Goal: Task Accomplishment & Management: Manage account settings

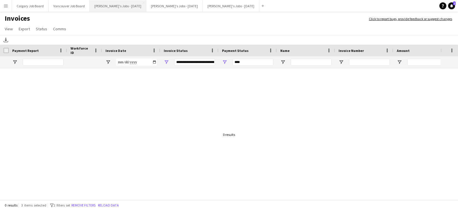
scroll to position [0, 0]
click at [127, 6] on button "[PERSON_NAME]'s Jobs - [DATE] Close" at bounding box center [118, 5] width 57 height 11
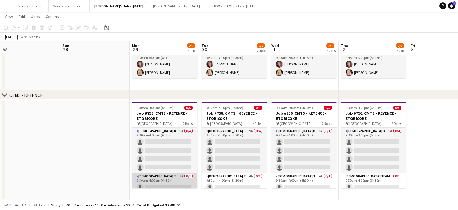
scroll to position [2, 0]
click at [180, 182] on app-card-role "Female Team Leader 5A 0/1 9:30am-4:00pm (6h30m) single-neutral-actions" at bounding box center [164, 183] width 65 height 20
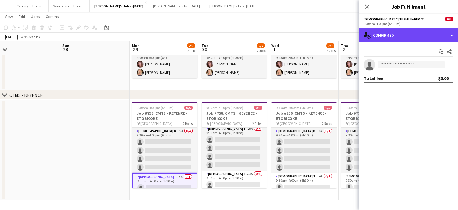
drag, startPoint x: 407, startPoint y: 41, endPoint x: 410, endPoint y: 47, distance: 5.7
click at [408, 42] on div "single-neutral-actions-check-2 Confirmed" at bounding box center [408, 35] width 99 height 14
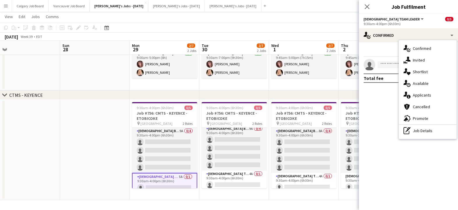
click at [418, 89] on div "single-neutral-actions-information Applicants" at bounding box center [428, 95] width 58 height 12
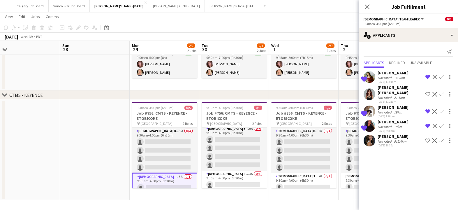
click at [406, 143] on div "04-09-2025 10:30am" at bounding box center [393, 145] width 31 height 4
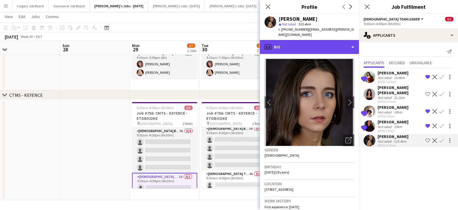
click at [290, 44] on div "profile Bio" at bounding box center [309, 47] width 99 height 14
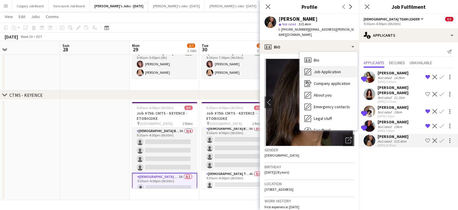
click at [318, 69] on span "Job Application" at bounding box center [327, 71] width 27 height 5
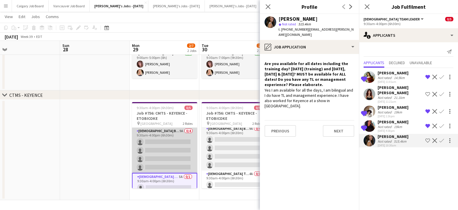
click at [170, 154] on app-card-role "Female Brand Ambassador 9A 0/4 9:30am-4:00pm (6h30m) single-neutral-actions sin…" at bounding box center [164, 150] width 65 height 45
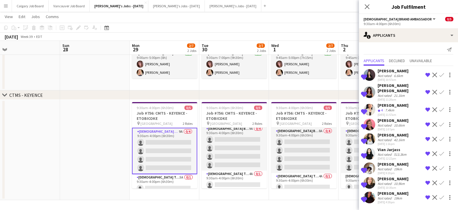
scroll to position [2, 0]
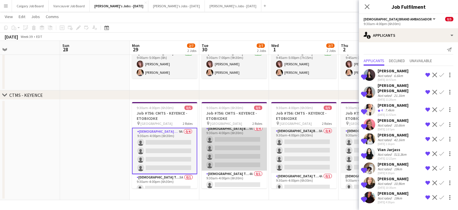
click at [228, 142] on app-card-role "Female Brand Ambassador 9A 0/4 9:30am-4:00pm (6h30m) single-neutral-actions sin…" at bounding box center [234, 147] width 65 height 45
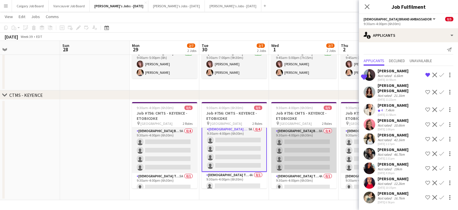
click at [315, 162] on app-card-role "Female Brand Ambassador 8A 0/4 9:30am-4:00pm (6h30m) single-neutral-actions sin…" at bounding box center [303, 150] width 65 height 45
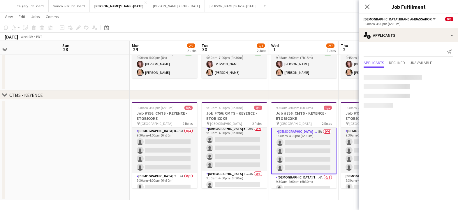
scroll to position [0, 0]
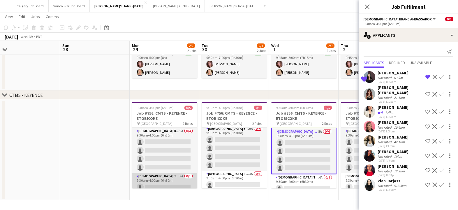
click at [181, 181] on app-card-role "Female Team Leader 5A 0/1 9:30am-4:00pm (6h30m) single-neutral-actions" at bounding box center [164, 183] width 65 height 20
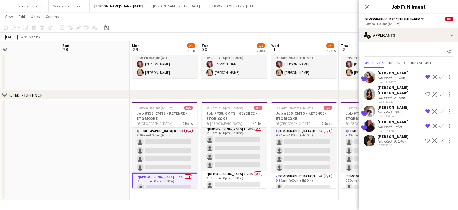
scroll to position [138, 0]
click at [443, 77] on app-icon "Confirm" at bounding box center [441, 77] width 5 height 5
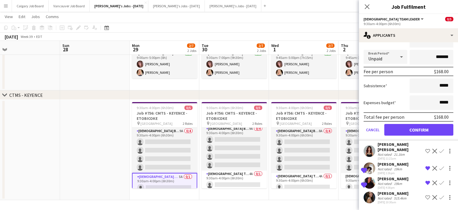
scroll to position [75, 0]
click at [408, 129] on button "Confirm" at bounding box center [418, 130] width 69 height 12
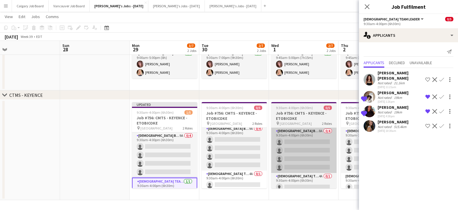
scroll to position [0, 0]
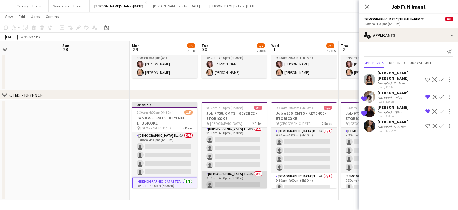
click at [256, 176] on app-card-role "Female Team Leader 4A 0/1 9:30am-4:00pm (6h30m) single-neutral-actions" at bounding box center [234, 180] width 65 height 20
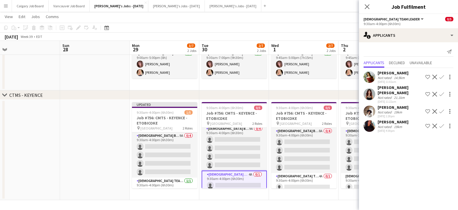
click at [443, 76] on app-icon "Confirm" at bounding box center [441, 77] width 5 height 5
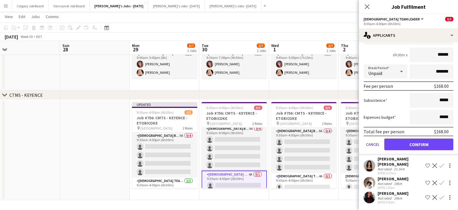
click at [408, 140] on button "Confirm" at bounding box center [418, 144] width 69 height 12
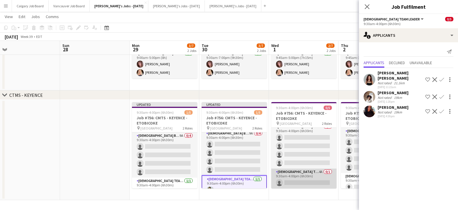
click at [302, 179] on app-card-role "Female Team Leader 4A 0/1 9:30am-4:00pm (6h30m) single-neutral-actions" at bounding box center [303, 178] width 65 height 20
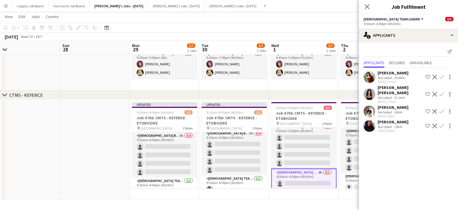
click at [442, 77] on app-icon "Confirm" at bounding box center [441, 77] width 5 height 5
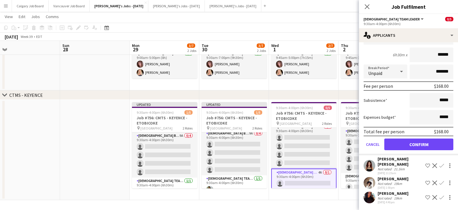
click at [413, 145] on button "Confirm" at bounding box center [418, 144] width 69 height 12
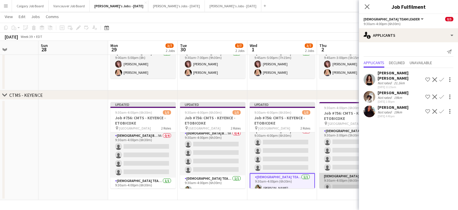
click at [337, 182] on app-card-role "Female Team Leader 0/1 9:30am-4:00pm (6h30m) single-neutral-actions" at bounding box center [351, 183] width 65 height 20
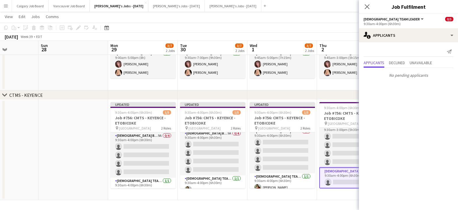
click at [333, 176] on app-card-role "Female Team Leader 0/1 9:30am-4:00pm (6h30m) single-neutral-actions" at bounding box center [351, 177] width 65 height 21
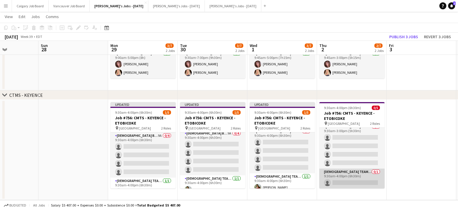
click at [331, 179] on app-card-role "Female Team Leader 0/1 9:30am-4:00pm (6h30m) single-neutral-actions" at bounding box center [351, 178] width 65 height 20
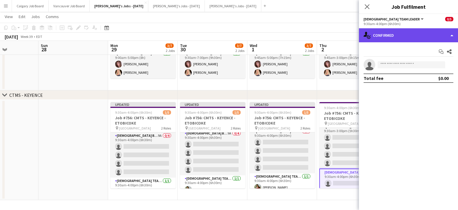
click at [418, 39] on div "single-neutral-actions-check-2 Confirmed" at bounding box center [408, 35] width 99 height 14
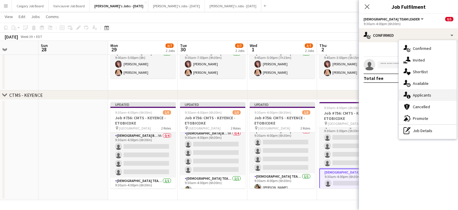
click at [425, 96] on span "Applicants" at bounding box center [422, 94] width 18 height 5
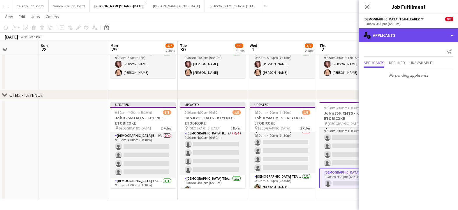
click at [406, 38] on div "single-neutral-actions-information Applicants" at bounding box center [408, 35] width 99 height 14
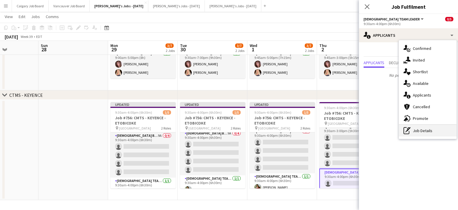
click at [419, 131] on div "pen-write Job Details" at bounding box center [428, 131] width 58 height 12
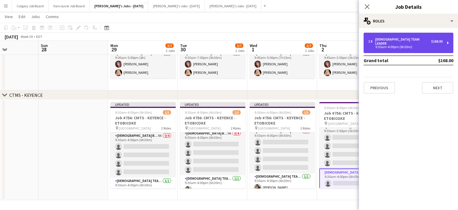
click at [397, 49] on div "1 x Female Team Leader $168.00 9:30am-4:00pm (6h30m)" at bounding box center [409, 43] width 90 height 20
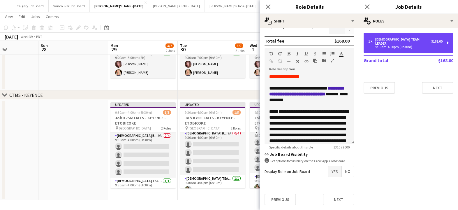
scroll to position [155, 0]
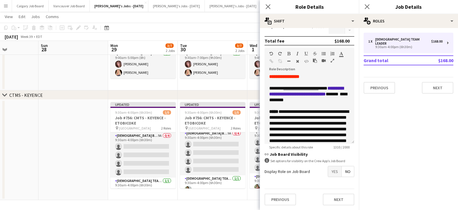
click at [339, 173] on span "Yes" at bounding box center [334, 171] width 13 height 10
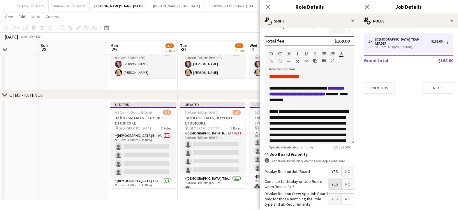
click at [331, 183] on span "Yes" at bounding box center [334, 184] width 13 height 10
click at [241, 98] on div "chevron-right CTMS - KEYENCE" at bounding box center [229, 94] width 458 height 9
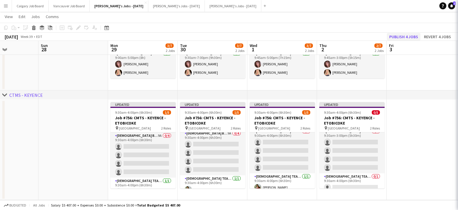
scroll to position [0, 240]
click at [408, 34] on button "Publish 4 jobs" at bounding box center [404, 37] width 34 height 8
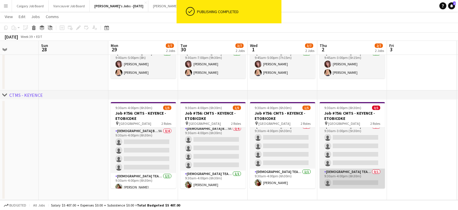
click at [342, 175] on app-card-role "Female Team Leader 0/1 9:30am-4:00pm (6h30m) single-neutral-actions" at bounding box center [352, 178] width 65 height 20
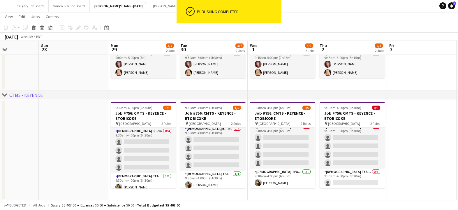
scroll to position [138, 0]
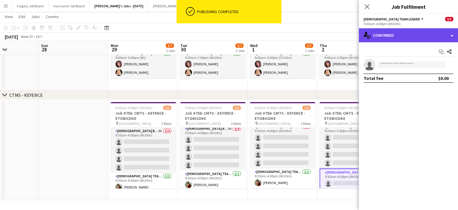
click at [401, 36] on div "single-neutral-actions-check-2 Confirmed" at bounding box center [408, 35] width 99 height 14
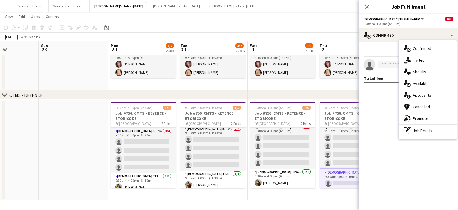
click at [384, 62] on input at bounding box center [412, 64] width 68 height 7
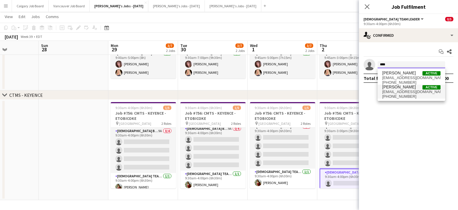
type input "****"
click at [400, 88] on span "[PERSON_NAME]" at bounding box center [399, 87] width 34 height 5
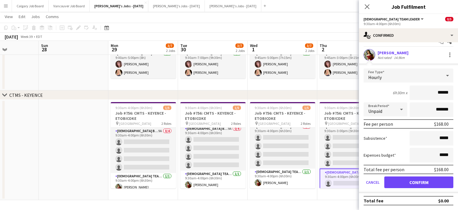
scroll to position [10, 0]
click at [406, 184] on button "Confirm" at bounding box center [418, 182] width 69 height 12
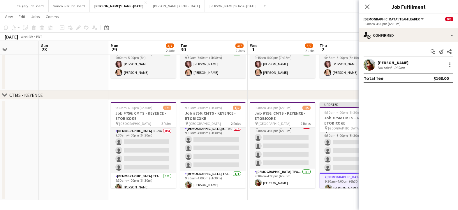
click at [341, 87] on app-date-cell "9:45am-3:00pm (5h15m) 2/2 Job #755: CMTS - MITCHAM - ETOBICOKE pin Toronto Cong…" at bounding box center [352, 56] width 70 height 68
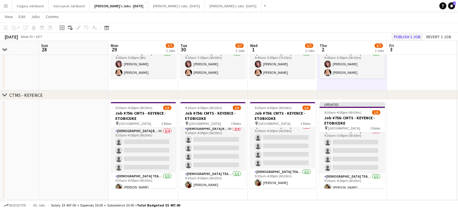
click at [410, 35] on button "Publish 1 job" at bounding box center [407, 37] width 31 height 8
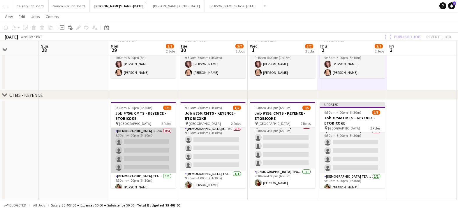
click at [125, 140] on app-card-role "Female Brand Ambassador 9A 0/4 9:30am-4:00pm (6h30m) single-neutral-actions sin…" at bounding box center [143, 150] width 65 height 45
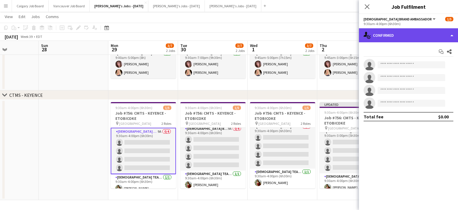
click at [382, 36] on div "single-neutral-actions-check-2 Confirmed" at bounding box center [408, 35] width 99 height 14
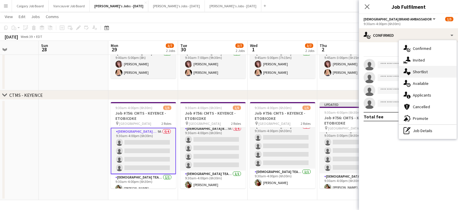
click at [420, 74] on div "single-neutral-actions-heart Shortlist" at bounding box center [428, 72] width 58 height 12
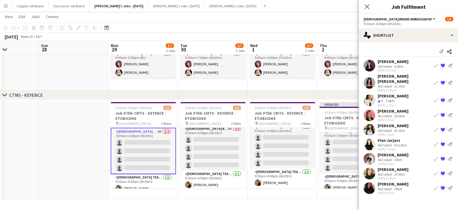
click at [436, 114] on app-icon "Book crew" at bounding box center [436, 115] width 5 height 5
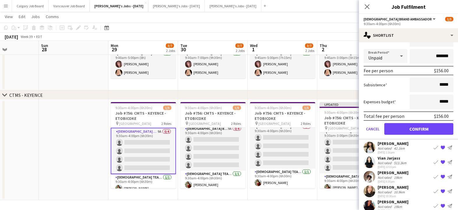
scroll to position [123, 0]
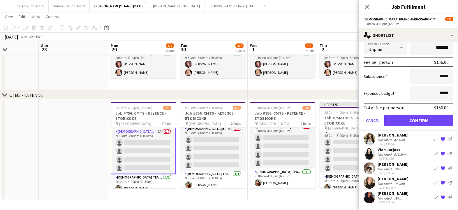
click at [412, 122] on button "Confirm" at bounding box center [418, 121] width 69 height 12
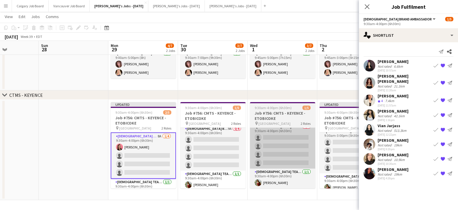
scroll to position [0, 0]
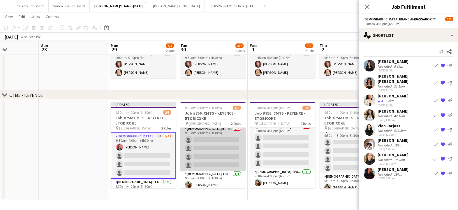
click at [219, 138] on app-card-role "Female Brand Ambassador 9A 0/4 9:30am-4:00pm (6h30m) single-neutral-actions sin…" at bounding box center [212, 147] width 65 height 45
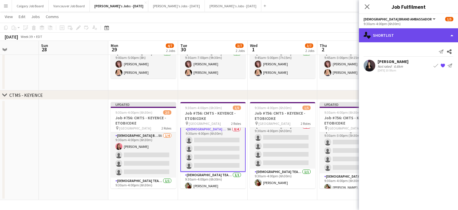
click at [417, 40] on div "single-neutral-actions-heart Shortlist" at bounding box center [408, 35] width 99 height 14
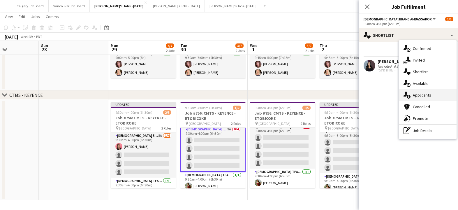
click at [425, 100] on div "single-neutral-actions-information Applicants" at bounding box center [428, 95] width 58 height 12
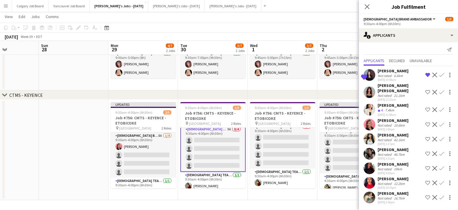
scroll to position [2, 0]
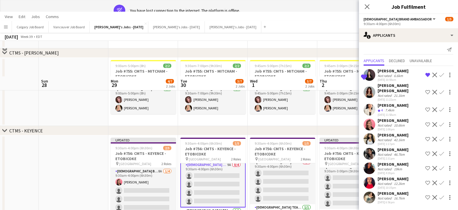
click at [442, 124] on app-icon "Confirm" at bounding box center [441, 124] width 5 height 5
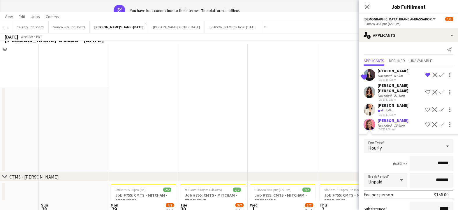
scroll to position [0, 0]
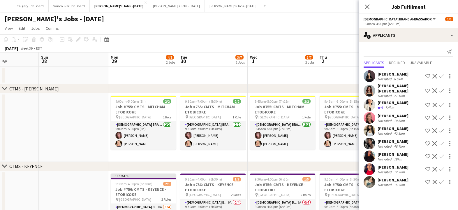
click at [253, 64] on div "Wed 1" at bounding box center [254, 60] width 8 height 12
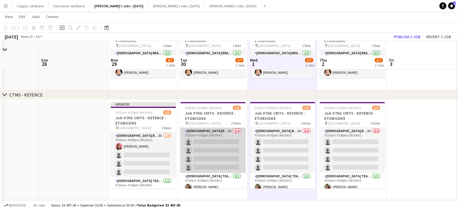
scroll to position [85, 0]
click at [200, 148] on app-card-role "Female Brand Ambassador 9A 0/4 9:30am-4:00pm (6h30m) single-neutral-actions sin…" at bounding box center [212, 150] width 65 height 45
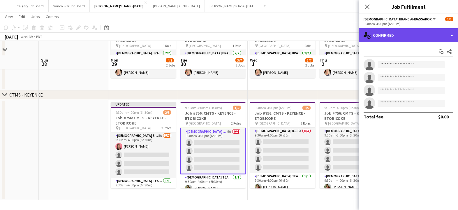
click at [438, 35] on div "single-neutral-actions-check-2 Confirmed" at bounding box center [408, 35] width 99 height 14
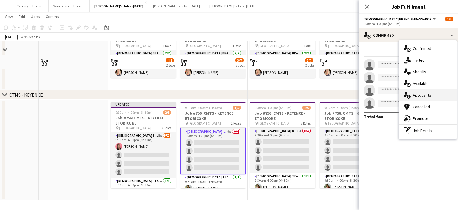
click at [433, 93] on div "single-neutral-actions-information Applicants" at bounding box center [428, 95] width 58 height 12
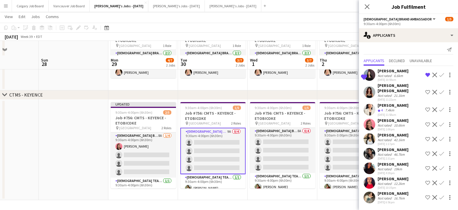
click at [441, 124] on app-icon "Confirm" at bounding box center [441, 124] width 5 height 5
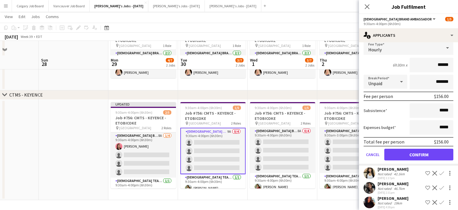
scroll to position [108, 0]
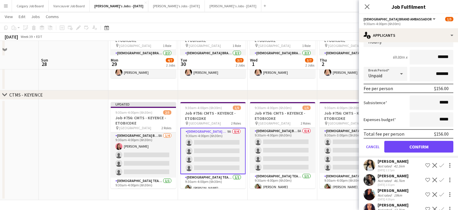
click at [418, 149] on button "Confirm" at bounding box center [418, 147] width 69 height 12
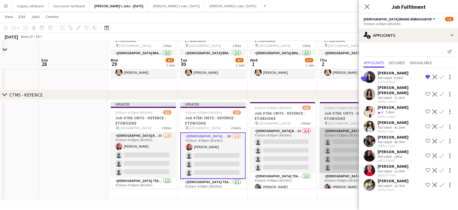
scroll to position [0, 0]
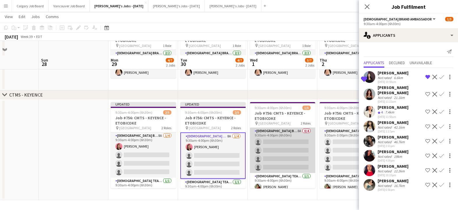
click at [295, 149] on app-card-role "Female Brand Ambassador 8A 0/4 9:30am-4:00pm (6h30m) single-neutral-actions sin…" at bounding box center [282, 150] width 65 height 45
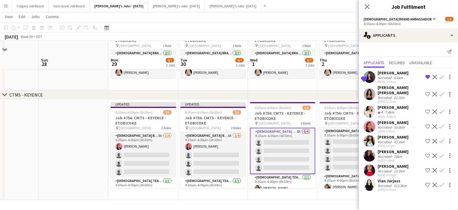
click at [443, 127] on app-icon "Confirm" at bounding box center [441, 126] width 5 height 5
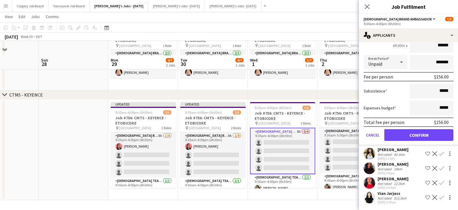
scroll to position [120, 0]
click at [417, 135] on button "Confirm" at bounding box center [418, 135] width 69 height 12
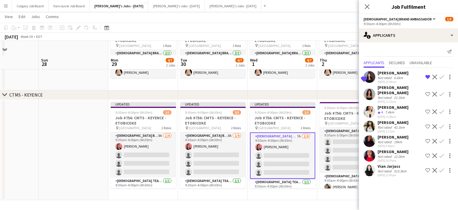
scroll to position [0, 0]
drag, startPoint x: 348, startPoint y: 145, endPoint x: 362, endPoint y: 133, distance: 18.6
click at [348, 145] on app-card-role "Female Brand Ambassador 9A 0/4 9:30am-3:00pm (5h30m) single-neutral-actions sin…" at bounding box center [352, 150] width 65 height 45
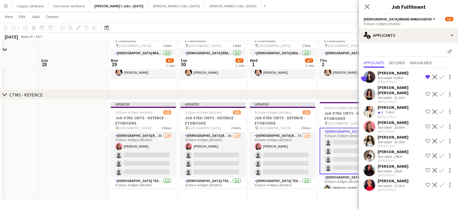
scroll to position [85, 0]
click at [442, 126] on app-icon "Confirm" at bounding box center [441, 126] width 5 height 5
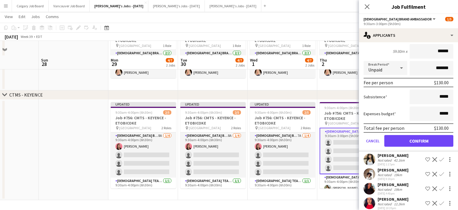
scroll to position [116, 0]
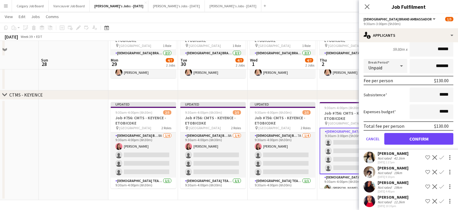
click at [410, 139] on button "Confirm" at bounding box center [418, 139] width 69 height 12
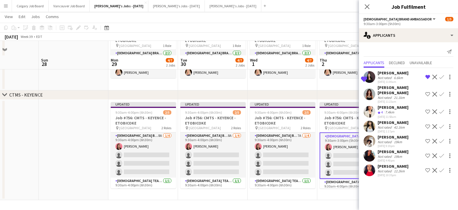
click at [330, 89] on app-date-cell "9:45am-3:00pm (5h15m) 2/2 Job #755: CMTS - MITCHAM - ETOBICOKE pin Toronto Cong…" at bounding box center [352, 56] width 70 height 68
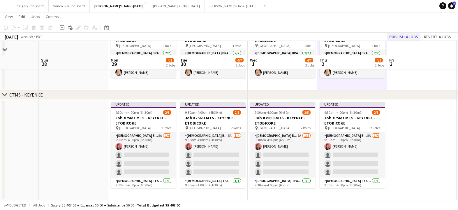
click at [398, 35] on button "Publish 4 jobs" at bounding box center [404, 37] width 34 height 8
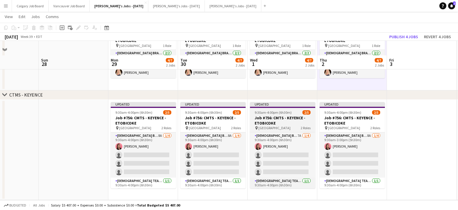
scroll to position [70, 0]
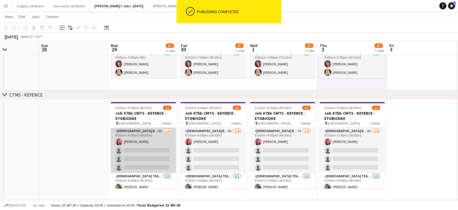
click at [158, 148] on app-card-role "Female Brand Ambassador 8A 1/4 9:30am-4:00pm (6h30m) Csilla Racz single-neutral…" at bounding box center [143, 150] width 65 height 45
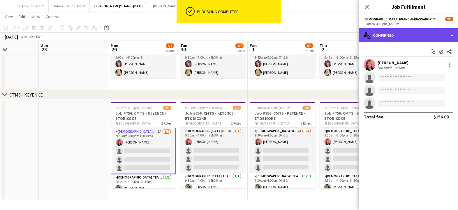
click at [407, 37] on div "single-neutral-actions-check-2 Confirmed" at bounding box center [408, 35] width 99 height 14
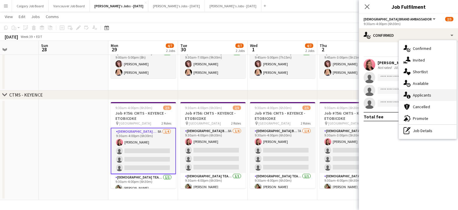
click at [428, 93] on span "Applicants" at bounding box center [422, 94] width 18 height 5
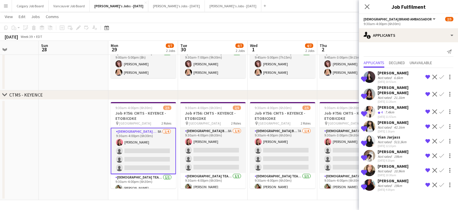
click at [442, 77] on app-icon "Confirm" at bounding box center [441, 77] width 5 height 5
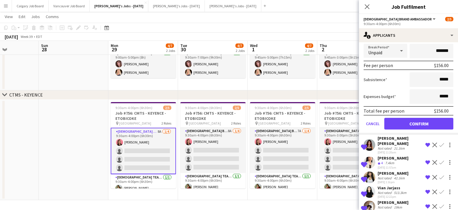
scroll to position [86, 0]
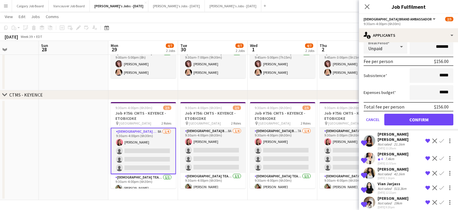
click at [427, 123] on button "Confirm" at bounding box center [418, 120] width 69 height 12
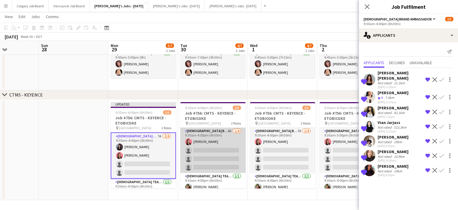
click at [218, 156] on app-card-role "Female Brand Ambassador 8A 1/4 9:30am-4:00pm (6h30m) Csilla Racz single-neutral…" at bounding box center [212, 150] width 65 height 45
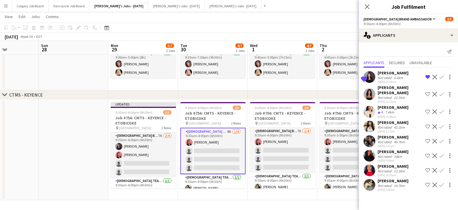
click at [443, 78] on app-icon "Confirm" at bounding box center [441, 77] width 5 height 5
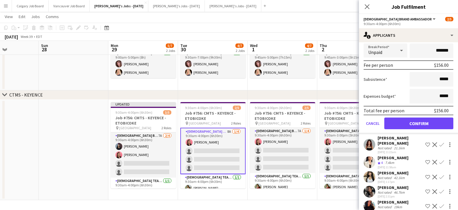
scroll to position [88, 0]
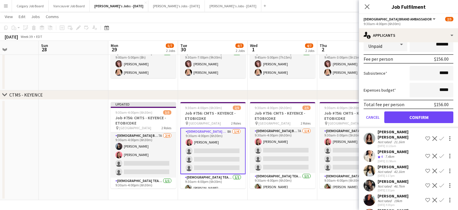
click at [418, 118] on button "Confirm" at bounding box center [418, 117] width 69 height 12
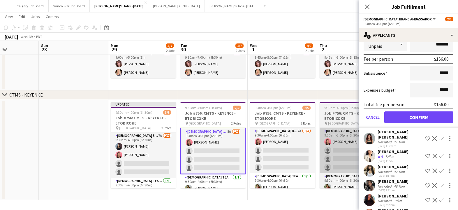
scroll to position [0, 0]
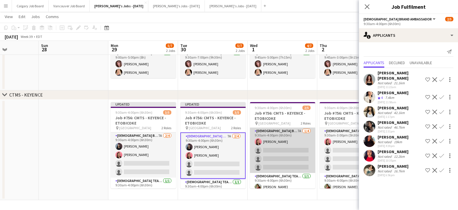
click at [300, 148] on app-card-role "Female Brand Ambassador 7A 1/4 9:30am-4:00pm (6h30m) Csilla Racz single-neutral…" at bounding box center [282, 150] width 65 height 45
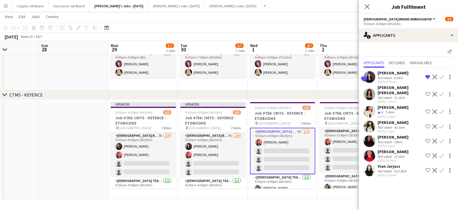
click at [441, 77] on app-icon "Confirm" at bounding box center [441, 77] width 5 height 5
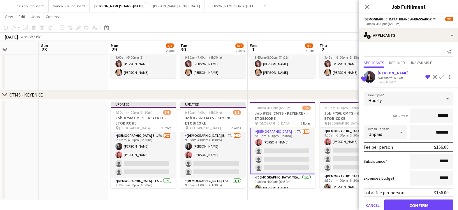
click at [404, 203] on button "Confirm" at bounding box center [418, 205] width 69 height 12
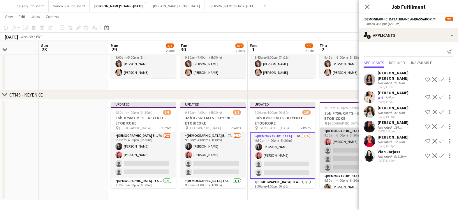
click at [345, 159] on app-card-role "Female Brand Ambassador 8A 1/4 9:30am-3:00pm (5h30m) Csilla Racz single-neutral…" at bounding box center [352, 150] width 65 height 45
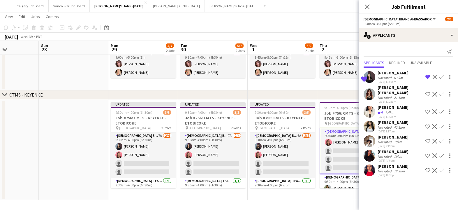
click at [441, 78] on app-icon "Confirm" at bounding box center [441, 77] width 5 height 5
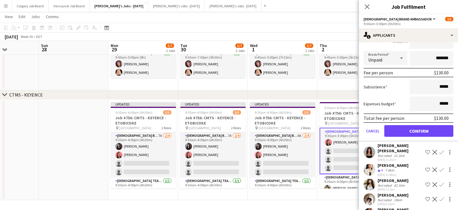
scroll to position [81, 0]
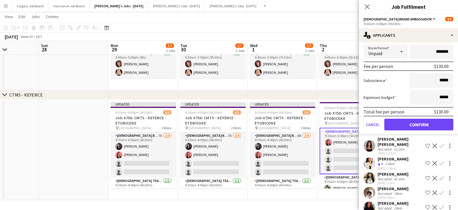
click at [409, 124] on button "Confirm" at bounding box center [418, 125] width 69 height 12
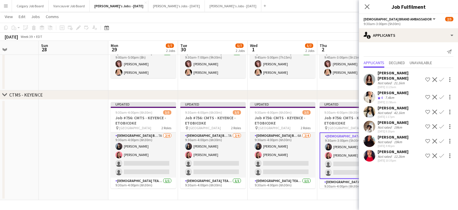
click at [328, 94] on div "chevron-right CTMS - KEYENCE" at bounding box center [229, 94] width 458 height 9
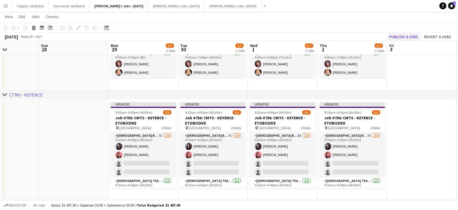
click at [400, 36] on button "Publish 4 jobs" at bounding box center [404, 37] width 34 height 8
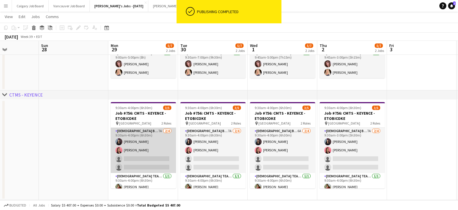
click at [133, 162] on app-card-role "Female Brand Ambassador 7A 2/4 9:30am-4:00pm (6h30m) Saba Jawaid Csilla Racz si…" at bounding box center [143, 150] width 65 height 45
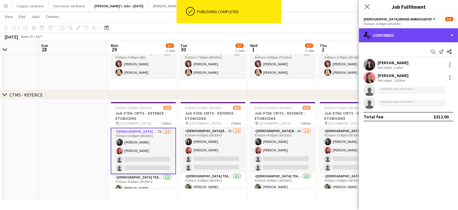
drag, startPoint x: 420, startPoint y: 35, endPoint x: 428, endPoint y: 77, distance: 43.3
click at [420, 35] on div "single-neutral-actions-check-2 Confirmed" at bounding box center [408, 35] width 99 height 14
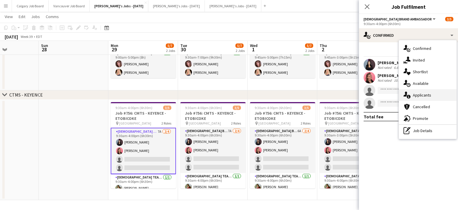
click at [423, 94] on span "Applicants" at bounding box center [422, 94] width 18 height 5
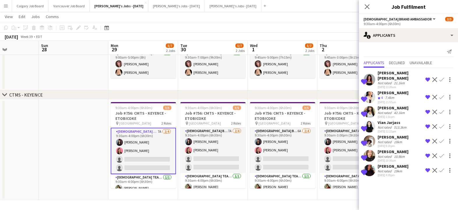
click at [441, 156] on app-icon "Confirm" at bounding box center [441, 155] width 5 height 5
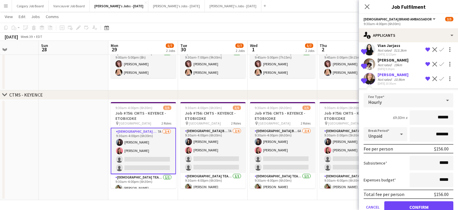
scroll to position [94, 0]
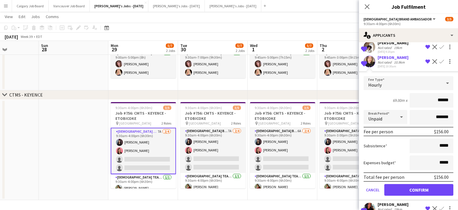
click at [416, 188] on button "Confirm" at bounding box center [418, 190] width 69 height 12
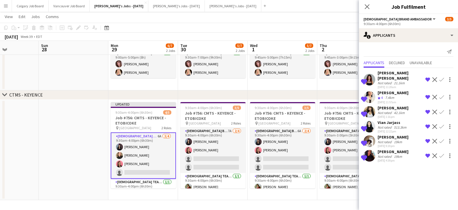
scroll to position [0, 0]
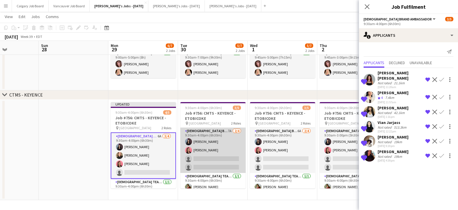
click at [214, 157] on app-card-role "Female Brand Ambassador 7A 2/4 9:30am-4:00pm (6h30m) Saba Jawaid Csilla Racz si…" at bounding box center [212, 150] width 65 height 45
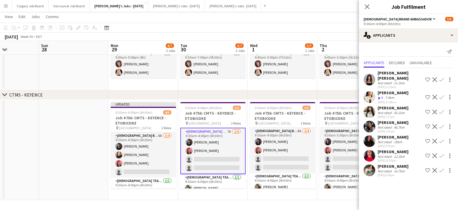
scroll to position [70, 0]
click at [219, 160] on app-card-role "Female Brand Ambassador 7A 2/4 9:30am-4:00pm (6h30m) Saba Jawaid Csilla Racz si…" at bounding box center [212, 151] width 65 height 46
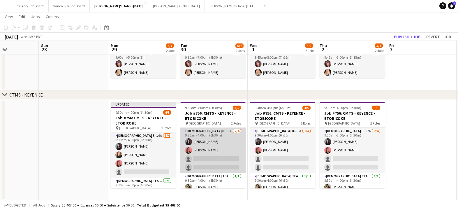
click at [219, 160] on app-card-role "Female Brand Ambassador 7A 2/4 9:30am-4:00pm (6h30m) Saba Jawaid Csilla Racz si…" at bounding box center [212, 150] width 65 height 45
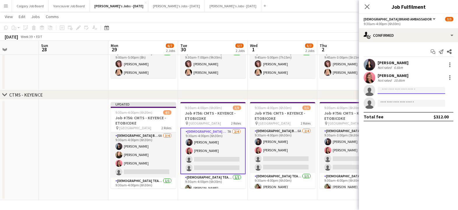
click at [393, 89] on input at bounding box center [412, 90] width 68 height 7
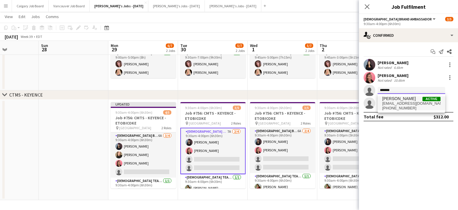
type input "*******"
click at [395, 97] on span "[PERSON_NAME]" at bounding box center [399, 98] width 34 height 5
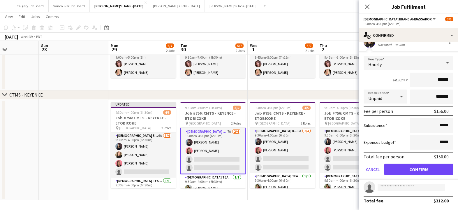
scroll to position [49, 0]
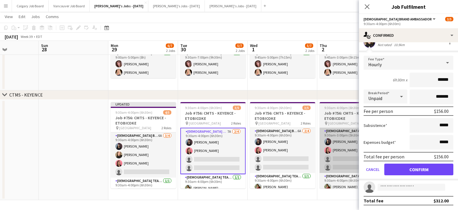
drag, startPoint x: 411, startPoint y: 166, endPoint x: 342, endPoint y: 167, distance: 68.2
click at [411, 166] on button "Confirm" at bounding box center [418, 169] width 69 height 12
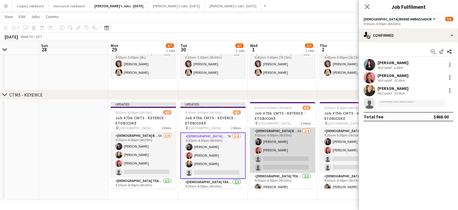
click at [293, 161] on app-card-role "Female Brand Ambassador 6A 2/4 9:30am-4:00pm (6h30m) Saba Jawaid Csilla Racz si…" at bounding box center [282, 150] width 65 height 45
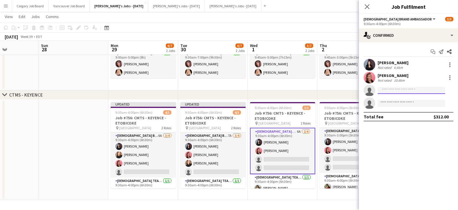
click at [391, 89] on input at bounding box center [412, 90] width 68 height 7
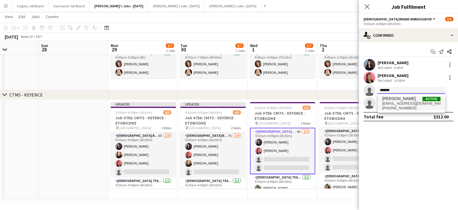
type input "*******"
click at [392, 98] on span "[PERSON_NAME]" at bounding box center [399, 98] width 34 height 5
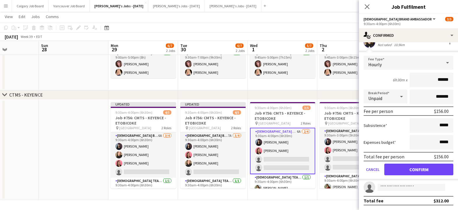
scroll to position [48, 0]
click at [412, 169] on button "Confirm" at bounding box center [418, 169] width 69 height 12
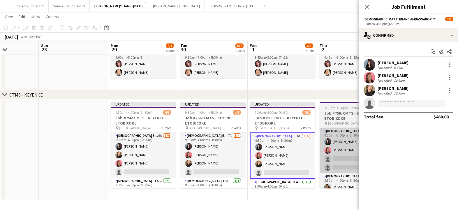
scroll to position [0, 0]
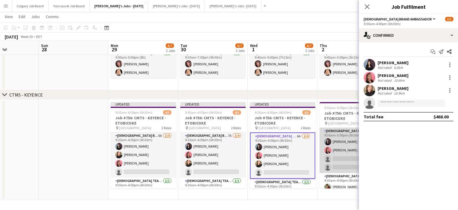
click at [342, 156] on app-card-role "Female Brand Ambassador 7A 2/4 9:30am-3:00pm (5h30m) Saba Jawaid Csilla Racz si…" at bounding box center [352, 150] width 65 height 45
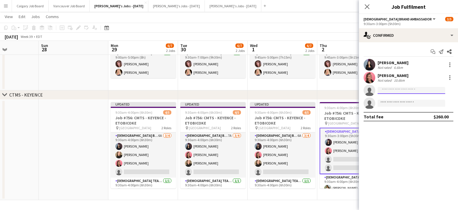
click at [396, 93] on input at bounding box center [412, 90] width 68 height 7
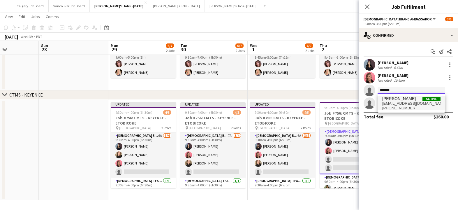
type input "*******"
click at [396, 100] on span "[PERSON_NAME]" at bounding box center [399, 98] width 34 height 5
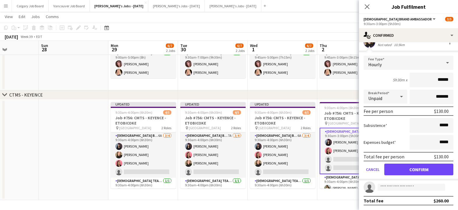
scroll to position [48, 0]
click at [405, 166] on button "Confirm" at bounding box center [418, 169] width 69 height 12
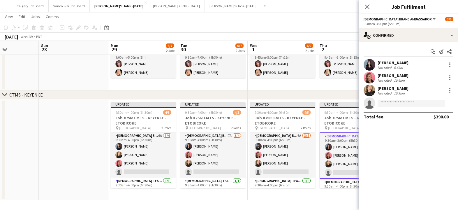
scroll to position [0, 0]
click at [90, 127] on app-date-cell at bounding box center [74, 150] width 70 height 100
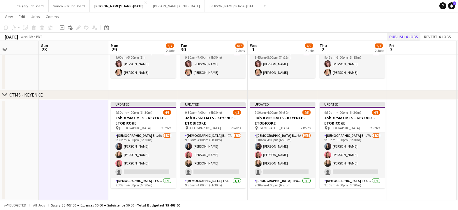
click at [399, 34] on button "Publish 4 jobs" at bounding box center [404, 37] width 34 height 8
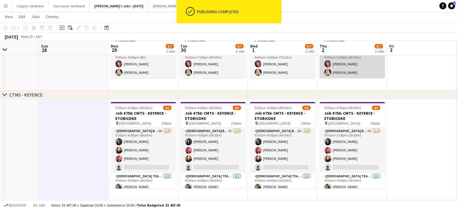
scroll to position [70, 0]
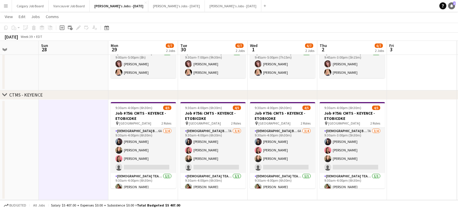
click at [449, 6] on link "Notifications 2" at bounding box center [451, 5] width 7 height 7
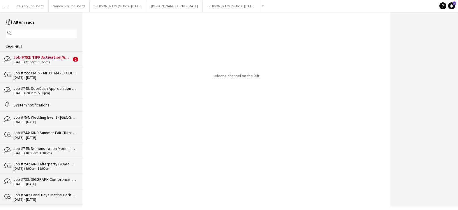
click at [31, 58] on div "Job #752: TIFF Activation/APPLE TV - TORONTO" at bounding box center [42, 56] width 58 height 5
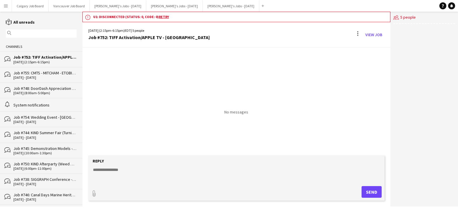
click at [53, 84] on div "bubbles Job #748: DoorDash Appreciation - MONTREAL 20-08-2025 (8:00am-5:00pm)" at bounding box center [41, 89] width 82 height 15
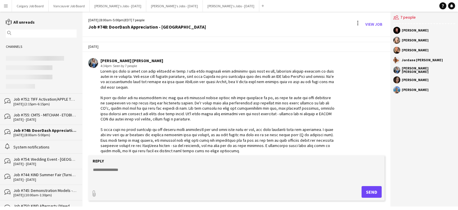
scroll to position [874, 0]
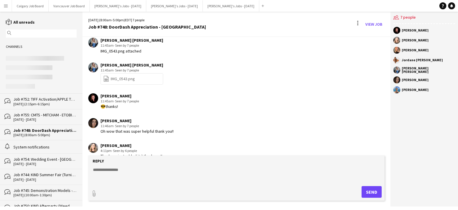
click at [46, 99] on div "Job #752: TIFF Activation/APPLE TV - TORONTO" at bounding box center [44, 98] width 63 height 5
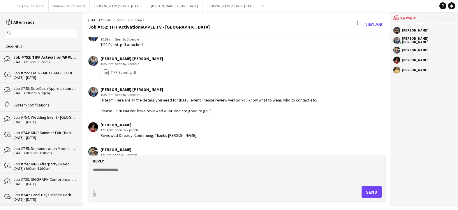
scroll to position [349, 0]
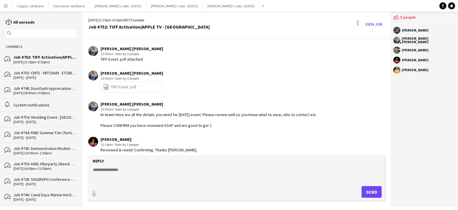
click at [98, 170] on textarea at bounding box center [237, 174] width 291 height 15
type textarea "**********"
drag, startPoint x: 132, startPoint y: 170, endPoint x: 92, endPoint y: 170, distance: 39.6
click at [92, 170] on textarea "**********" at bounding box center [237, 174] width 291 height 15
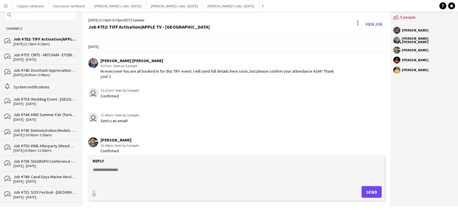
scroll to position [34, 0]
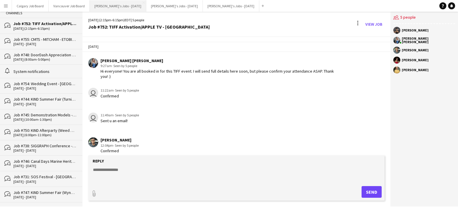
click at [115, 6] on button "Kirsten's Jobs - September 2025 Close" at bounding box center [118, 5] width 57 height 11
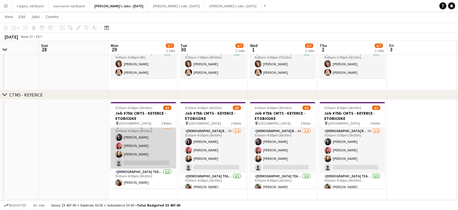
scroll to position [4, 0]
click at [137, 144] on app-card-role "Female Brand Ambassador 6A 3/4 9:30am-4:00pm (6h30m) Saba Jawaid Csilla Racz Gi…" at bounding box center [143, 145] width 65 height 45
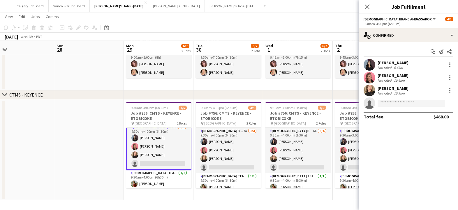
scroll to position [4, 0]
click at [6, 9] on button "Menu" at bounding box center [6, 6] width 12 height 12
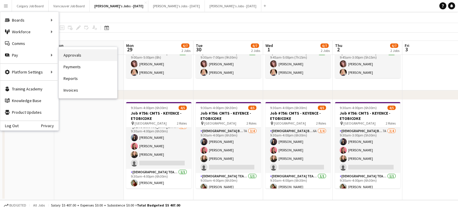
click at [65, 53] on link "Approvals" at bounding box center [88, 55] width 58 height 12
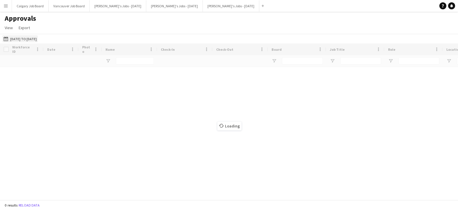
click at [38, 38] on button "26-08-2025 to 30-08-2025 26-08-2025 to 30-08-2025" at bounding box center [20, 38] width 36 height 7
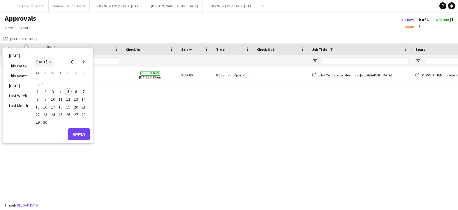
click at [47, 62] on span "[DATE]" at bounding box center [41, 61] width 11 height 5
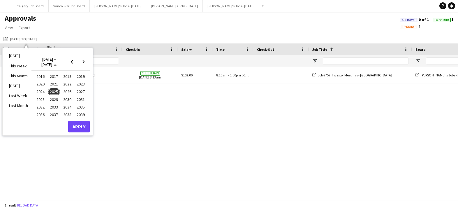
click at [76, 84] on span "2023" at bounding box center [81, 83] width 12 height 7
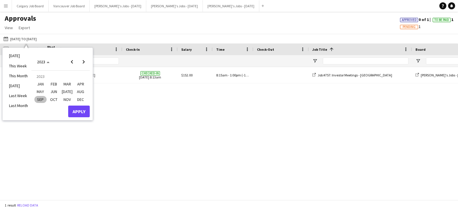
click at [38, 99] on span "SEP" at bounding box center [40, 99] width 12 height 7
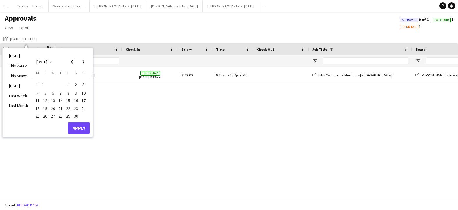
click at [60, 105] on span "21" at bounding box center [60, 108] width 7 height 7
click at [82, 130] on button "Apply" at bounding box center [79, 128] width 22 height 12
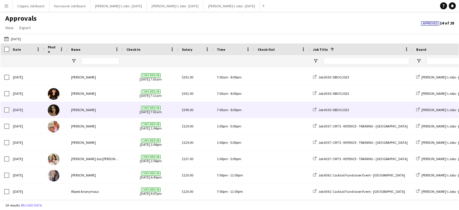
scroll to position [96, 0]
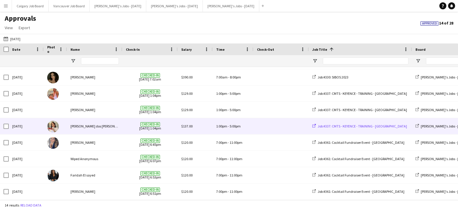
click at [358, 127] on span "Job #337: CMTS - KEYENCE - TRAINING - MISSISSAUGA" at bounding box center [362, 126] width 89 height 4
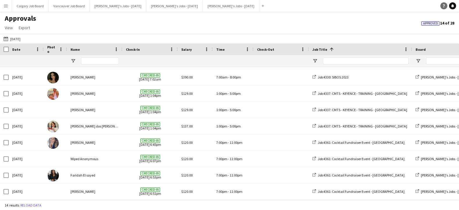
click at [445, 8] on link "Help" at bounding box center [443, 5] width 7 height 7
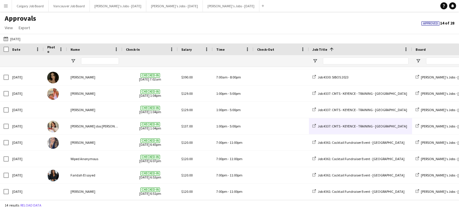
click at [217, 33] on div "Approvals View Customise view Customise filters Reset Filters Reset View Reset …" at bounding box center [229, 24] width 459 height 20
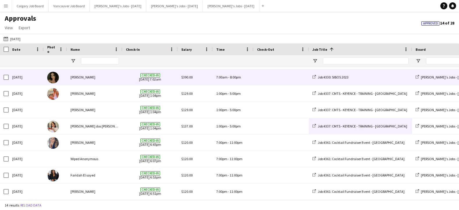
scroll to position [0, 0]
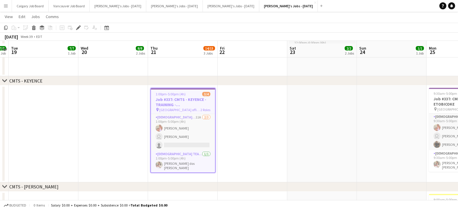
scroll to position [109, 0]
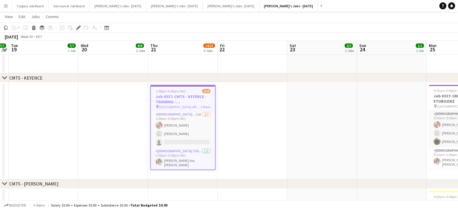
click at [187, 93] on div "1:00pm-5:00pm (4h) 3/4" at bounding box center [183, 91] width 64 height 4
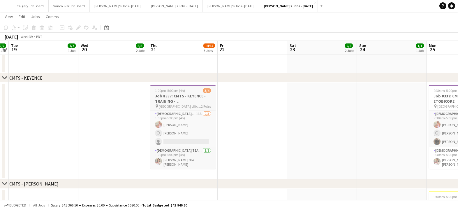
click at [187, 93] on app-job-card "1:00pm-5:00pm (4h) 3/4 Job #337: CMTS - KEYENCE - TRAINING - [GEOGRAPHIC_DATA] …" at bounding box center [182, 127] width 65 height 84
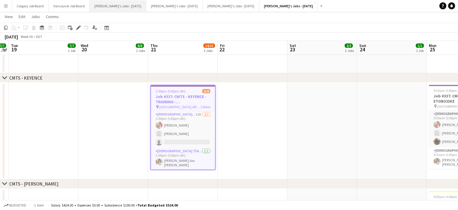
click at [135, 6] on button "[PERSON_NAME]'s Jobs - [DATE] Close" at bounding box center [118, 5] width 57 height 11
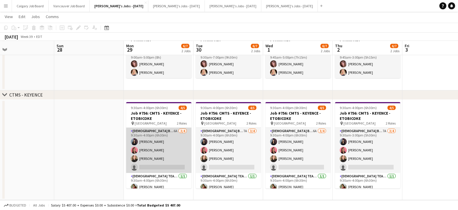
scroll to position [70, 0]
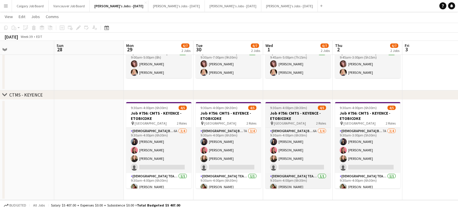
drag, startPoint x: 161, startPoint y: 154, endPoint x: 294, endPoint y: 112, distance: 139.2
click at [161, 154] on app-card-role "Female Brand Ambassador 6A 3/4 9:30am-4:00pm (6h30m) Saba Jawaid Csilla Racz Gi…" at bounding box center [158, 150] width 65 height 45
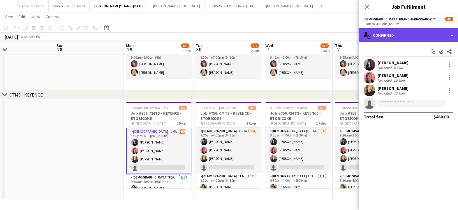
click at [409, 39] on div "single-neutral-actions-check-2 Confirmed" at bounding box center [408, 35] width 99 height 14
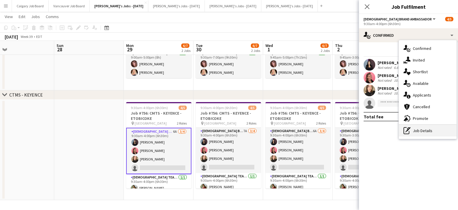
click at [422, 129] on div "pen-write Job Details" at bounding box center [428, 131] width 58 height 12
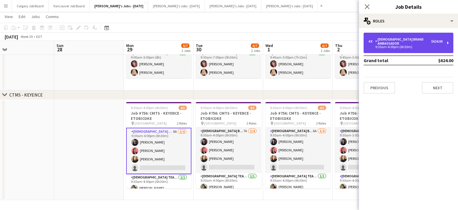
click at [388, 45] on div "9:30am-4:00pm (6h30m)" at bounding box center [405, 46] width 74 height 3
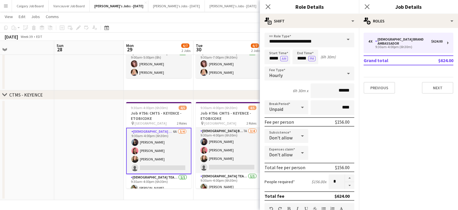
click at [333, 30] on div "**********" at bounding box center [309, 211] width 99 height 367
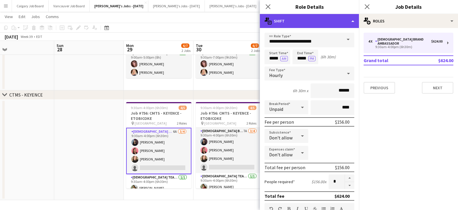
click at [329, 24] on div "multiple-actions-text Shift" at bounding box center [309, 21] width 99 height 14
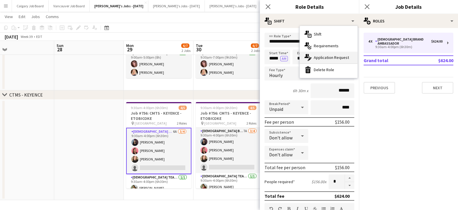
click at [329, 57] on span "Application Request" at bounding box center [331, 57] width 35 height 5
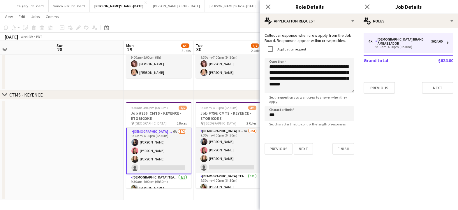
click at [97, 52] on app-board-header-date "Sun 28" at bounding box center [89, 48] width 70 height 14
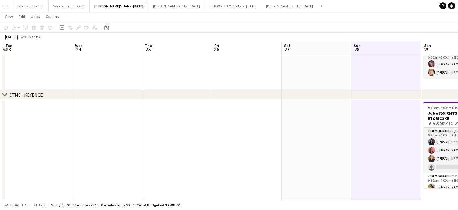
scroll to position [0, 140]
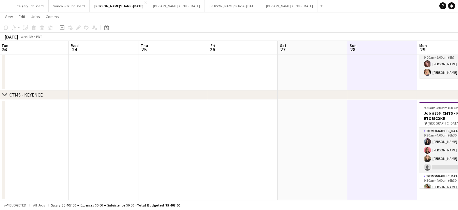
click at [147, 129] on app-date-cell at bounding box center [173, 150] width 70 height 100
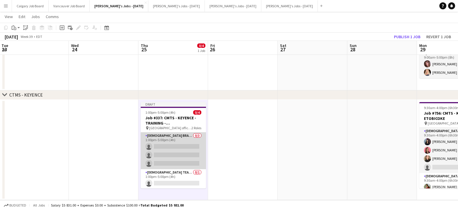
click at [160, 150] on app-card-role "Female Brand Ambassador 0/3 1:00pm-5:00pm (4h) single-neutral-actions single-ne…" at bounding box center [173, 150] width 65 height 37
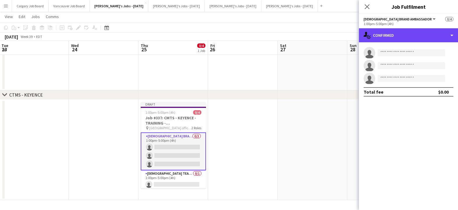
drag, startPoint x: 399, startPoint y: 35, endPoint x: 413, endPoint y: 110, distance: 76.2
click at [399, 35] on div "single-neutral-actions-check-2 Confirmed" at bounding box center [408, 35] width 99 height 14
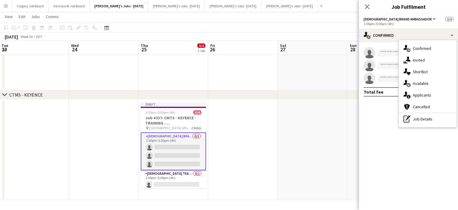
drag, startPoint x: 412, startPoint y: 118, endPoint x: 398, endPoint y: 51, distance: 68.2
click at [412, 117] on div "pen-write Job Details" at bounding box center [428, 119] width 58 height 12
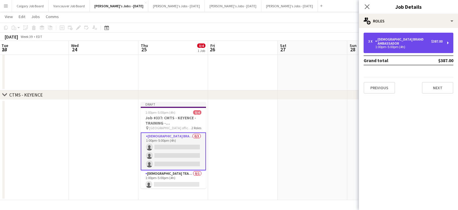
click at [385, 40] on div "[DEMOGRAPHIC_DATA] Brand Ambassador" at bounding box center [403, 41] width 56 height 8
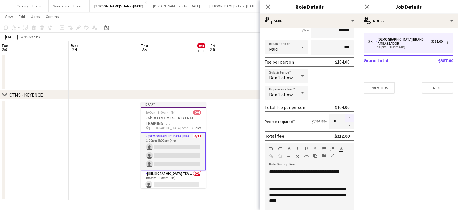
click at [349, 119] on button "button" at bounding box center [349, 118] width 9 height 8
type input "*"
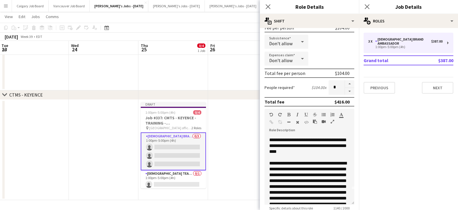
scroll to position [16, 0]
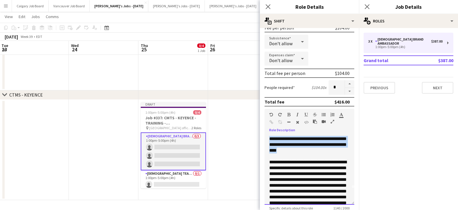
drag, startPoint x: 283, startPoint y: 139, endPoint x: 337, endPoint y: 152, distance: 55.8
click at [337, 152] on div "**********" at bounding box center [310, 170] width 90 height 70
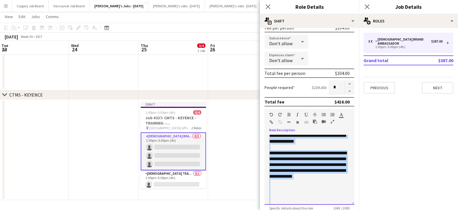
scroll to position [160, 0]
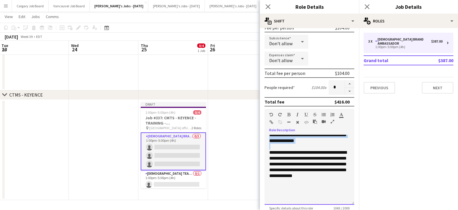
drag, startPoint x: 269, startPoint y: 144, endPoint x: 309, endPoint y: 146, distance: 40.6
click at [309, 146] on div "**********" at bounding box center [310, 170] width 90 height 70
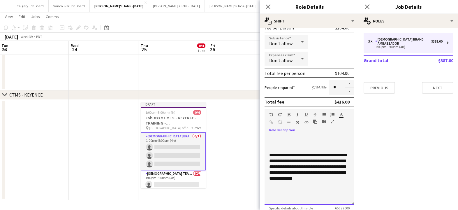
scroll to position [78, 0]
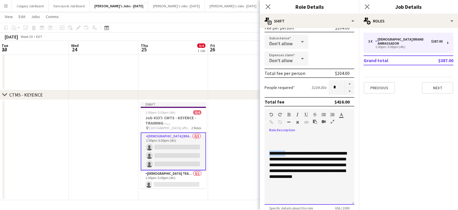
drag, startPoint x: 268, startPoint y: 153, endPoint x: 289, endPoint y: 153, distance: 21.0
click at [289, 153] on div "**********" at bounding box center [310, 170] width 90 height 70
click at [289, 114] on icon "button" at bounding box center [288, 114] width 3 height 4
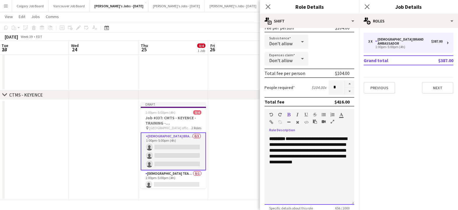
click at [312, 154] on div "**********" at bounding box center [309, 150] width 80 height 29
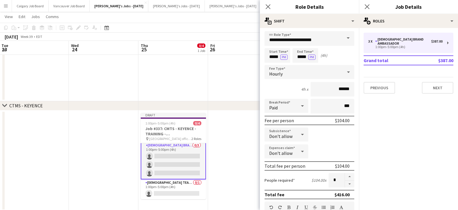
scroll to position [0, 0]
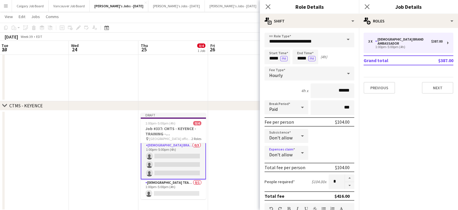
click at [299, 154] on icon at bounding box center [302, 153] width 7 height 12
click at [294, 165] on mat-option "Allow" at bounding box center [287, 169] width 44 height 15
drag, startPoint x: 341, startPoint y: 153, endPoint x: 354, endPoint y: 153, distance: 12.5
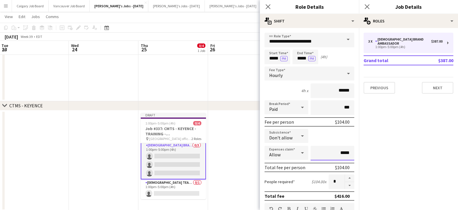
click at [354, 153] on input "*****" at bounding box center [333, 153] width 44 height 15
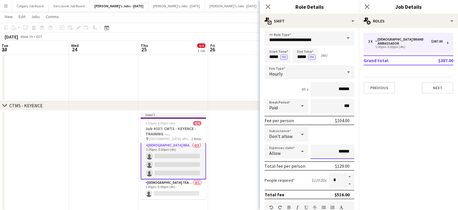
type input "******"
click at [337, 135] on div "Subsistence Don't allow" at bounding box center [310, 134] width 90 height 15
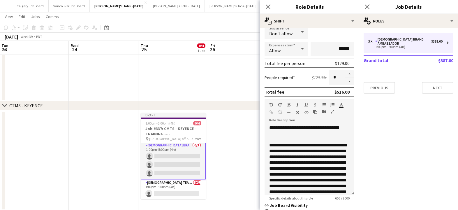
scroll to position [0, 0]
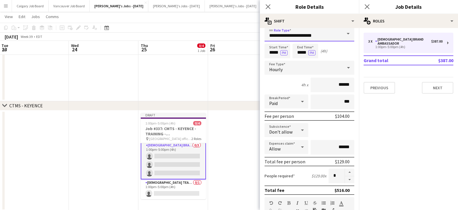
click at [325, 35] on input "**********" at bounding box center [310, 34] width 90 height 15
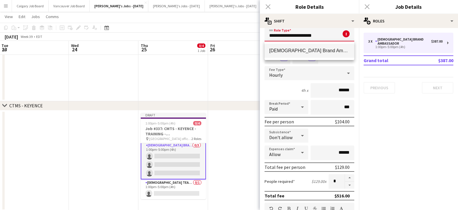
type input "**********"
click at [322, 48] on span "[DEMOGRAPHIC_DATA] Brand Ambassadors" at bounding box center [309, 51] width 80 height 6
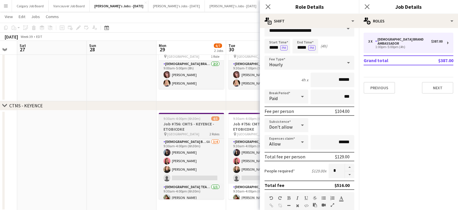
click at [198, 122] on h3 "Job #756: CMTS - KEYENCE - ETOBICOKE" at bounding box center [191, 126] width 65 height 10
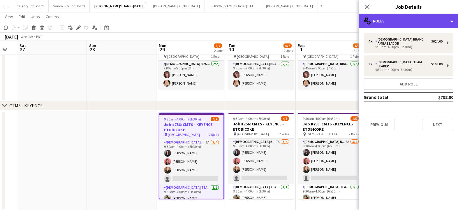
click at [402, 22] on div "multiple-users-add Roles" at bounding box center [408, 21] width 99 height 14
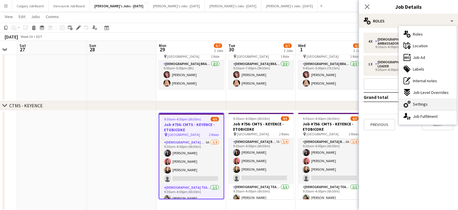
click at [418, 104] on span "Settings" at bounding box center [420, 103] width 15 height 5
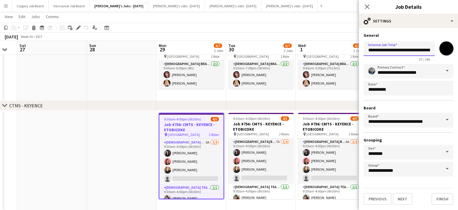
drag, startPoint x: 369, startPoint y: 50, endPoint x: 438, endPoint y: 51, distance: 69.1
click at [438, 51] on div "**********" at bounding box center [409, 50] width 90 height 22
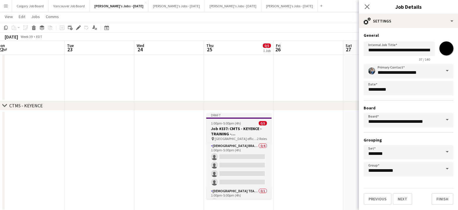
click at [247, 126] on h3 "Job #337: CMTS - KEYENCE - TRAINING - MISSISSAUGA" at bounding box center [238, 131] width 65 height 10
type input "**********"
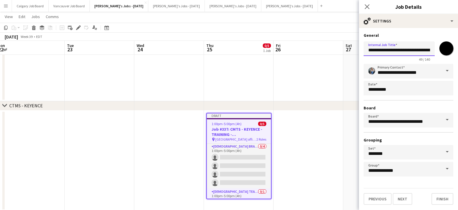
drag, startPoint x: 368, startPoint y: 50, endPoint x: 462, endPoint y: 54, distance: 93.6
click at [458, 54] on html "Menu Boards Boards Boards All jobs Status Workforce Workforce My Workforce Recr…" at bounding box center [229, 81] width 458 height 280
paste input "text"
drag, startPoint x: 406, startPoint y: 51, endPoint x: 429, endPoint y: 52, distance: 22.4
click at [429, 52] on input "**********" at bounding box center [399, 48] width 71 height 15
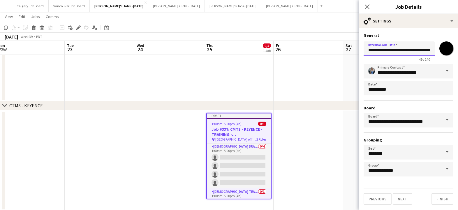
drag, startPoint x: 412, startPoint y: 48, endPoint x: 418, endPoint y: 50, distance: 6.6
click at [413, 48] on input "**********" at bounding box center [399, 48] width 71 height 15
click at [404, 50] on input "**********" at bounding box center [399, 48] width 71 height 15
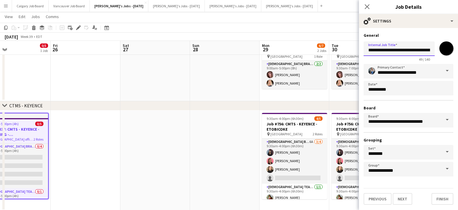
scroll to position [0, 221]
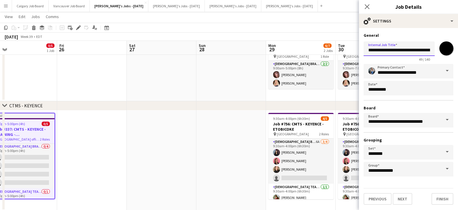
drag, startPoint x: 380, startPoint y: 50, endPoint x: 385, endPoint y: 50, distance: 5.0
click at [385, 50] on input "**********" at bounding box center [399, 48] width 71 height 15
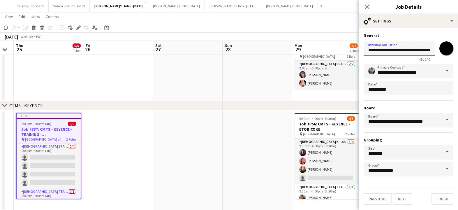
scroll to position [0, 193]
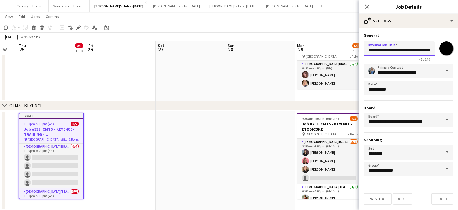
type input "**********"
click at [206, 122] on app-date-cell at bounding box center [191, 160] width 70 height 100
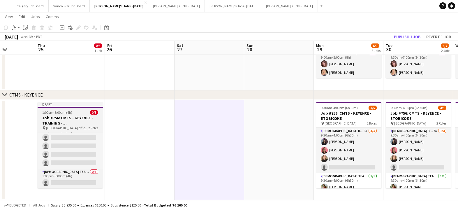
scroll to position [70, 0]
click at [85, 131] on app-job-card "Draft 1:00pm-5:00pm (4h) 0/5 Job #756: CMTS - KEYENCE - TRAINING - MISSISSAUGA …" at bounding box center [70, 146] width 65 height 86
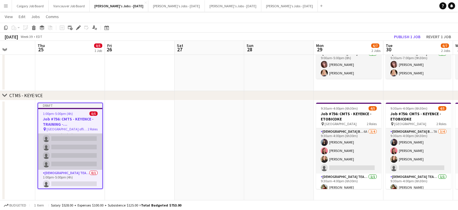
click at [90, 146] on app-card-role "Female Brand Ambassadors 0/4 1:00pm-5:00pm (4h) single-neutral-actions single-n…" at bounding box center [70, 146] width 64 height 45
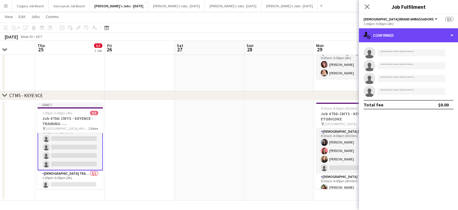
drag, startPoint x: 385, startPoint y: 35, endPoint x: 422, endPoint y: 90, distance: 65.9
click at [385, 35] on div "single-neutral-actions-check-2 Confirmed" at bounding box center [408, 35] width 99 height 14
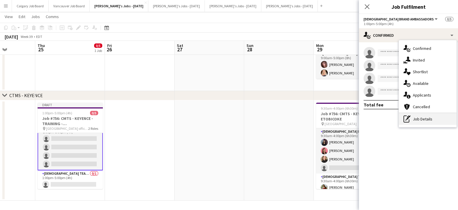
click at [427, 116] on div "pen-write Job Details" at bounding box center [428, 119] width 58 height 12
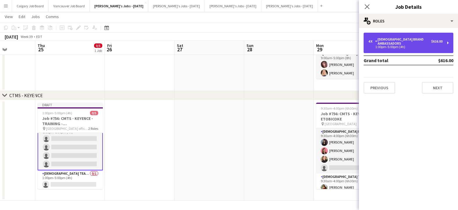
click at [402, 46] on div "4 x Female Brand Ambassadors $616.00 1:00pm-5:00pm (4h)" at bounding box center [409, 43] width 90 height 20
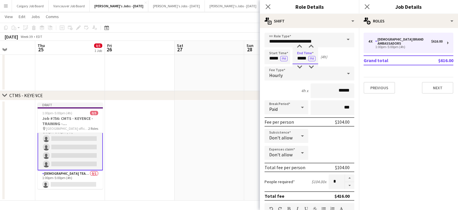
click at [302, 57] on input "*****" at bounding box center [306, 57] width 26 height 15
click at [336, 55] on div "Start Time ***** PM End Time ***** PM (2h)" at bounding box center [310, 57] width 90 height 15
click at [301, 58] on input "*****" at bounding box center [306, 57] width 26 height 15
type input "*****"
click at [328, 57] on div "Start Time ***** PM End Time ***** PM (3h)" at bounding box center [310, 57] width 90 height 15
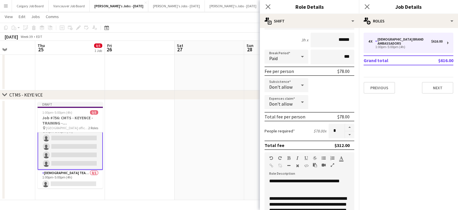
scroll to position [70, 0]
click at [294, 100] on div "Don't allow" at bounding box center [281, 102] width 32 height 14
click at [286, 121] on span "Allow" at bounding box center [286, 119] width 34 height 6
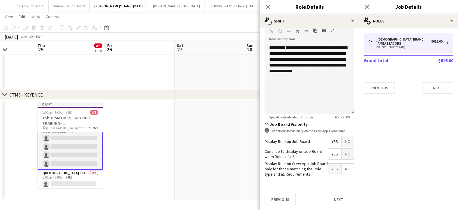
scroll to position [185, 0]
click at [334, 156] on span "Yes" at bounding box center [334, 154] width 13 height 10
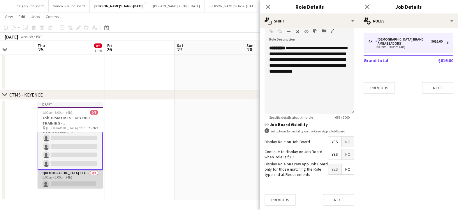
click at [78, 175] on app-card-role "Female Team Leader 0/1 1:00pm-5:00pm (4h) single-neutral-actions" at bounding box center [70, 180] width 65 height 20
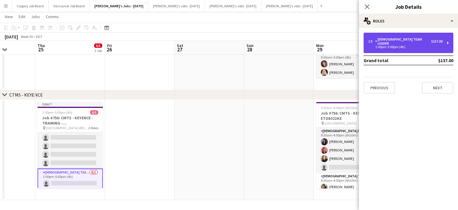
click at [412, 48] on div "1 x Female Team Leader $137.00 1:00pm-5:00pm (4h)" at bounding box center [409, 43] width 90 height 20
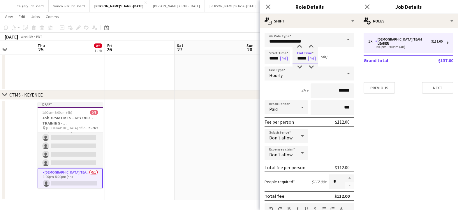
click at [300, 58] on input "*****" at bounding box center [306, 57] width 26 height 15
click at [302, 58] on input "*****" at bounding box center [306, 57] width 26 height 15
type input "*****"
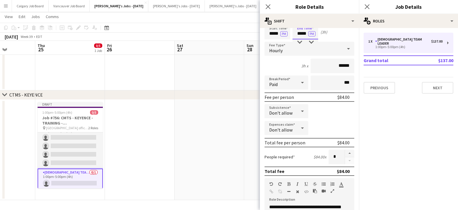
scroll to position [27, 0]
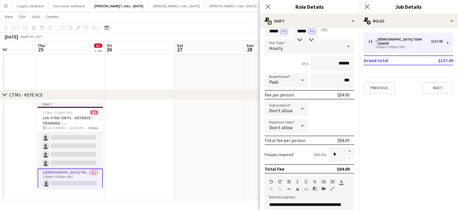
click at [286, 125] on span "Don't allow" at bounding box center [280, 127] width 23 height 6
click at [287, 139] on mat-option "Allow" at bounding box center [287, 142] width 44 height 15
drag, startPoint x: 342, startPoint y: 126, endPoint x: 351, endPoint y: 126, distance: 8.5
click at [351, 126] on input "*****" at bounding box center [333, 126] width 44 height 15
type input "******"
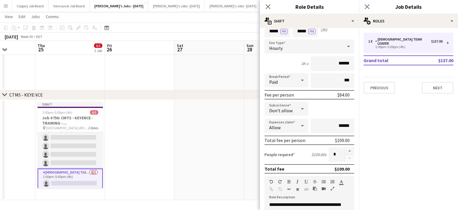
click at [332, 116] on div "Subsistence Don't allow" at bounding box center [310, 109] width 90 height 15
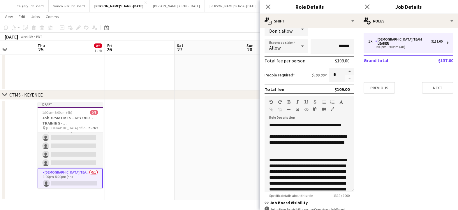
scroll to position [112, 0]
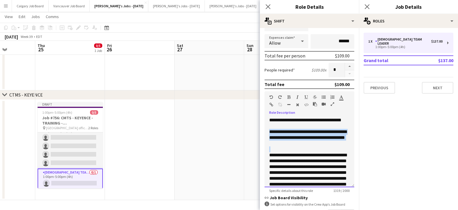
drag, startPoint x: 312, startPoint y: 147, endPoint x: 327, endPoint y: 155, distance: 17.0
click at [327, 155] on div "**********" at bounding box center [310, 152] width 90 height 70
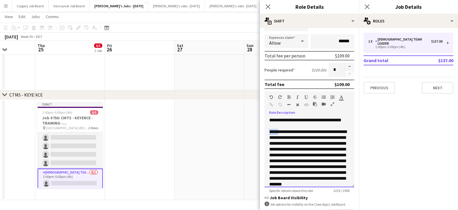
drag, startPoint x: 267, startPoint y: 138, endPoint x: 285, endPoint y: 115, distance: 28.6
click at [283, 137] on div "**********" at bounding box center [310, 152] width 90 height 70
click at [289, 97] on icon "button" at bounding box center [288, 97] width 3 height 4
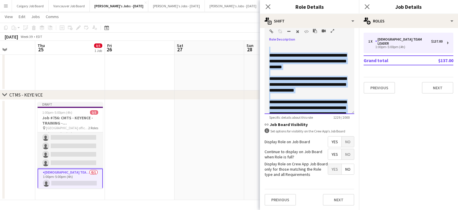
scroll to position [165, 0]
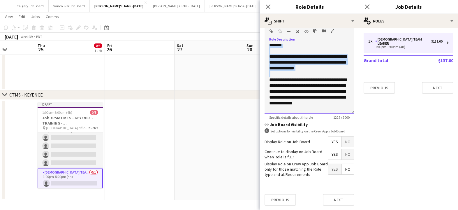
drag, startPoint x: 271, startPoint y: 66, endPoint x: 339, endPoint y: 78, distance: 68.4
click at [339, 78] on div "**********" at bounding box center [310, 79] width 90 height 70
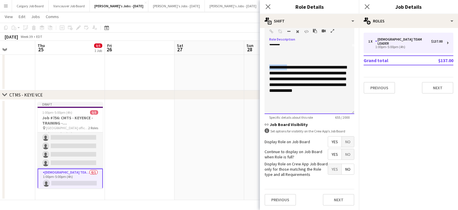
drag, startPoint x: 270, startPoint y: 73, endPoint x: 290, endPoint y: 73, distance: 20.1
click at [290, 73] on div "**********" at bounding box center [310, 79] width 90 height 70
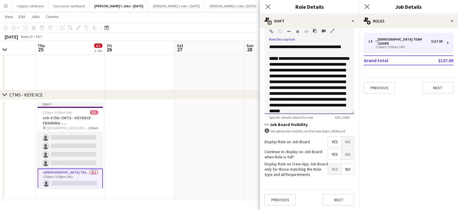
scroll to position [0, 0]
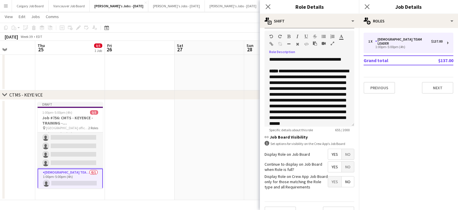
click at [290, 37] on icon "button" at bounding box center [288, 36] width 3 height 4
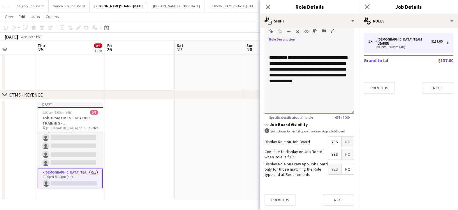
scroll to position [78, 0]
click at [286, 78] on div "**********" at bounding box center [309, 68] width 80 height 29
drag, startPoint x: 311, startPoint y: 80, endPoint x: 314, endPoint y: 85, distance: 5.9
click at [314, 83] on div "**********" at bounding box center [309, 68] width 80 height 29
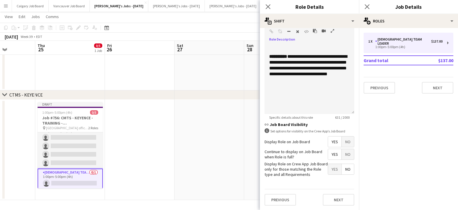
drag, startPoint x: 66, startPoint y: 150, endPoint x: 189, endPoint y: 111, distance: 129.0
click at [68, 149] on app-calendar-viewport "Mon 22 Tue 23 Wed 24 Thu 25 0/5 1 Job Fri 26 Sat 27 Sun 28 Mon 29 6/7 2 Jobs Tu…" at bounding box center [229, 76] width 458 height 247
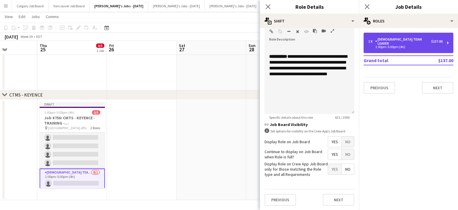
click at [374, 45] on div "1:00pm-5:00pm (4h)" at bounding box center [405, 46] width 74 height 3
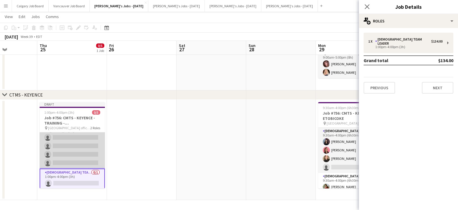
click at [49, 143] on app-card-role "[DEMOGRAPHIC_DATA] Brand Ambassadors 0/4 1:00pm-4:00pm (3h) single-neutral-acti…" at bounding box center [72, 145] width 65 height 45
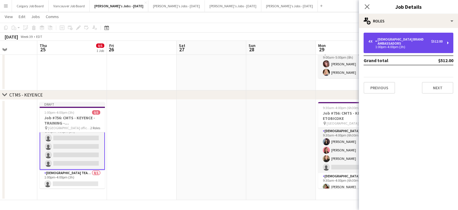
click at [382, 37] on div "[DEMOGRAPHIC_DATA] Brand Ambassadors" at bounding box center [403, 41] width 56 height 8
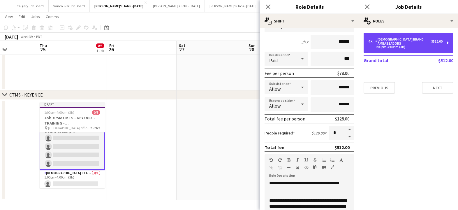
scroll to position [40, 0]
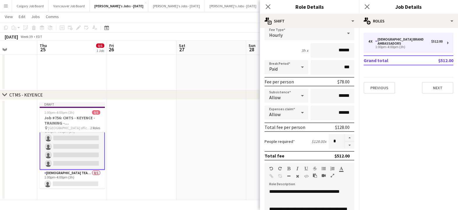
click at [303, 98] on icon at bounding box center [302, 96] width 7 height 12
click at [295, 124] on span "Don't allow" at bounding box center [286, 127] width 34 height 6
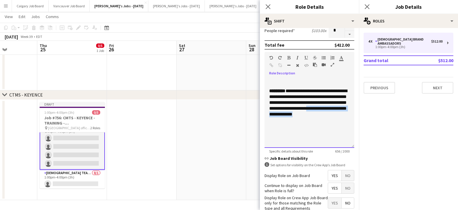
drag, startPoint x: 312, startPoint y: 109, endPoint x: 314, endPoint y: 112, distance: 3.7
click at [314, 112] on div "**********" at bounding box center [309, 102] width 80 height 29
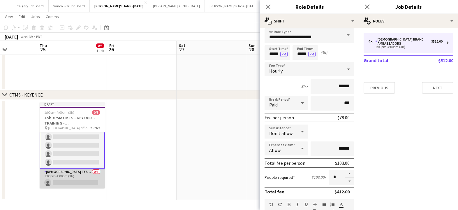
scroll to position [10, 0]
click at [69, 173] on app-card-role "[DEMOGRAPHIC_DATA] Team Leader 0/1 1:00pm-4:00pm (3h) single-neutral-actions" at bounding box center [72, 178] width 65 height 20
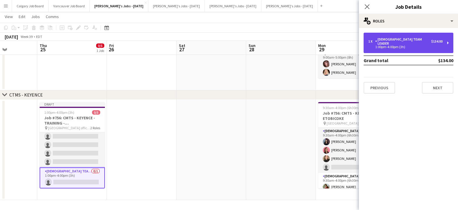
click at [374, 40] on div "1 x" at bounding box center [371, 41] width 7 height 4
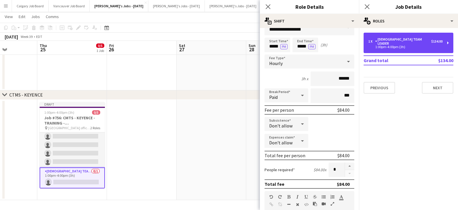
scroll to position [14, 0]
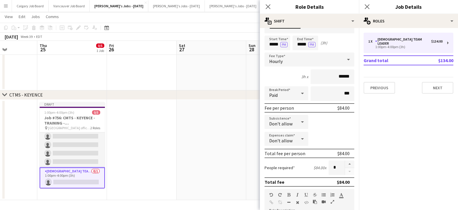
click at [287, 143] on span "Don't allow" at bounding box center [280, 141] width 23 height 6
click at [289, 159] on mat-option "Allow" at bounding box center [287, 155] width 44 height 15
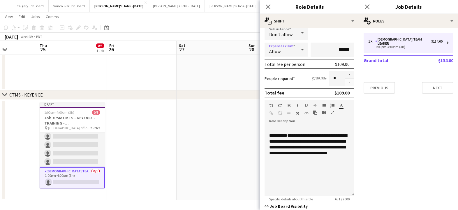
scroll to position [86, 0]
click at [217, 137] on app-date-cell at bounding box center [212, 150] width 70 height 100
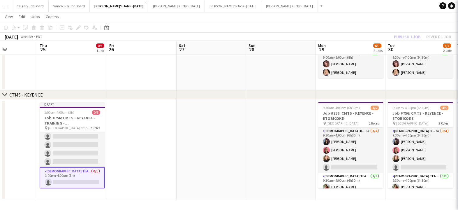
scroll to position [9, 0]
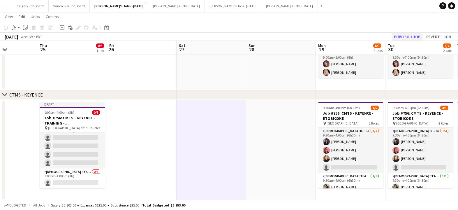
click at [405, 38] on button "Publish 1 job" at bounding box center [407, 37] width 31 height 8
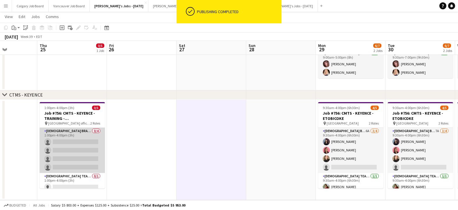
click at [53, 161] on app-card-role "[DEMOGRAPHIC_DATA] Brand Ambassadors 0/4 1:00pm-4:00pm (3h) single-neutral-acti…" at bounding box center [72, 150] width 65 height 45
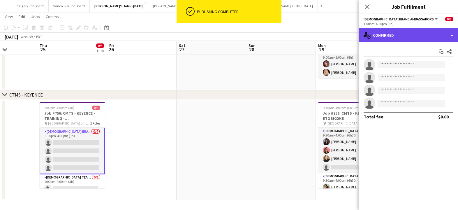
click at [377, 32] on div "single-neutral-actions-check-2 Confirmed" at bounding box center [408, 35] width 99 height 14
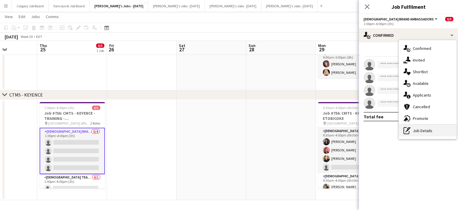
click at [414, 132] on div "pen-write Job Details" at bounding box center [428, 131] width 58 height 12
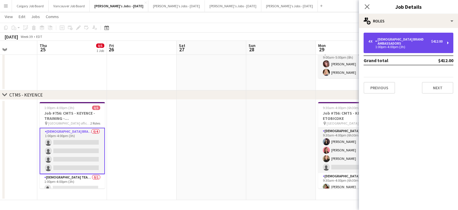
click at [381, 39] on div "[DEMOGRAPHIC_DATA] Brand Ambassadors" at bounding box center [403, 41] width 56 height 8
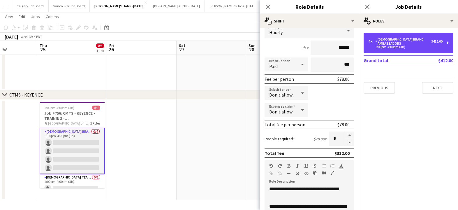
scroll to position [45, 0]
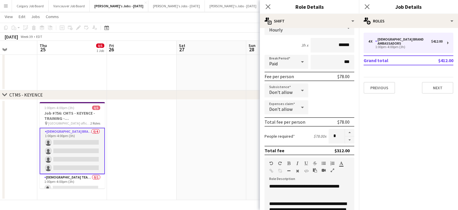
drag, startPoint x: 71, startPoint y: 182, endPoint x: 173, endPoint y: 133, distance: 113.6
click at [72, 181] on app-card-role "[DEMOGRAPHIC_DATA] Team Leader 0/1 1:00pm-4:00pm (3h) single-neutral-actions" at bounding box center [72, 184] width 65 height 20
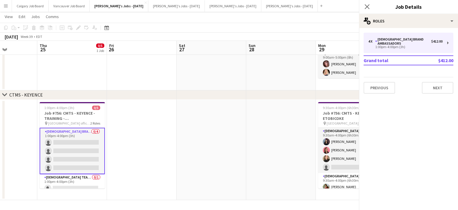
scroll to position [0, 171]
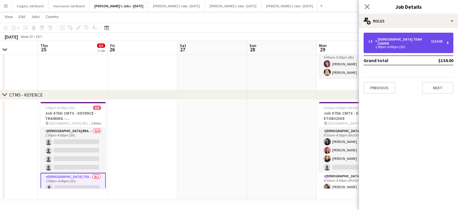
click at [398, 45] on div "1:00pm-4:00pm (3h)" at bounding box center [405, 46] width 74 height 3
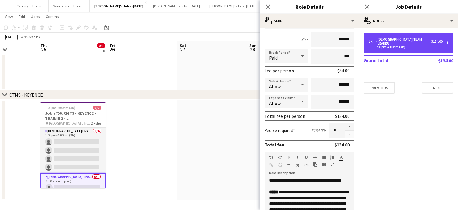
scroll to position [50, 0]
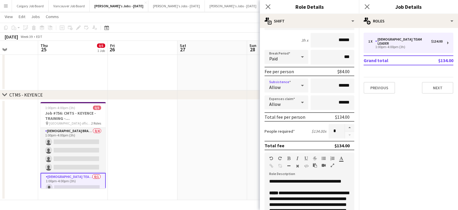
click at [295, 86] on div "Allow" at bounding box center [281, 85] width 32 height 14
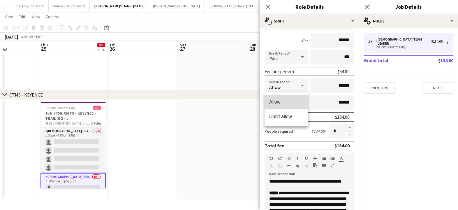
scroll to position [70, 0]
drag, startPoint x: 291, startPoint y: 100, endPoint x: 300, endPoint y: 81, distance: 21.2
click at [300, 81] on div "Allow Don't allow" at bounding box center [229, 105] width 458 height 210
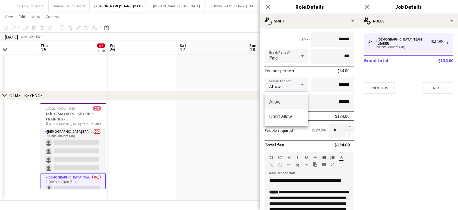
click at [300, 86] on div at bounding box center [229, 105] width 458 height 210
click at [298, 88] on div at bounding box center [303, 85] width 12 height 12
drag, startPoint x: 294, startPoint y: 116, endPoint x: 277, endPoint y: 113, distance: 17.4
click at [293, 115] on span "Don't allow" at bounding box center [286, 116] width 34 height 6
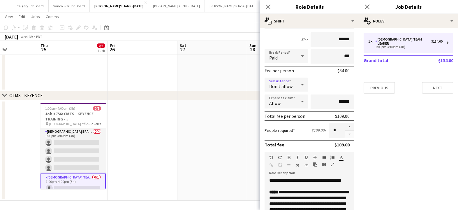
drag, startPoint x: 229, startPoint y: 131, endPoint x: 233, endPoint y: 127, distance: 5.4
click at [229, 131] on app-date-cell at bounding box center [212, 150] width 70 height 100
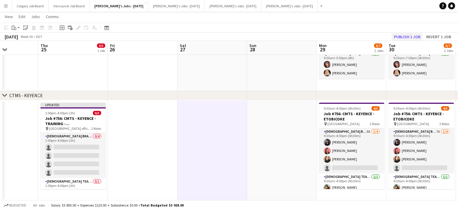
click at [403, 38] on button "Publish 1 job" at bounding box center [407, 37] width 31 height 8
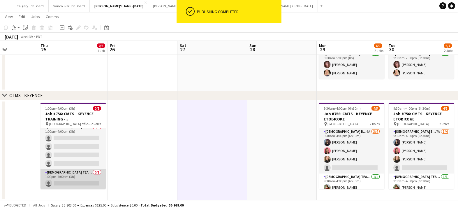
scroll to position [4, 0]
click at [78, 172] on app-card-role "[DEMOGRAPHIC_DATA] Team Leader 0/1 1:00pm-4:00pm (3h) single-neutral-actions" at bounding box center [73, 179] width 65 height 20
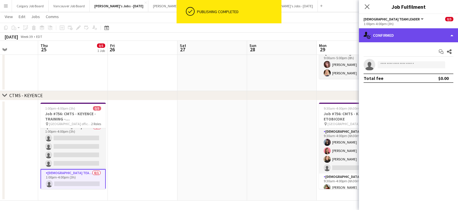
click at [392, 42] on div "single-neutral-actions-check-2 Confirmed" at bounding box center [408, 35] width 99 height 14
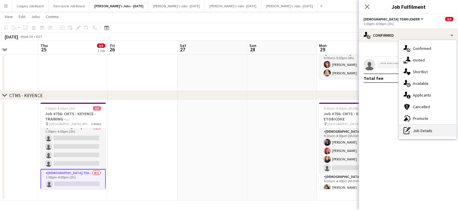
click at [421, 126] on div "pen-write Job Details" at bounding box center [428, 131] width 58 height 12
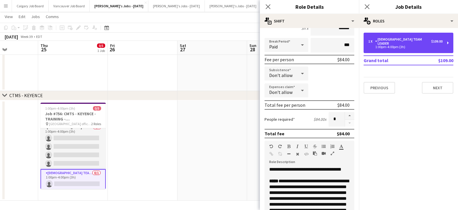
scroll to position [66, 0]
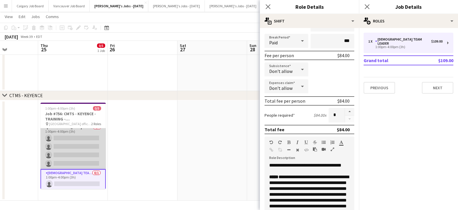
click at [94, 146] on app-card-role "[DEMOGRAPHIC_DATA] Brand Ambassadors 0/4 1:00pm-4:00pm (3h) single-neutral-acti…" at bounding box center [73, 146] width 65 height 45
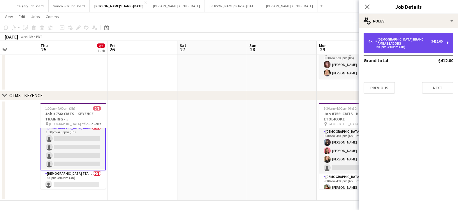
click at [382, 47] on div "4 x [DEMOGRAPHIC_DATA] Brand Ambassadors $412.00 1:00pm-4:00pm (3h)" at bounding box center [409, 43] width 90 height 20
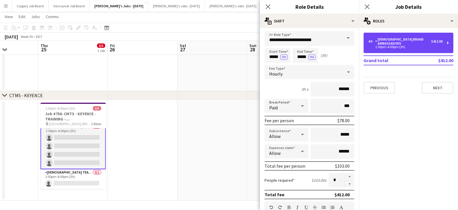
scroll to position [6, 0]
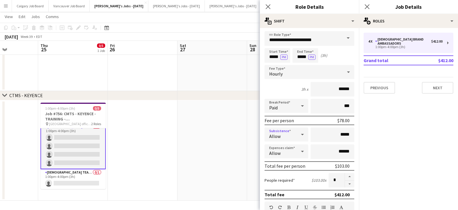
click at [277, 138] on span "Allow" at bounding box center [274, 136] width 11 height 6
click at [278, 162] on mat-option "Don't allow" at bounding box center [287, 165] width 44 height 15
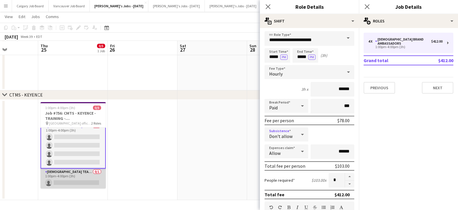
scroll to position [70, 0]
click at [77, 172] on app-card-role "[DEMOGRAPHIC_DATA] Team Leader 0/1 1:00pm-4:00pm (3h) single-neutral-actions" at bounding box center [73, 178] width 65 height 20
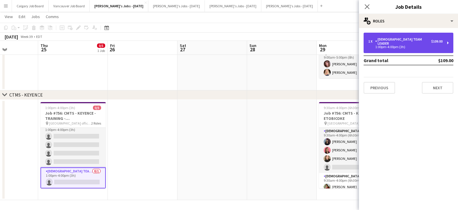
click at [393, 46] on div "1 x [DEMOGRAPHIC_DATA] Team Leader $109.00 1:00pm-4:00pm (3h)" at bounding box center [409, 43] width 90 height 20
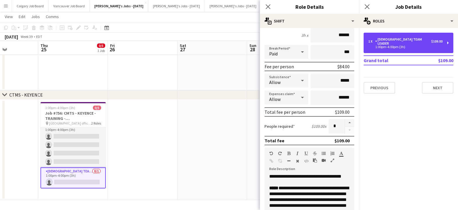
scroll to position [55, 0]
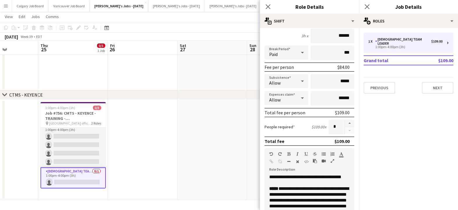
click at [211, 127] on app-date-cell at bounding box center [212, 150] width 70 height 100
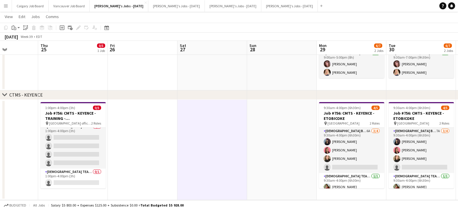
scroll to position [70, 0]
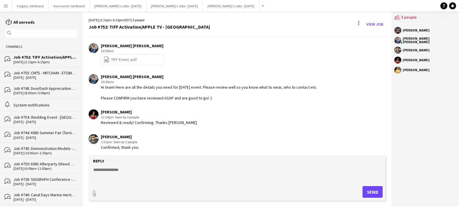
click at [124, 165] on form "Reply paperclip Send" at bounding box center [237, 177] width 297 height 45
click at [124, 170] on textarea at bounding box center [238, 174] width 291 height 15
type textarea "*"
click at [132, 171] on textarea at bounding box center [238, 174] width 291 height 15
type textarea "**********"
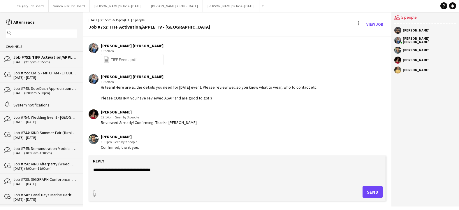
click at [380, 195] on button "Send" at bounding box center [372, 192] width 20 height 12
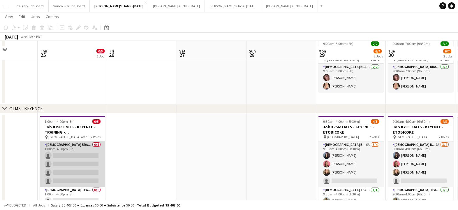
scroll to position [63, 0]
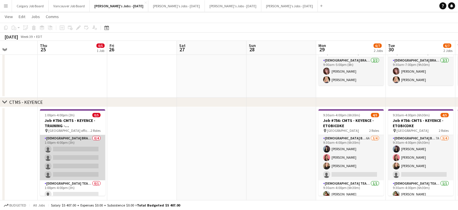
click at [68, 157] on app-calendar-viewport "Mon 22 Tue 23 Wed 24 Thu 25 0/5 1 Job Fri 26 Sat 27 Sun 28 Mon 29 6/7 2 Jobs Tu…" at bounding box center [229, 83] width 458 height 247
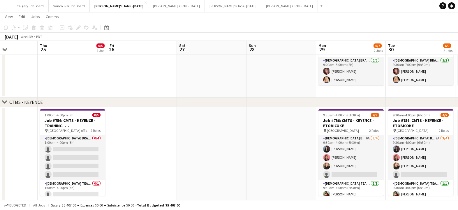
scroll to position [0, 169]
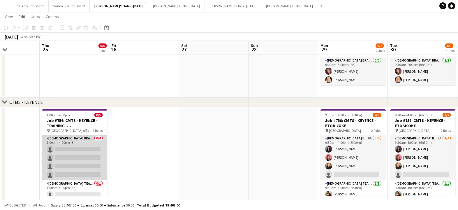
click at [81, 152] on app-card-role "[DEMOGRAPHIC_DATA] Brand Ambassadors 0/4 1:00pm-4:00pm (3h) single-neutral-acti…" at bounding box center [74, 157] width 65 height 45
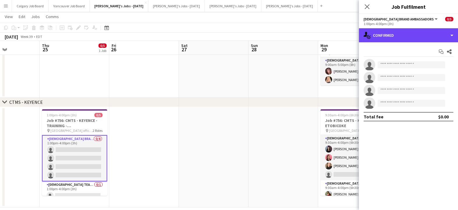
drag, startPoint x: 401, startPoint y: 41, endPoint x: 404, endPoint y: 44, distance: 4.4
click at [401, 41] on div "single-neutral-actions-check-2 Confirmed" at bounding box center [408, 35] width 99 height 14
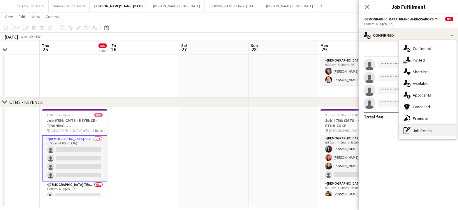
click at [430, 129] on div "pen-write Job Details" at bounding box center [428, 131] width 58 height 12
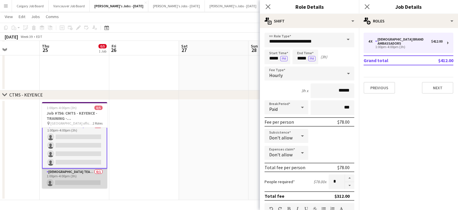
scroll to position [70, 0]
click at [74, 173] on app-card-role "[DEMOGRAPHIC_DATA] Team Leader 0/1 1:00pm-4:00pm (3h) single-neutral-actions" at bounding box center [74, 178] width 65 height 20
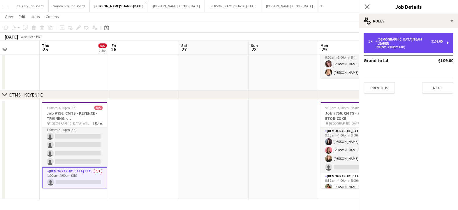
click at [373, 35] on div "1 x [DEMOGRAPHIC_DATA] Team Leader $109.00 1:00pm-4:00pm (3h)" at bounding box center [409, 43] width 90 height 20
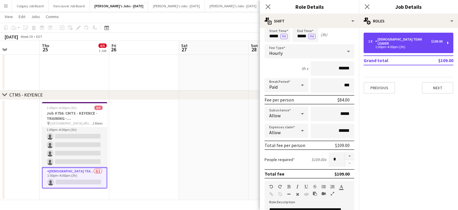
scroll to position [23, 0]
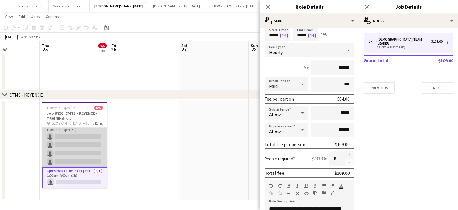
click at [87, 144] on app-card-role "[DEMOGRAPHIC_DATA] Brand Ambassadors 0/4 1:00pm-4:00pm (3h) single-neutral-acti…" at bounding box center [74, 144] width 65 height 45
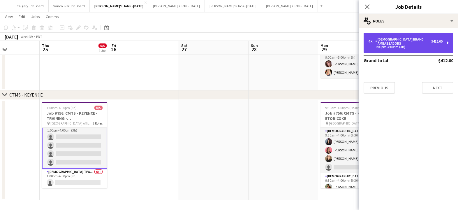
click at [374, 45] on div "1:00pm-4:00pm (3h)" at bounding box center [405, 46] width 74 height 3
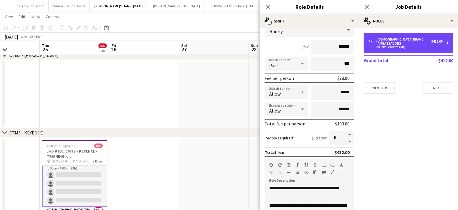
scroll to position [45, 0]
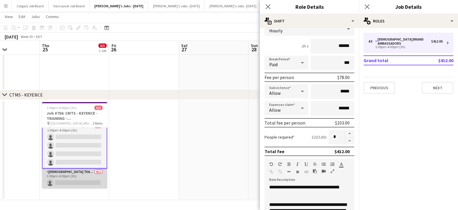
click at [86, 170] on app-card-role "[DEMOGRAPHIC_DATA] Team Leader 0/1 1:00pm-4:00pm (3h) single-neutral-actions" at bounding box center [74, 178] width 65 height 20
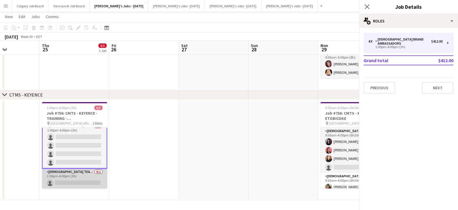
scroll to position [70, 0]
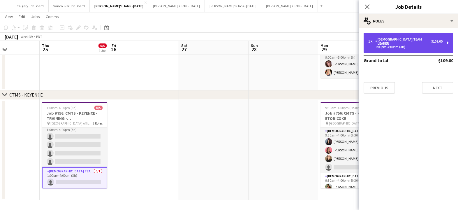
click at [379, 45] on div "1:00pm-4:00pm (3h)" at bounding box center [405, 46] width 74 height 3
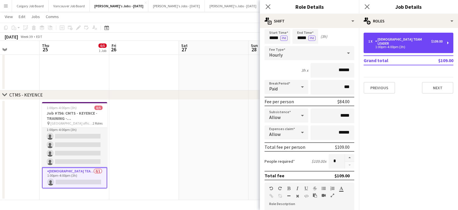
scroll to position [22, 0]
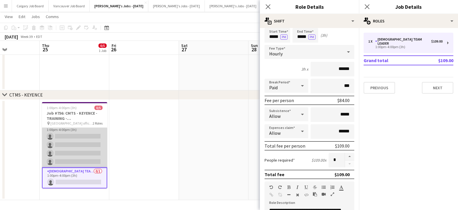
click at [78, 151] on app-card-role "[DEMOGRAPHIC_DATA] Brand Ambassadors 0/4 1:00pm-4:00pm (3h) single-neutral-acti…" at bounding box center [74, 144] width 65 height 45
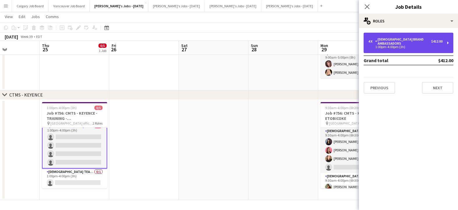
click at [393, 39] on div "[DEMOGRAPHIC_DATA] Brand Ambassadors" at bounding box center [403, 41] width 56 height 8
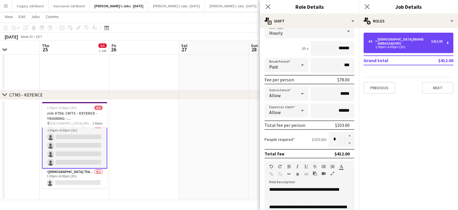
scroll to position [48, 0]
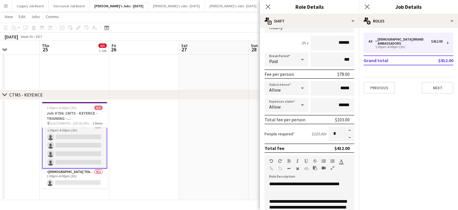
click at [204, 112] on app-date-cell at bounding box center [214, 150] width 70 height 100
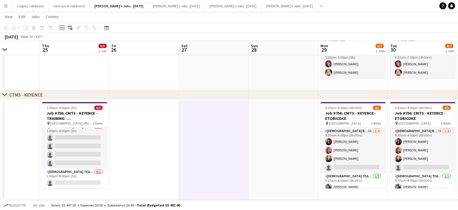
scroll to position [70, 0]
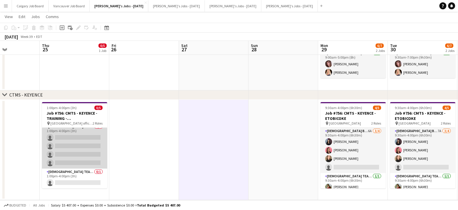
click at [103, 146] on app-card-role "[DEMOGRAPHIC_DATA] Brand Ambassadors 0/4 1:00pm-4:00pm (3h) single-neutral-acti…" at bounding box center [74, 145] width 65 height 45
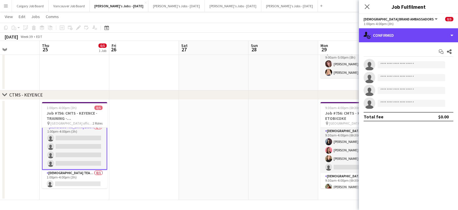
drag, startPoint x: 401, startPoint y: 34, endPoint x: 413, endPoint y: 119, distance: 86.9
click at [401, 34] on div "single-neutral-actions-check-2 Confirmed" at bounding box center [408, 35] width 99 height 14
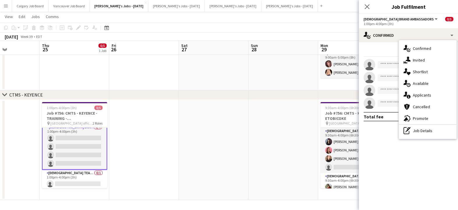
drag, startPoint x: 418, startPoint y: 134, endPoint x: 395, endPoint y: 79, distance: 59.4
click at [418, 133] on div "pen-write Job Details" at bounding box center [428, 131] width 58 height 12
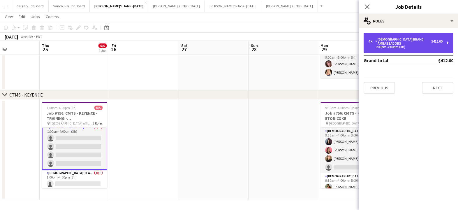
click at [383, 45] on div "1:00pm-4:00pm (3h)" at bounding box center [405, 46] width 74 height 3
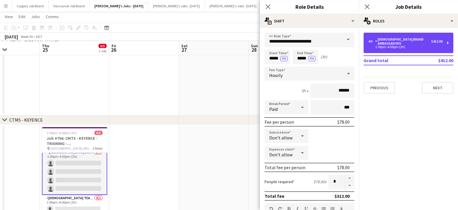
scroll to position [45, 0]
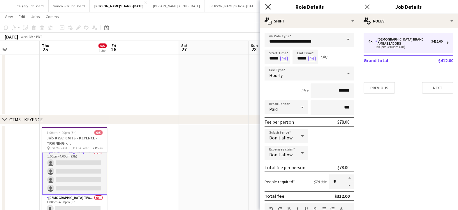
click at [267, 6] on icon at bounding box center [268, 7] width 6 height 6
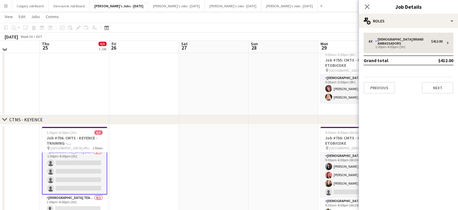
scroll to position [29, 0]
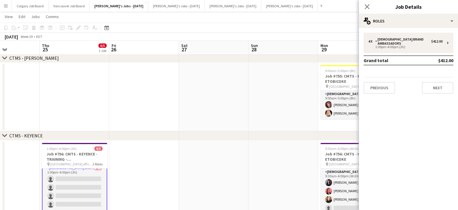
click at [332, 8] on app-navbar "Menu Boards Boards Boards All jobs Status Workforce Workforce My Workforce Recr…" at bounding box center [229, 6] width 458 height 12
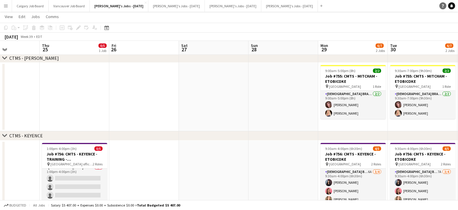
click at [443, 8] on link "Help" at bounding box center [442, 5] width 7 height 7
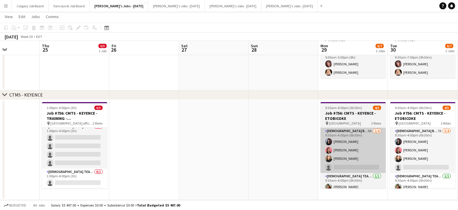
scroll to position [70, 0]
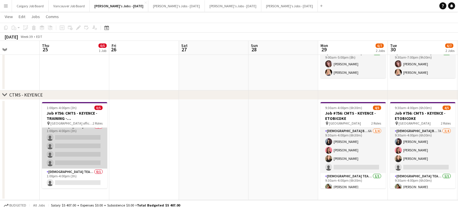
click at [86, 149] on app-card-role "[DEMOGRAPHIC_DATA] Brand Ambassadors 0/4 1:00pm-4:00pm (3h) single-neutral-acti…" at bounding box center [74, 145] width 65 height 45
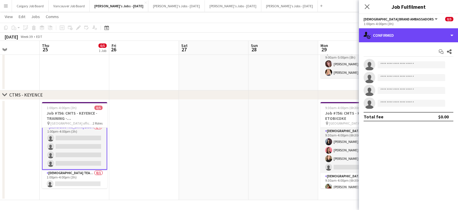
drag, startPoint x: 423, startPoint y: 36, endPoint x: 431, endPoint y: 94, distance: 59.5
click at [423, 37] on div "single-neutral-actions-check-2 Confirmed" at bounding box center [408, 35] width 99 height 14
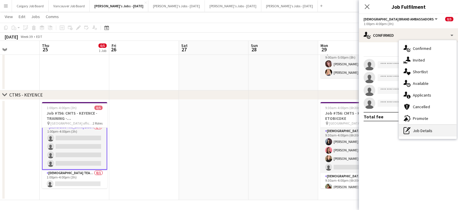
click at [426, 130] on div "pen-write Job Details" at bounding box center [428, 131] width 58 height 12
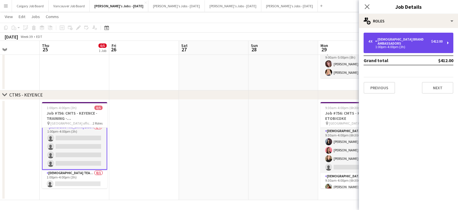
click at [392, 47] on div "4 x [DEMOGRAPHIC_DATA] Brand Ambassadors $412.00 1:00pm-4:00pm (3h)" at bounding box center [409, 43] width 90 height 20
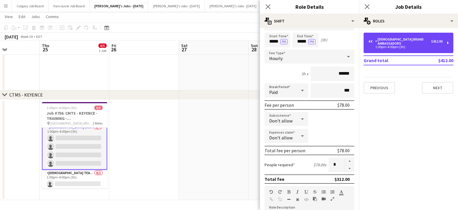
scroll to position [17, 0]
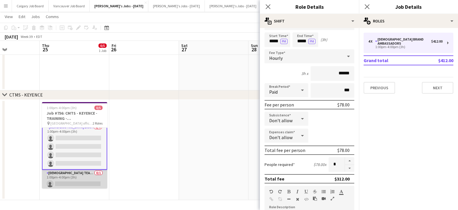
click at [91, 175] on app-card-role "[DEMOGRAPHIC_DATA] Team Leader 0/1 1:00pm-4:00pm (3h) single-neutral-actions" at bounding box center [74, 180] width 65 height 20
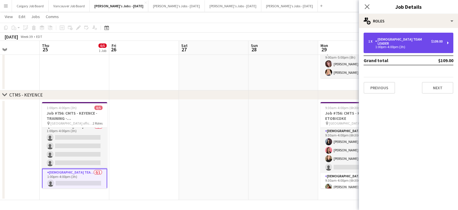
click at [411, 39] on div "[DEMOGRAPHIC_DATA] Team Leader" at bounding box center [403, 41] width 56 height 8
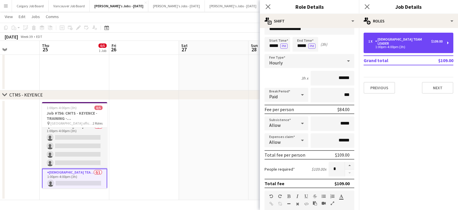
scroll to position [15, 0]
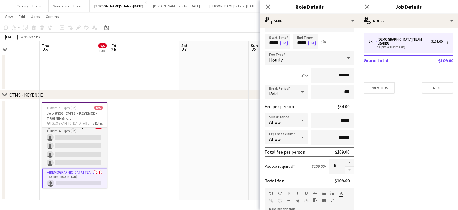
drag, startPoint x: 76, startPoint y: 142, endPoint x: 181, endPoint y: 115, distance: 108.3
click at [77, 142] on app-card-role "[DEMOGRAPHIC_DATA] Brand Ambassadors 0/4 1:00pm-4:00pm (3h) single-neutral-acti…" at bounding box center [74, 145] width 65 height 45
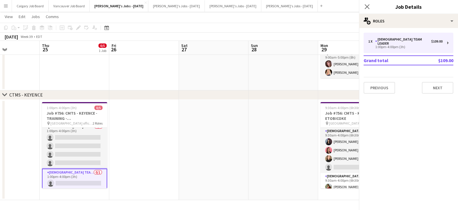
scroll to position [0, 168]
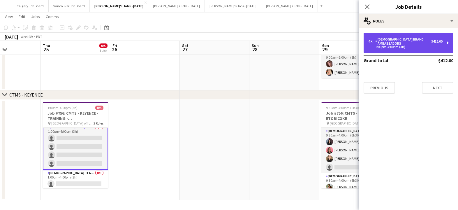
click at [401, 46] on div "4 x [DEMOGRAPHIC_DATA] Brand Ambassadors $412.00 1:00pm-4:00pm (3h)" at bounding box center [409, 43] width 90 height 20
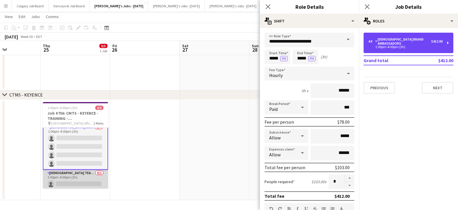
scroll to position [70, 0]
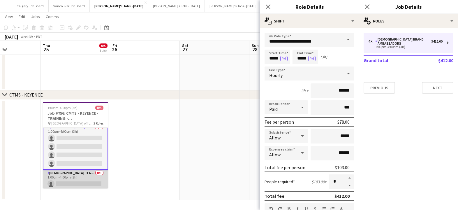
click at [80, 179] on app-card-role "[DEMOGRAPHIC_DATA] Team Leader 0/1 1:00pm-4:00pm (3h) single-neutral-actions" at bounding box center [75, 180] width 65 height 20
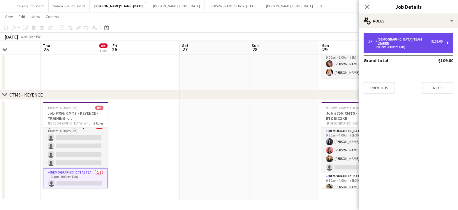
click at [400, 45] on div "1:00pm-4:00pm (3h)" at bounding box center [405, 46] width 74 height 3
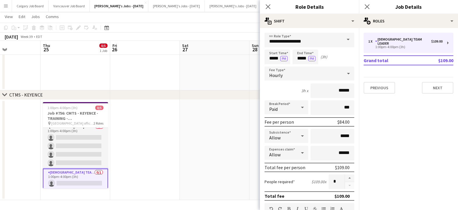
drag, startPoint x: 69, startPoint y: 143, endPoint x: 197, endPoint y: 112, distance: 131.4
click at [70, 143] on app-card-role "[DEMOGRAPHIC_DATA] Brand Ambassadors 0/4 1:00pm-4:00pm (3h) single-neutral-acti…" at bounding box center [75, 145] width 65 height 45
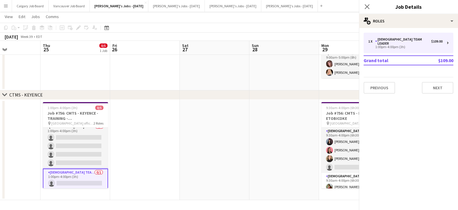
scroll to position [0, 168]
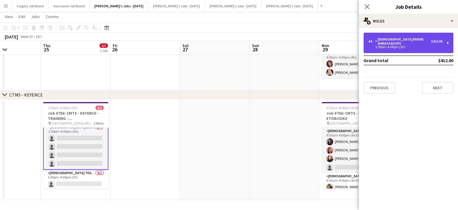
click at [425, 40] on div "[DEMOGRAPHIC_DATA] Brand Ambassadors" at bounding box center [403, 41] width 56 height 8
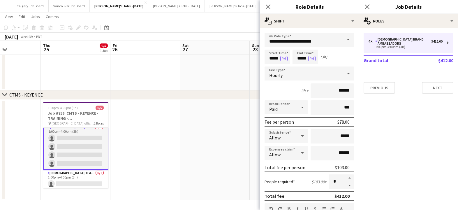
click at [180, 128] on app-date-cell at bounding box center [215, 150] width 70 height 100
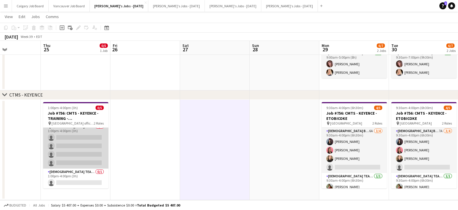
click at [93, 146] on app-card-role "[DEMOGRAPHIC_DATA] Brand Ambassadors 0/4 1:00pm-4:00pm (3h) single-neutral-acti…" at bounding box center [75, 145] width 65 height 45
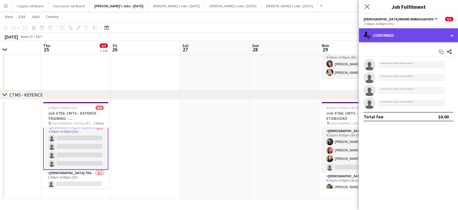
click at [397, 36] on div "single-neutral-actions-check-2 Confirmed" at bounding box center [408, 35] width 99 height 14
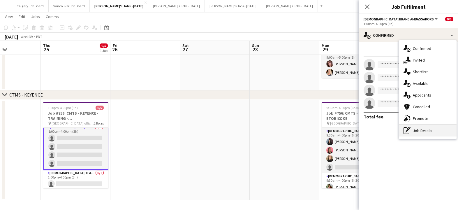
click at [413, 130] on div "pen-write Job Details" at bounding box center [428, 131] width 58 height 12
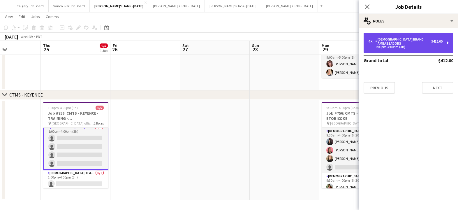
click at [419, 44] on div "4 x [DEMOGRAPHIC_DATA] Brand Ambassadors $412.00 1:00pm-4:00pm (3h)" at bounding box center [409, 43] width 90 height 20
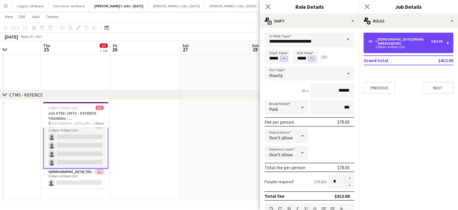
scroll to position [6, 0]
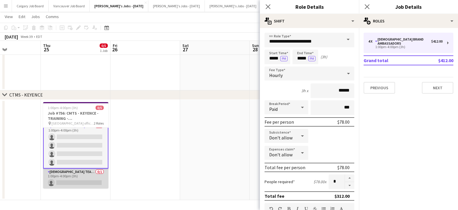
click at [77, 176] on app-card-role "[DEMOGRAPHIC_DATA] Team Leader 0/1 1:00pm-4:00pm (3h) single-neutral-actions" at bounding box center [75, 178] width 65 height 20
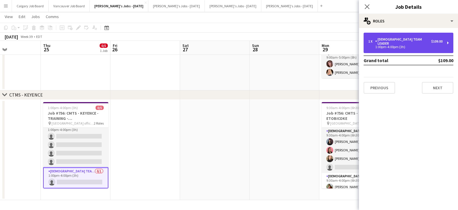
click at [391, 45] on div "1:00pm-4:00pm (3h)" at bounding box center [405, 46] width 74 height 3
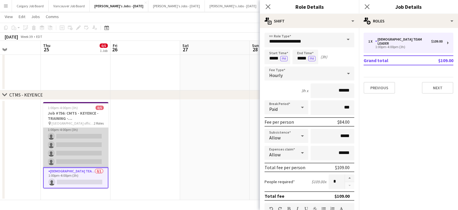
click at [80, 144] on app-card-role "[DEMOGRAPHIC_DATA] Brand Ambassadors 0/4 1:00pm-4:00pm (3h) single-neutral-acti…" at bounding box center [75, 144] width 65 height 45
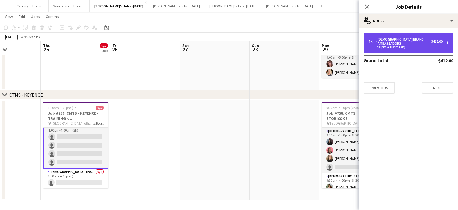
click at [385, 45] on div "1:00pm-4:00pm (3h)" at bounding box center [405, 46] width 74 height 3
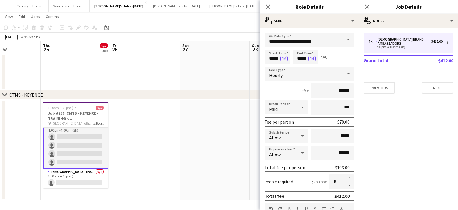
drag, startPoint x: 77, startPoint y: 173, endPoint x: 218, endPoint y: 113, distance: 153.2
click at [79, 173] on app-calendar-viewport "Mon 22 Tue 23 Wed 24 Thu 25 0/5 1 Job Fri 26 Sat 27 Sun 28 Mon 29 6/7 2 Jobs Tu…" at bounding box center [229, 76] width 458 height 247
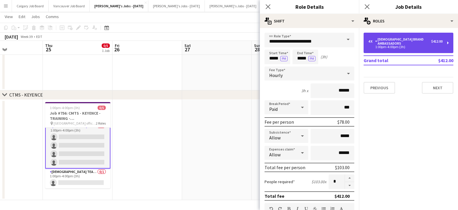
click at [396, 37] on div "4 x [DEMOGRAPHIC_DATA] Brand Ambassadors $412.00 1:00pm-4:00pm (3h)" at bounding box center [409, 43] width 90 height 20
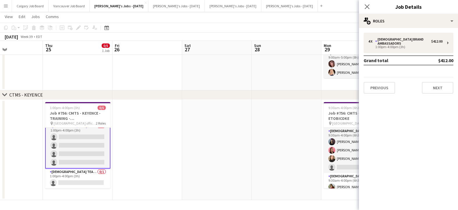
click at [213, 128] on app-date-cell at bounding box center [217, 150] width 70 height 100
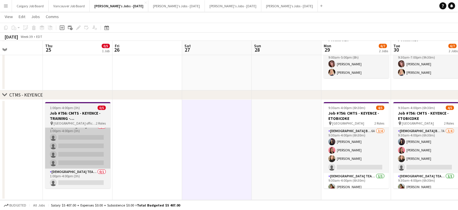
scroll to position [70, 0]
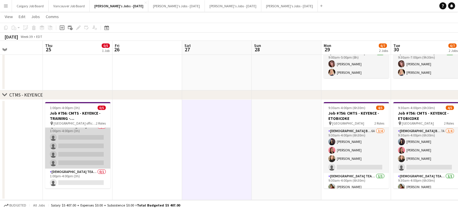
click at [105, 140] on app-card-role "[DEMOGRAPHIC_DATA] Brand Ambassadors 0/4 1:00pm-4:00pm (3h) single-neutral-acti…" at bounding box center [77, 145] width 65 height 45
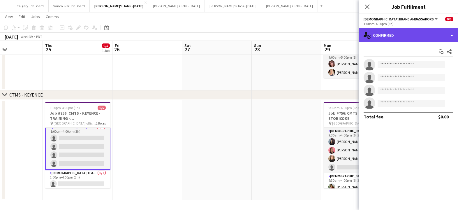
click at [386, 39] on div "single-neutral-actions-check-2 Confirmed" at bounding box center [408, 35] width 99 height 14
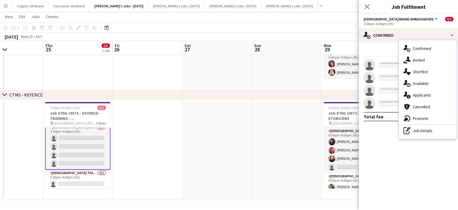
drag, startPoint x: 424, startPoint y: 128, endPoint x: 403, endPoint y: 54, distance: 76.4
click at [423, 128] on div "pen-write Job Details" at bounding box center [428, 131] width 58 height 12
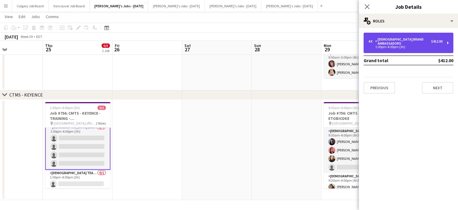
click at [398, 45] on div "1:00pm-4:00pm (3h)" at bounding box center [405, 46] width 74 height 3
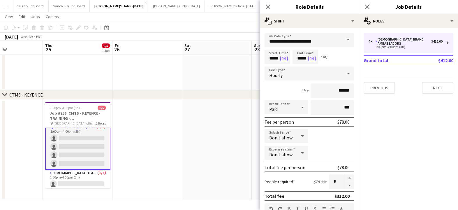
click at [93, 152] on app-card-role "[DEMOGRAPHIC_DATA] Brand Ambassadors 0/4 1:00pm-4:00pm (3h) single-neutral-acti…" at bounding box center [77, 146] width 65 height 46
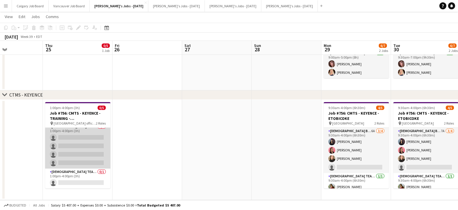
click at [92, 152] on app-card-role "[DEMOGRAPHIC_DATA] Brand Ambassadors 0/4 1:00pm-4:00pm (3h) single-neutral-acti…" at bounding box center [77, 145] width 65 height 45
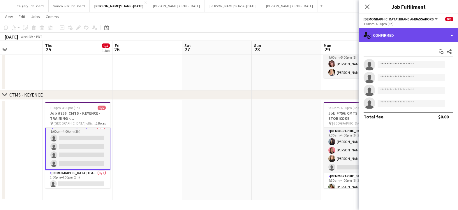
click at [393, 38] on div "single-neutral-actions-check-2 Confirmed" at bounding box center [408, 35] width 99 height 14
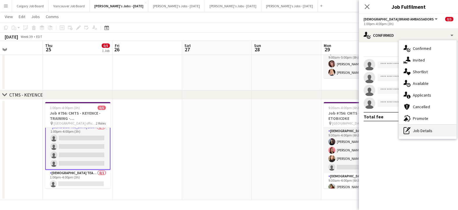
click at [415, 131] on div "pen-write Job Details" at bounding box center [428, 131] width 58 height 12
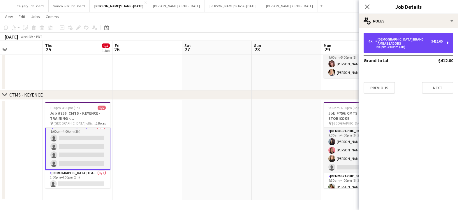
drag, startPoint x: 397, startPoint y: 41, endPoint x: 356, endPoint y: 89, distance: 63.7
click at [397, 41] on div "4 x [DEMOGRAPHIC_DATA] Brand Ambassadors $412.00 1:00pm-4:00pm (3h)" at bounding box center [405, 42] width 74 height 11
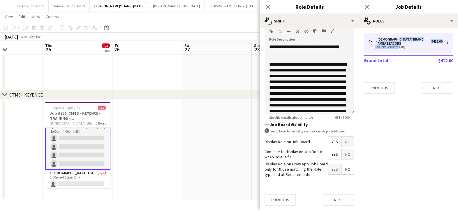
click at [349, 140] on span "No" at bounding box center [348, 141] width 12 height 10
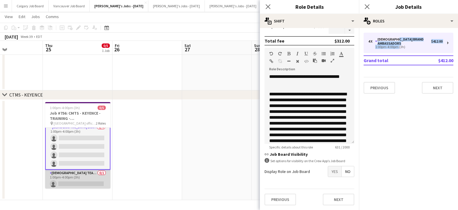
scroll to position [6, 0]
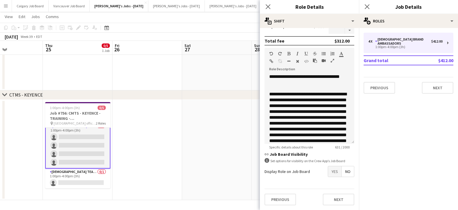
drag, startPoint x: 89, startPoint y: 177, endPoint x: 128, endPoint y: 167, distance: 39.6
click at [89, 177] on app-card-role "[DEMOGRAPHIC_DATA] Team Leader 0/1 1:00pm-4:00pm (3h) single-neutral-actions" at bounding box center [77, 178] width 65 height 20
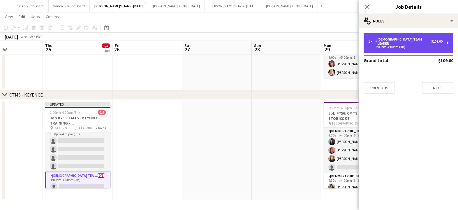
click at [390, 45] on div "1:00pm-4:00pm (3h)" at bounding box center [405, 46] width 74 height 3
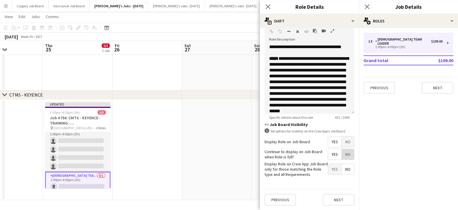
click at [346, 155] on span "No" at bounding box center [348, 154] width 12 height 10
click at [348, 141] on span "No" at bounding box center [348, 141] width 12 height 10
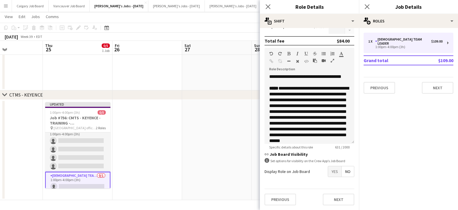
scroll to position [155, 0]
click at [225, 140] on app-date-cell at bounding box center [217, 150] width 70 height 100
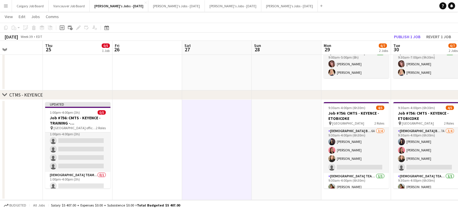
click at [210, 101] on app-date-cell at bounding box center [217, 150] width 70 height 100
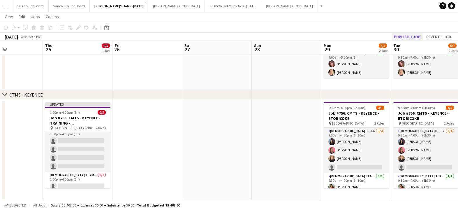
click at [412, 36] on button "Publish 1 job" at bounding box center [407, 37] width 31 height 8
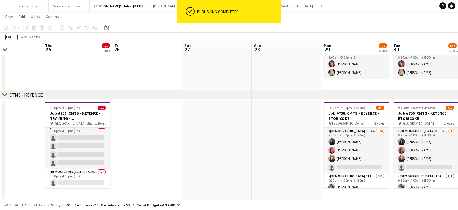
drag, startPoint x: 99, startPoint y: 147, endPoint x: 263, endPoint y: 85, distance: 176.0
click at [100, 147] on app-card-role "[DEMOGRAPHIC_DATA] Brand Ambassadors 0/4 1:00pm-4:00pm (3h) single-neutral-acti…" at bounding box center [77, 145] width 65 height 45
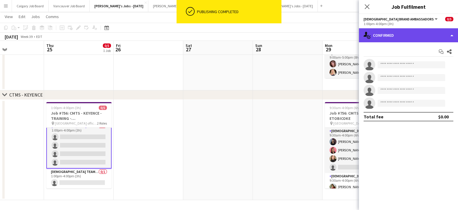
click at [388, 41] on div "single-neutral-actions-check-2 Confirmed" at bounding box center [408, 35] width 99 height 14
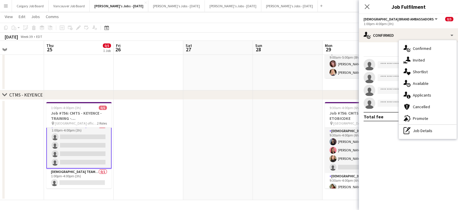
drag, startPoint x: 423, startPoint y: 128, endPoint x: 418, endPoint y: 121, distance: 8.1
click at [422, 127] on div "pen-write Job Details" at bounding box center [428, 131] width 58 height 12
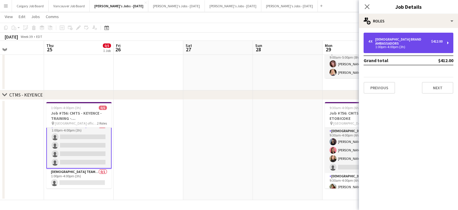
click at [392, 45] on div "1:00pm-4:00pm (3h)" at bounding box center [405, 46] width 74 height 3
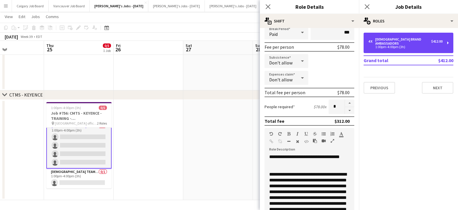
scroll to position [74, 0]
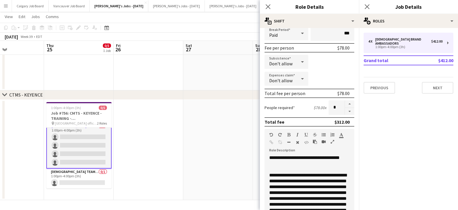
drag, startPoint x: 88, startPoint y: 174, endPoint x: 146, endPoint y: 150, distance: 62.6
click at [89, 173] on app-card-role "[DEMOGRAPHIC_DATA] Team Leader 0/1 1:00pm-4:00pm (3h) single-neutral-actions" at bounding box center [78, 178] width 65 height 20
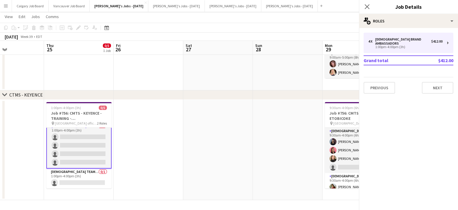
scroll to position [0, 165]
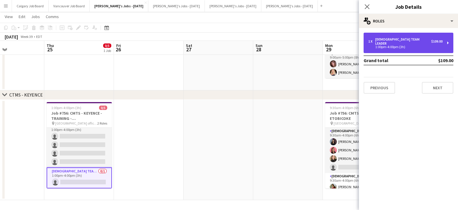
click at [397, 45] on div "1:00pm-4:00pm (3h)" at bounding box center [405, 46] width 74 height 3
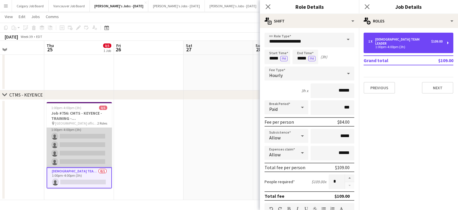
scroll to position [70, 0]
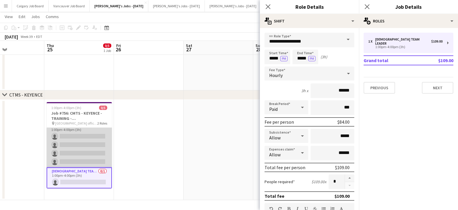
click at [105, 136] on app-card-role "[DEMOGRAPHIC_DATA] Brand Ambassadors 0/4 1:00pm-4:00pm (3h) single-neutral-acti…" at bounding box center [79, 144] width 65 height 45
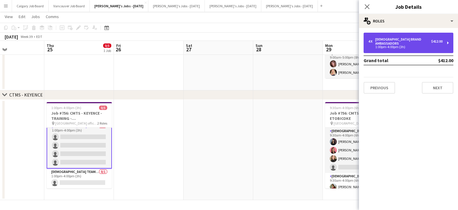
click at [381, 45] on div "1:00pm-4:00pm (3h)" at bounding box center [405, 46] width 74 height 3
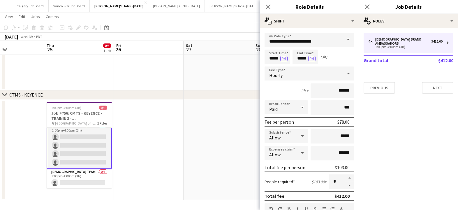
click at [188, 88] on app-date-cell at bounding box center [219, 56] width 70 height 68
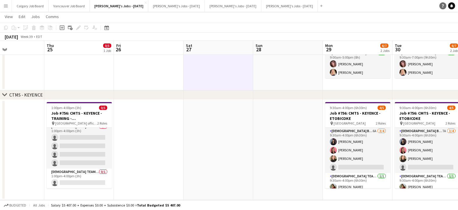
click at [440, 8] on link "Help" at bounding box center [442, 5] width 7 height 7
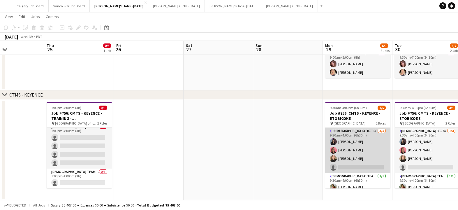
click at [353, 161] on app-card-role "Female Brand Ambassador 6A 3/4 9:30am-4:00pm (6h30m) Saba Jawaid Csilla Racz Gi…" at bounding box center [357, 150] width 65 height 45
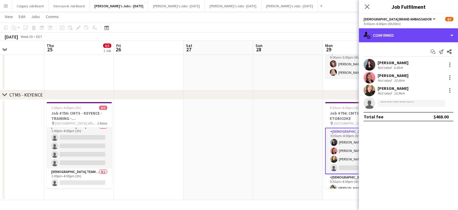
drag, startPoint x: 397, startPoint y: 39, endPoint x: 408, endPoint y: 94, distance: 55.9
click at [397, 39] on div "single-neutral-actions-check-2 Confirmed" at bounding box center [408, 35] width 99 height 14
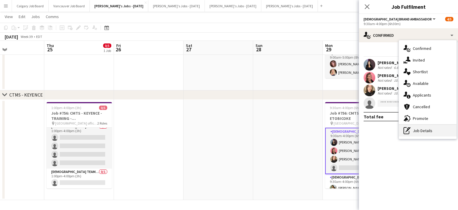
click at [415, 128] on div "pen-write Job Details" at bounding box center [428, 131] width 58 height 12
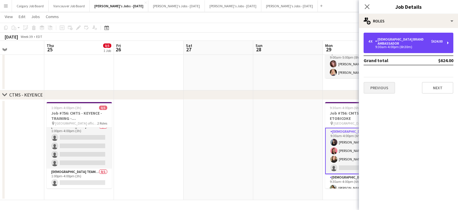
drag, startPoint x: 404, startPoint y: 45, endPoint x: 380, endPoint y: 89, distance: 49.3
click at [404, 46] on div "4 x Female Brand Ambassador $624.00 9:30am-4:00pm (6h30m)" at bounding box center [409, 43] width 90 height 20
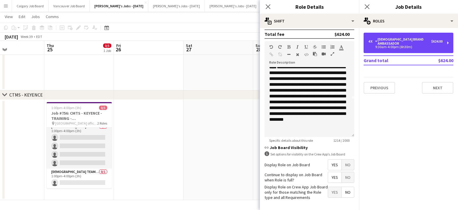
scroll to position [38, 0]
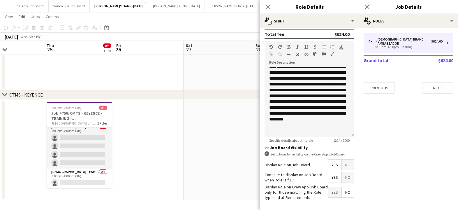
click at [227, 145] on app-date-cell at bounding box center [219, 150] width 70 height 100
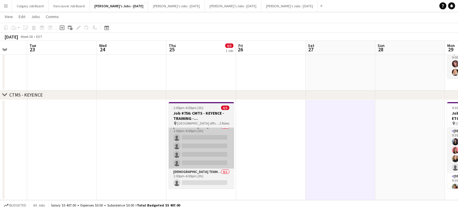
scroll to position [0, 186]
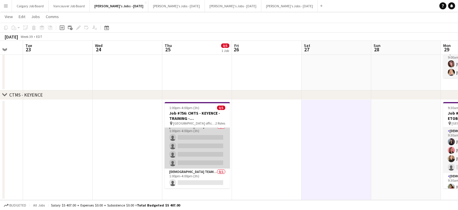
click at [184, 142] on app-card-role "[DEMOGRAPHIC_DATA] Brand Ambassadors 0/4 1:00pm-4:00pm (3h) single-neutral-acti…" at bounding box center [197, 145] width 65 height 45
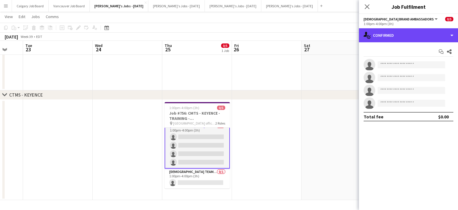
click at [426, 41] on div "single-neutral-actions-check-2 Confirmed" at bounding box center [408, 35] width 99 height 14
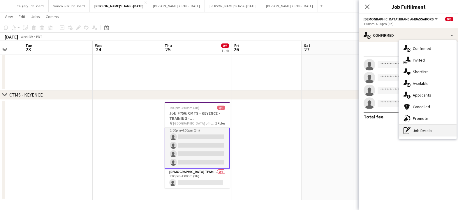
click at [420, 128] on div "pen-write Job Details" at bounding box center [428, 131] width 58 height 12
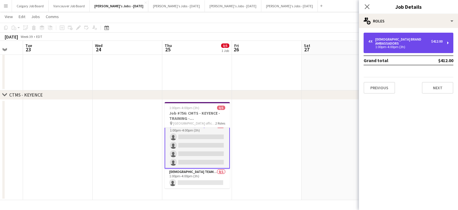
click at [399, 45] on div "1:00pm-4:00pm (3h)" at bounding box center [405, 46] width 74 height 3
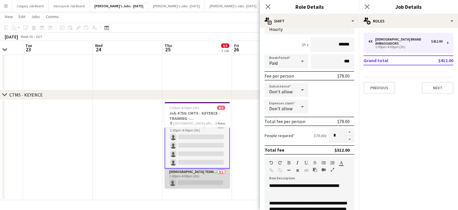
scroll to position [70, 0]
click at [204, 178] on app-card-role "[DEMOGRAPHIC_DATA] Team Leader 0/1 1:00pm-4:00pm (3h) single-neutral-actions" at bounding box center [197, 178] width 65 height 20
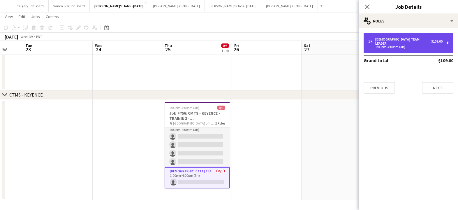
click at [402, 46] on div "1 x [DEMOGRAPHIC_DATA] Team Leader $109.00 1:00pm-4:00pm (3h)" at bounding box center [409, 43] width 90 height 20
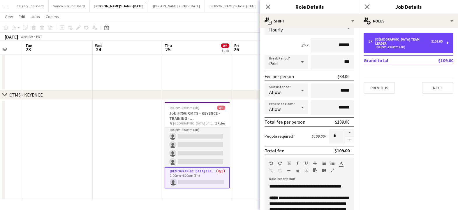
scroll to position [50, 0]
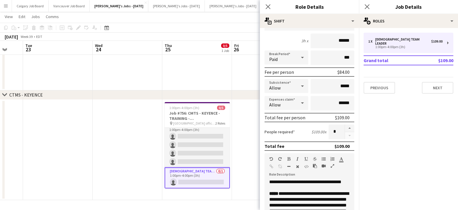
click at [214, 178] on app-card-role "[DEMOGRAPHIC_DATA] Team Leader 0/1 1:00pm-4:00pm (3h) single-neutral-actions" at bounding box center [197, 177] width 65 height 21
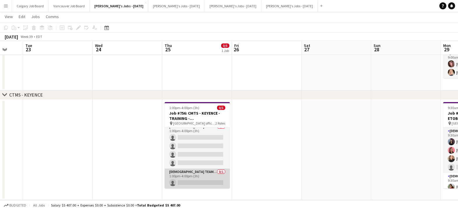
click at [213, 179] on app-card-role "[DEMOGRAPHIC_DATA] Team Leader 0/1 1:00pm-4:00pm (3h) single-neutral-actions" at bounding box center [197, 178] width 65 height 20
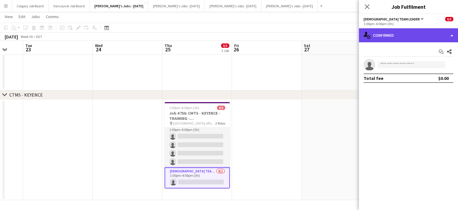
click at [399, 37] on div "single-neutral-actions-check-2 Confirmed" at bounding box center [408, 35] width 99 height 14
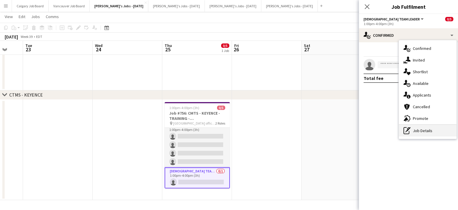
click at [409, 133] on icon at bounding box center [407, 130] width 6 height 7
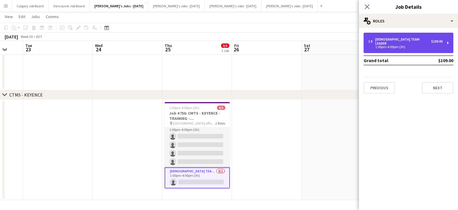
click at [388, 45] on div "1:00pm-4:00pm (3h)" at bounding box center [405, 46] width 74 height 3
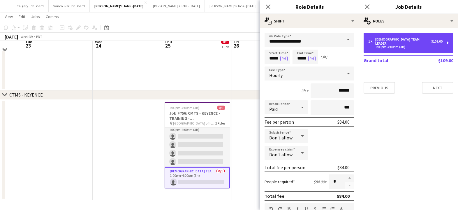
scroll to position [61, 0]
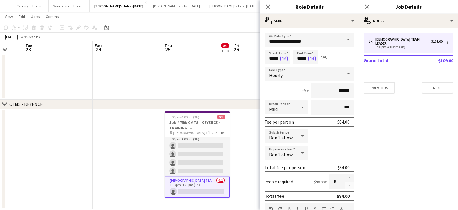
click at [228, 80] on app-date-cell at bounding box center [197, 65] width 70 height 68
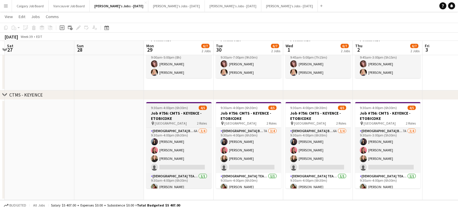
scroll to position [70, 0]
click at [183, 114] on h3 "Job #756: CMTS - KEYENCE - ETOBICOKE" at bounding box center [178, 115] width 65 height 10
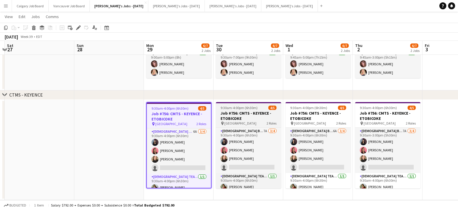
click at [245, 116] on h3 "Job #756: CMTS - KEYENCE - ETOBICOKE" at bounding box center [248, 115] width 65 height 10
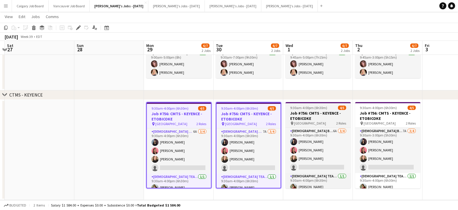
click at [317, 115] on h3 "Job #756: CMTS - KEYENCE - ETOBICOKE" at bounding box center [318, 115] width 65 height 10
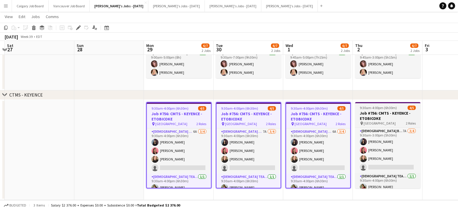
click at [401, 115] on h3 "Job #756: CMTS - KEYENCE - ETOBICOKE" at bounding box center [387, 115] width 65 height 10
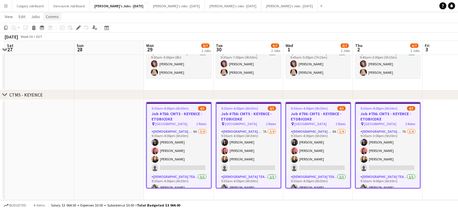
click at [54, 17] on span "Comms" at bounding box center [52, 16] width 13 height 5
click at [66, 43] on span "Create chat" at bounding box center [58, 41] width 20 height 5
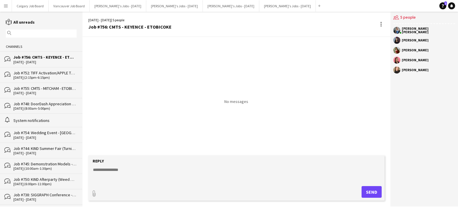
click at [126, 182] on textarea at bounding box center [237, 174] width 291 height 15
drag, startPoint x: 150, startPoint y: 170, endPoint x: 173, endPoint y: 171, distance: 23.0
click at [173, 171] on textarea "**********" at bounding box center [237, 174] width 291 height 15
click at [108, 169] on textarea "**********" at bounding box center [237, 174] width 291 height 15
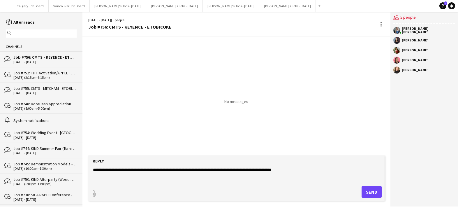
drag, startPoint x: 279, startPoint y: 175, endPoint x: 290, endPoint y: 172, distance: 12.0
click at [279, 175] on textarea "**********" at bounding box center [237, 174] width 291 height 15
click at [291, 170] on textarea "**********" at bounding box center [237, 174] width 291 height 15
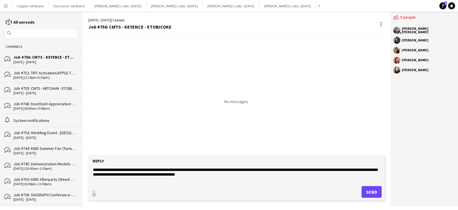
drag, startPoint x: 163, startPoint y: 175, endPoint x: 225, endPoint y: 175, distance: 62.7
click at [225, 175] on textarea "**********" at bounding box center [237, 174] width 291 height 15
type textarea "**********"
click at [377, 191] on button "Send" at bounding box center [374, 192] width 20 height 12
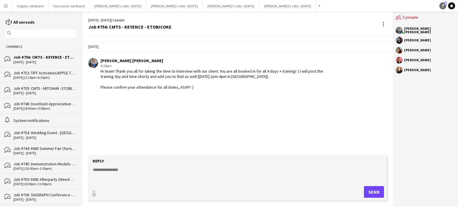
click at [441, 7] on link "Help 1" at bounding box center [442, 5] width 7 height 7
click at [180, 56] on app-chat-message "Kirsten Visima Pearson 4:16pm Hi team! Thank you all for taking the time to int…" at bounding box center [237, 74] width 310 height 38
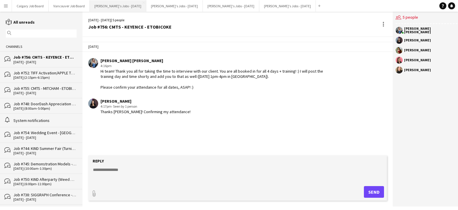
click at [117, 7] on button "Kirsten's Jobs - September 2025 Close" at bounding box center [118, 5] width 57 height 11
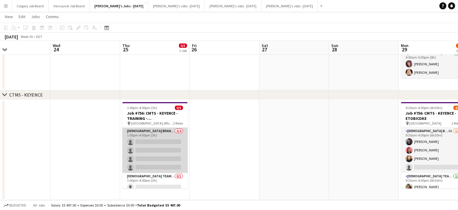
scroll to position [70, 0]
click at [155, 152] on app-card-role "[DEMOGRAPHIC_DATA] Brand Ambassadors 0/4 1:00pm-4:00pm (3h) single-neutral-acti…" at bounding box center [154, 150] width 65 height 45
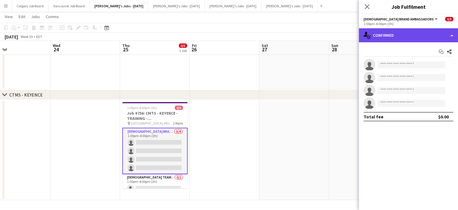
click at [420, 37] on div "single-neutral-actions-check-2 Confirmed" at bounding box center [408, 35] width 99 height 14
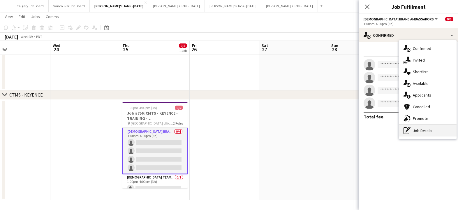
click at [423, 129] on div "pen-write Job Details" at bounding box center [428, 131] width 58 height 12
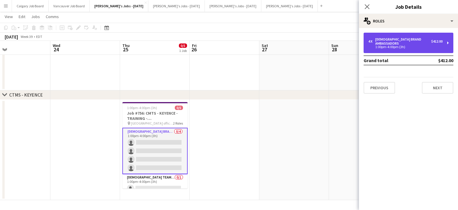
click at [399, 45] on div "1:00pm-4:00pm (3h)" at bounding box center [405, 46] width 74 height 3
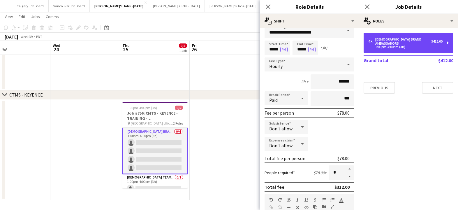
scroll to position [14, 0]
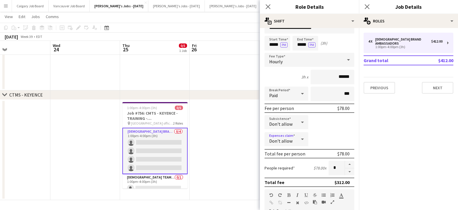
click at [297, 139] on div at bounding box center [303, 139] width 12 height 12
click at [289, 158] on span "Allow" at bounding box center [286, 156] width 34 height 6
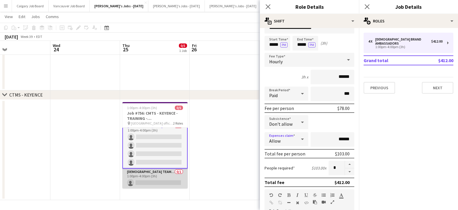
scroll to position [6, 0]
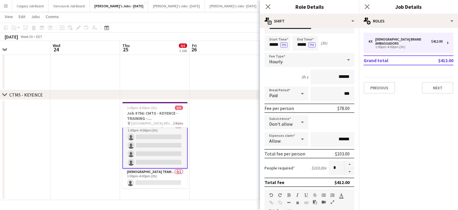
drag, startPoint x: 159, startPoint y: 175, endPoint x: 200, endPoint y: 162, distance: 43.0
click at [159, 175] on app-card-role "[DEMOGRAPHIC_DATA] Team Leader 0/1 1:00pm-4:00pm (3h) single-neutral-actions" at bounding box center [154, 178] width 65 height 20
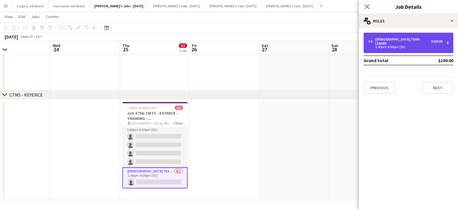
click at [400, 45] on div "1:00pm-4:00pm (3h)" at bounding box center [405, 46] width 74 height 3
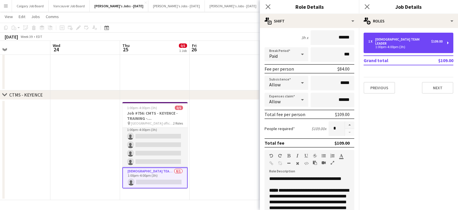
scroll to position [45, 0]
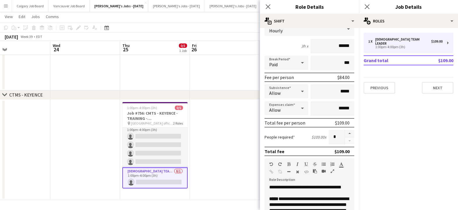
click at [216, 138] on app-date-cell at bounding box center [225, 150] width 70 height 100
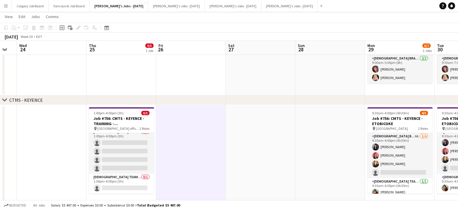
scroll to position [0, 193]
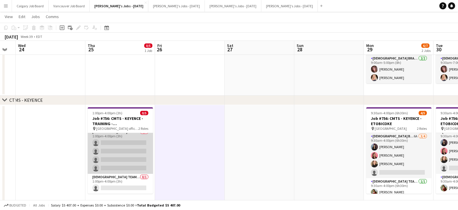
click at [135, 156] on app-card-role "[DEMOGRAPHIC_DATA] Brand Ambassadors 0/4 1:00pm-4:00pm (3h) single-neutral-acti…" at bounding box center [120, 150] width 65 height 45
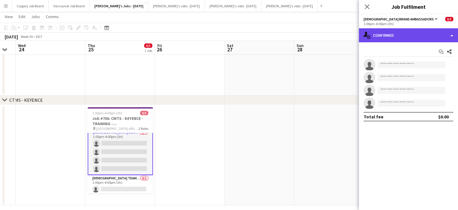
click at [400, 36] on div "single-neutral-actions-check-2 Confirmed" at bounding box center [408, 35] width 99 height 14
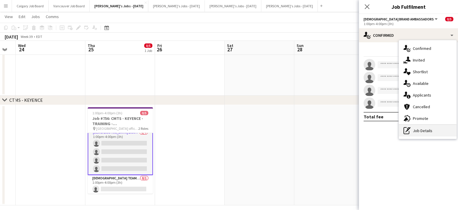
click at [419, 127] on div "pen-write Job Details" at bounding box center [428, 131] width 58 height 12
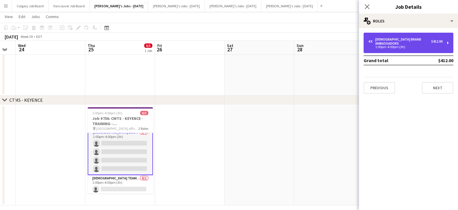
click at [397, 45] on div "1:00pm-4:00pm (3h)" at bounding box center [405, 46] width 74 height 3
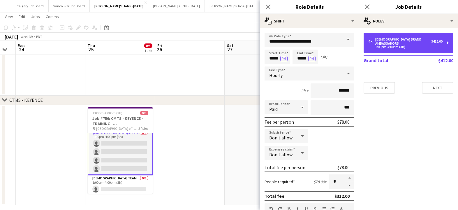
scroll to position [5, 0]
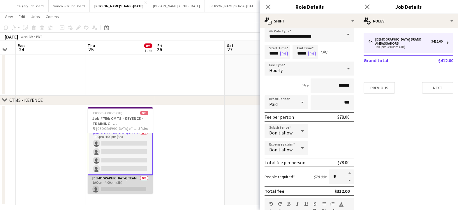
click at [137, 181] on app-card-role "[DEMOGRAPHIC_DATA] Team Leader 0/1 1:00pm-4:00pm (3h) single-neutral-actions" at bounding box center [120, 185] width 65 height 20
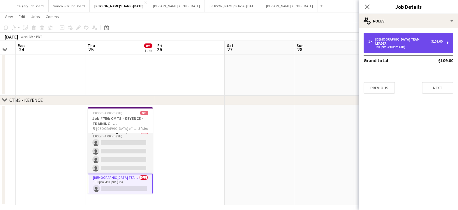
click at [387, 45] on div "1:00pm-4:00pm (3h)" at bounding box center [405, 46] width 74 height 3
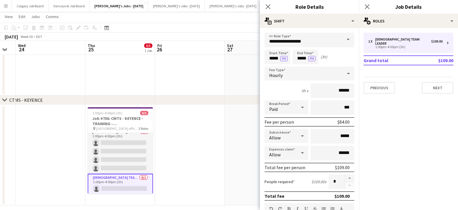
drag, startPoint x: 122, startPoint y: 152, endPoint x: 246, endPoint y: 103, distance: 133.1
click at [122, 152] on app-card-role "[DEMOGRAPHIC_DATA] Brand Ambassadors 0/4 1:00pm-4:00pm (3h) single-neutral-acti…" at bounding box center [120, 150] width 65 height 45
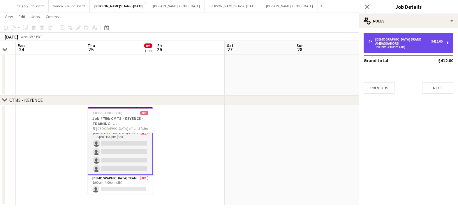
click at [382, 38] on div "[DEMOGRAPHIC_DATA] Brand Ambassadors" at bounding box center [403, 41] width 56 height 8
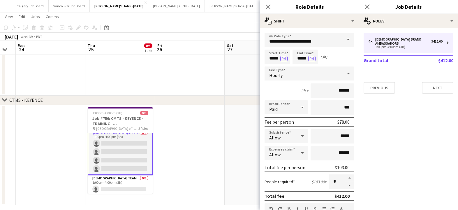
click at [227, 130] on app-date-cell at bounding box center [260, 155] width 70 height 100
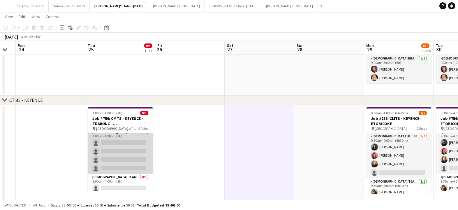
click at [106, 158] on app-card-role "[DEMOGRAPHIC_DATA] Brand Ambassadors 0/4 1:00pm-4:00pm (3h) single-neutral-acti…" at bounding box center [120, 150] width 65 height 45
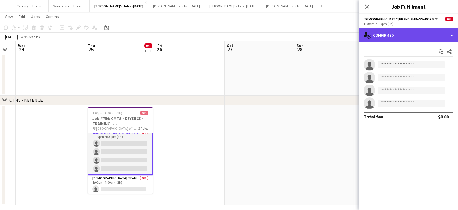
click at [383, 33] on div "single-neutral-actions-check-2 Confirmed" at bounding box center [408, 35] width 99 height 14
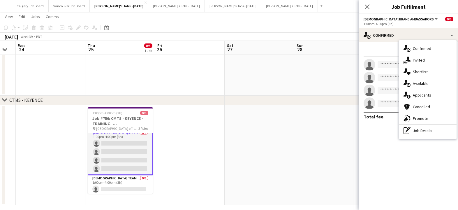
drag, startPoint x: 423, startPoint y: 128, endPoint x: 419, endPoint y: 99, distance: 29.4
click at [423, 128] on div "pen-write Job Details" at bounding box center [428, 131] width 58 height 12
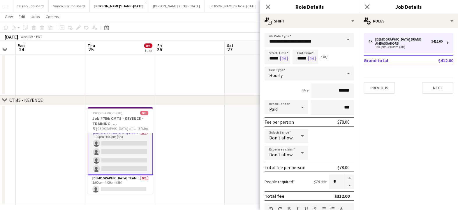
click at [168, 158] on app-date-cell at bounding box center [190, 155] width 70 height 100
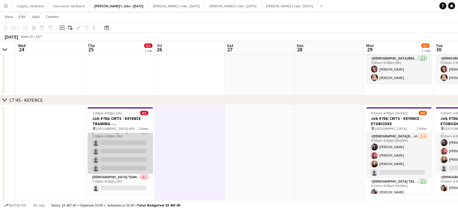
click at [120, 166] on app-card-role "[DEMOGRAPHIC_DATA] Brand Ambassadors 0/4 1:00pm-4:00pm (3h) single-neutral-acti…" at bounding box center [120, 150] width 65 height 45
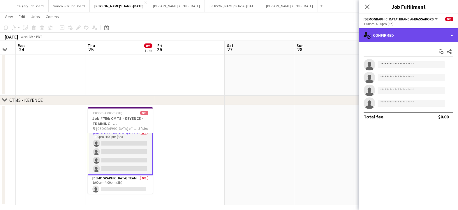
click at [397, 34] on div "single-neutral-actions-check-2 Confirmed" at bounding box center [408, 35] width 99 height 14
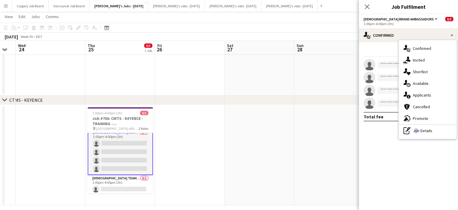
drag, startPoint x: 414, startPoint y: 132, endPoint x: 404, endPoint y: 59, distance: 74.4
click at [413, 131] on div "pen-write Job Details" at bounding box center [428, 131] width 58 height 12
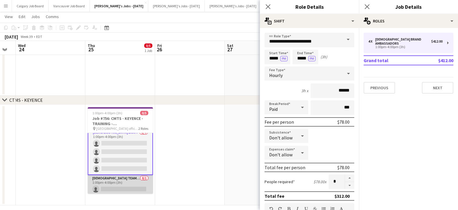
click at [126, 184] on app-card-role "[DEMOGRAPHIC_DATA] Team Leader 0/1 1:00pm-4:00pm (3h) single-neutral-actions" at bounding box center [120, 185] width 65 height 20
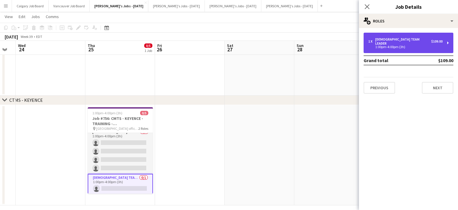
click at [385, 34] on div "1 x [DEMOGRAPHIC_DATA] Team Leader $109.00 1:00pm-4:00pm (3h)" at bounding box center [409, 43] width 90 height 20
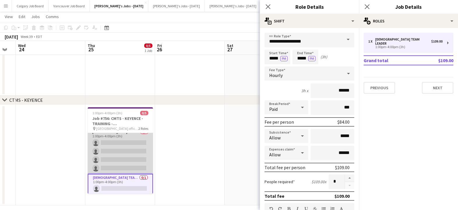
click at [144, 162] on app-card-role "[DEMOGRAPHIC_DATA] Brand Ambassadors 0/4 1:00pm-4:00pm (3h) single-neutral-acti…" at bounding box center [120, 150] width 65 height 45
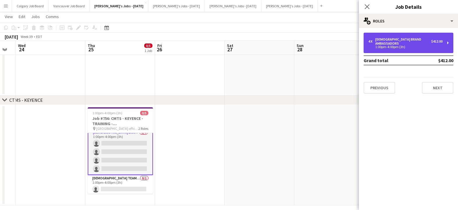
click at [394, 45] on div "1:00pm-4:00pm (3h)" at bounding box center [405, 46] width 74 height 3
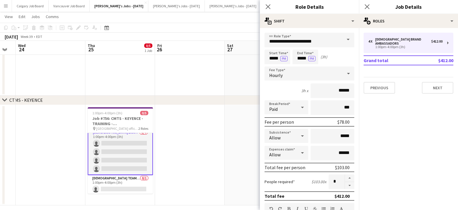
click at [215, 122] on app-date-cell at bounding box center [190, 155] width 70 height 100
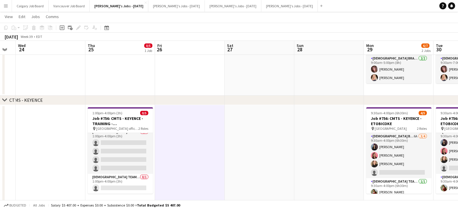
drag, startPoint x: 132, startPoint y: 155, endPoint x: 186, endPoint y: 128, distance: 60.2
click at [132, 155] on app-card-role "[DEMOGRAPHIC_DATA] Brand Ambassadors 0/4 1:00pm-4:00pm (3h) single-neutral-acti…" at bounding box center [120, 150] width 65 height 45
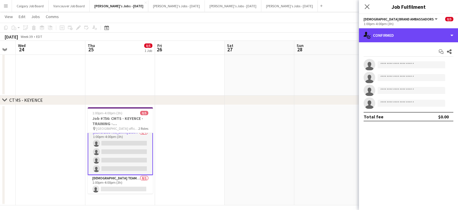
drag, startPoint x: 393, startPoint y: 36, endPoint x: 399, endPoint y: 100, distance: 64.6
click at [394, 36] on div "single-neutral-actions-check-2 Confirmed" at bounding box center [408, 35] width 99 height 14
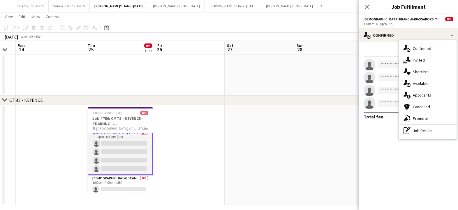
drag, startPoint x: 411, startPoint y: 133, endPoint x: 411, endPoint y: 63, distance: 70.2
click at [411, 132] on div "pen-write Job Details" at bounding box center [428, 131] width 58 height 12
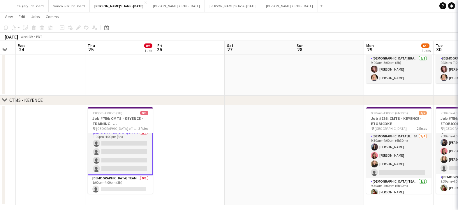
drag, startPoint x: 402, startPoint y: 43, endPoint x: 339, endPoint y: 82, distance: 74.3
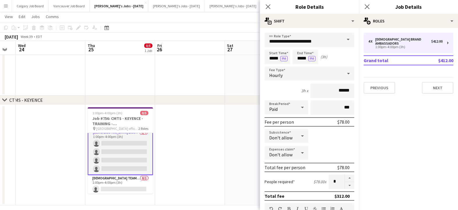
click at [221, 163] on app-date-cell at bounding box center [190, 155] width 70 height 100
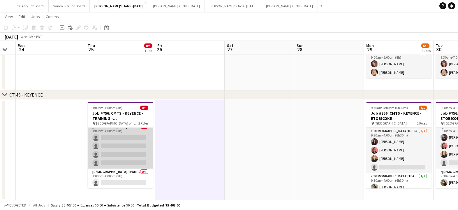
scroll to position [70, 0]
click at [101, 131] on app-card-role "[DEMOGRAPHIC_DATA] Brand Ambassadors 0/4 1:00pm-4:00pm (3h) single-neutral-acti…" at bounding box center [120, 145] width 65 height 45
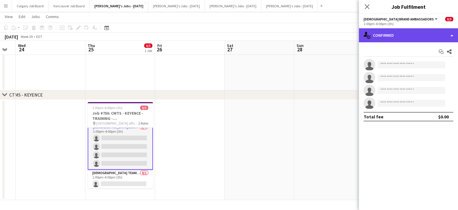
click at [395, 36] on div "single-neutral-actions-check-2 Confirmed" at bounding box center [408, 35] width 99 height 14
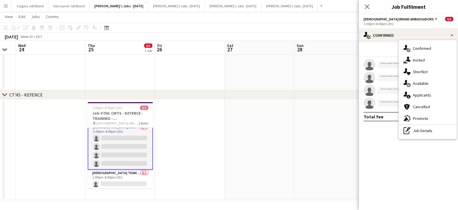
drag, startPoint x: 310, startPoint y: 131, endPoint x: 294, endPoint y: 138, distance: 17.5
click at [310, 131] on app-date-cell at bounding box center [329, 150] width 70 height 100
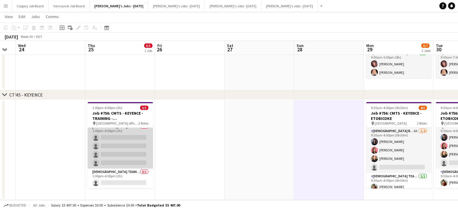
click at [113, 158] on app-card-role "[DEMOGRAPHIC_DATA] Brand Ambassadors 0/4 1:00pm-4:00pm (3h) single-neutral-acti…" at bounding box center [120, 145] width 65 height 45
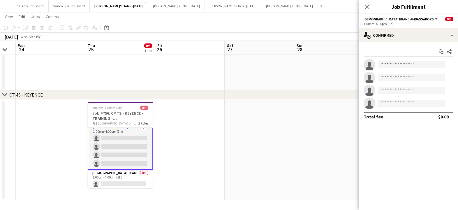
scroll to position [0, 192]
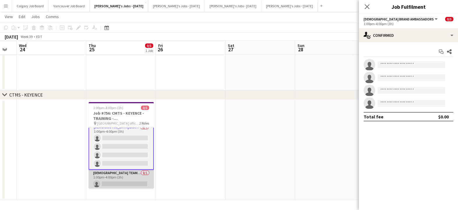
click at [114, 172] on app-card-role "[DEMOGRAPHIC_DATA] Team Leader 0/1 1:00pm-4:00pm (3h) single-neutral-actions" at bounding box center [121, 180] width 65 height 20
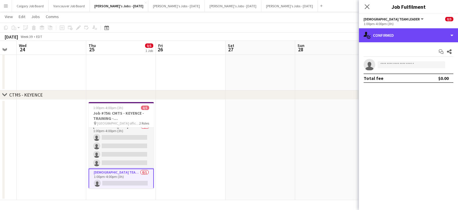
drag, startPoint x: 380, startPoint y: 35, endPoint x: 385, endPoint y: 45, distance: 12.3
click at [380, 35] on div "single-neutral-actions-check-2 Confirmed" at bounding box center [408, 35] width 99 height 14
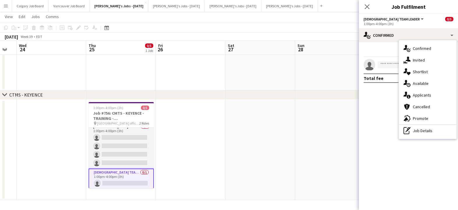
drag, startPoint x: 424, startPoint y: 128, endPoint x: 402, endPoint y: 52, distance: 79.4
click at [424, 128] on div "pen-write Job Details" at bounding box center [428, 131] width 58 height 12
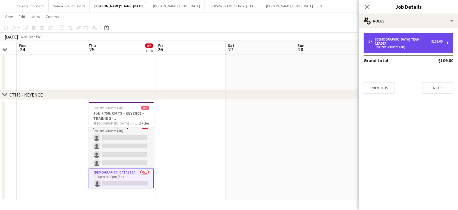
click at [400, 47] on div "1 x [DEMOGRAPHIC_DATA] Team Leader $109.00 1:00pm-4:00pm (3h)" at bounding box center [409, 43] width 90 height 20
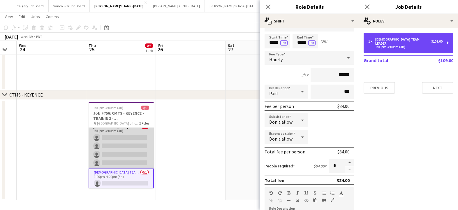
scroll to position [3, 0]
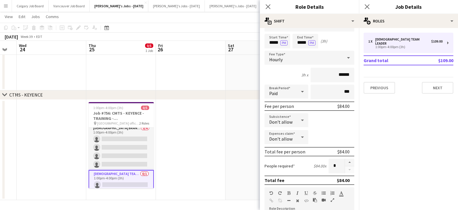
click at [177, 156] on app-date-cell at bounding box center [191, 150] width 70 height 100
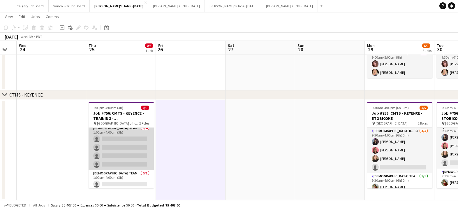
click at [120, 156] on app-card-role "[DEMOGRAPHIC_DATA] Brand Ambassadors 0/4 1:00pm-4:00pm (3h) single-neutral-acti…" at bounding box center [121, 147] width 65 height 45
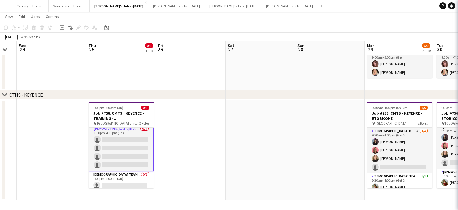
scroll to position [3, 0]
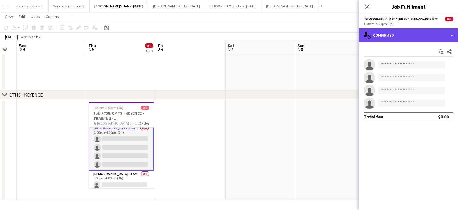
click at [385, 32] on div "single-neutral-actions-check-2 Confirmed" at bounding box center [408, 35] width 99 height 14
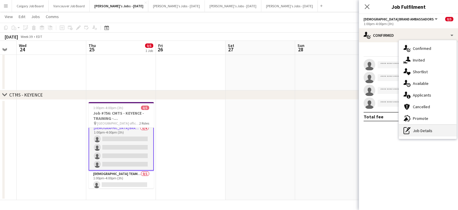
click at [415, 129] on div "pen-write Job Details" at bounding box center [428, 131] width 58 height 12
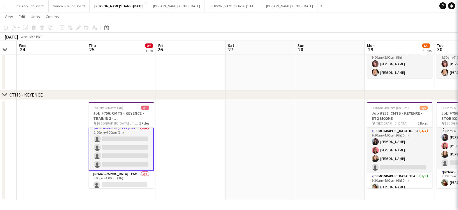
scroll to position [69, 0]
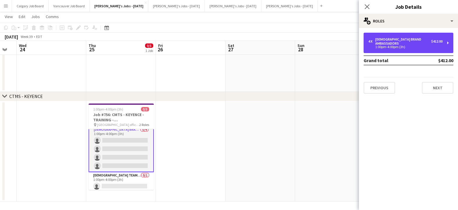
drag, startPoint x: 388, startPoint y: 41, endPoint x: 340, endPoint y: 82, distance: 63.7
click at [388, 45] on div "1:00pm-4:00pm (3h)" at bounding box center [405, 46] width 74 height 3
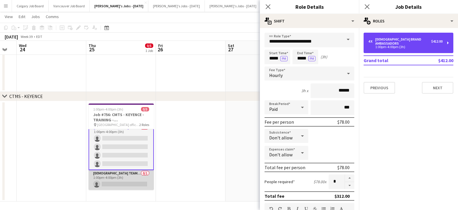
scroll to position [6, 0]
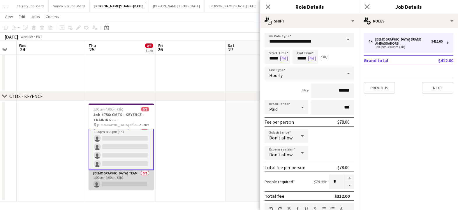
click at [119, 181] on app-card-role "[DEMOGRAPHIC_DATA] Team Leader 0/1 1:00pm-4:00pm (3h) single-neutral-actions" at bounding box center [121, 180] width 65 height 20
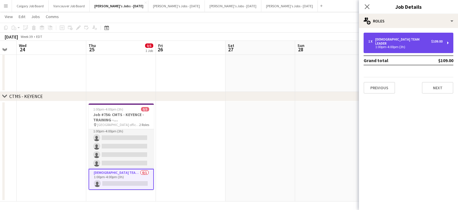
click at [382, 48] on div "1 x [DEMOGRAPHIC_DATA] Team Leader $109.00 1:00pm-4:00pm (3h)" at bounding box center [409, 43] width 90 height 20
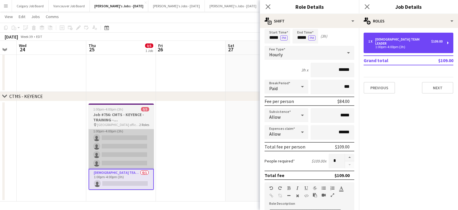
scroll to position [69, 0]
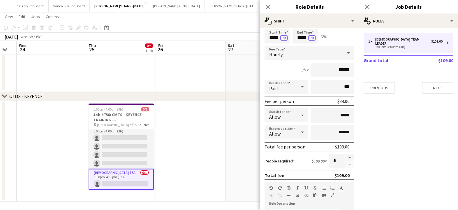
drag, startPoint x: 135, startPoint y: 142, endPoint x: 270, endPoint y: 105, distance: 140.5
click at [135, 142] on app-card-role "[DEMOGRAPHIC_DATA] Brand Ambassadors 0/4 1:00pm-4:00pm (3h) single-neutral-acti…" at bounding box center [121, 146] width 65 height 45
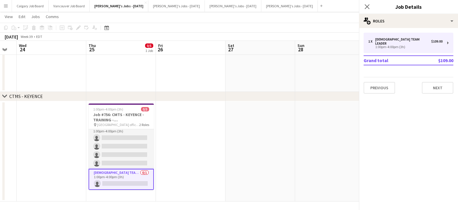
scroll to position [0, 192]
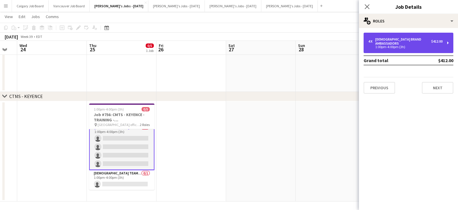
click at [413, 45] on div "1:00pm-4:00pm (3h)" at bounding box center [405, 46] width 74 height 3
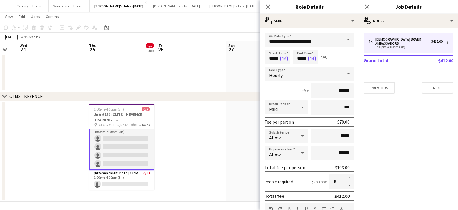
click at [207, 127] on app-date-cell at bounding box center [191, 151] width 70 height 100
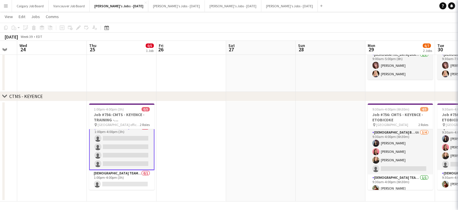
scroll to position [4, 0]
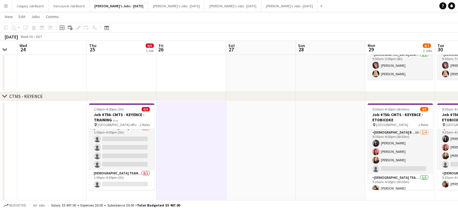
drag, startPoint x: 125, startPoint y: 155, endPoint x: 256, endPoint y: 110, distance: 138.8
click at [125, 154] on app-card-role "[DEMOGRAPHIC_DATA] Brand Ambassadors 0/4 1:00pm-4:00pm (3h) single-neutral-acti…" at bounding box center [121, 147] width 65 height 45
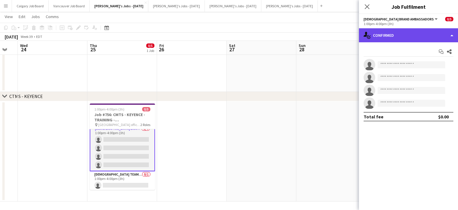
click at [396, 41] on div "single-neutral-actions-check-2 Confirmed" at bounding box center [408, 35] width 99 height 14
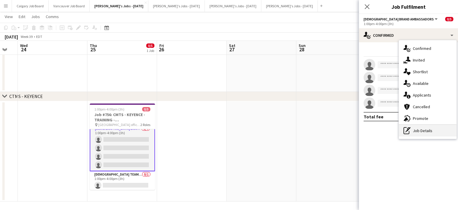
click at [411, 128] on div "pen-write Job Details" at bounding box center [428, 131] width 58 height 12
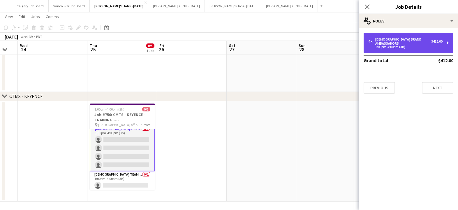
click at [400, 46] on div "4 x [DEMOGRAPHIC_DATA] Brand Ambassadors $412.00 1:00pm-4:00pm (3h)" at bounding box center [409, 43] width 90 height 20
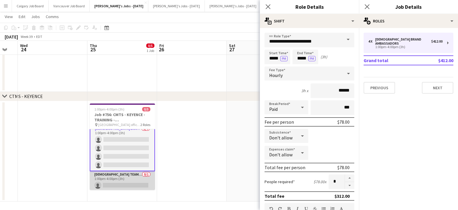
click at [137, 175] on app-card-role "[DEMOGRAPHIC_DATA] Team Leader 0/1 1:00pm-4:00pm (3h) single-neutral-actions" at bounding box center [122, 181] width 65 height 20
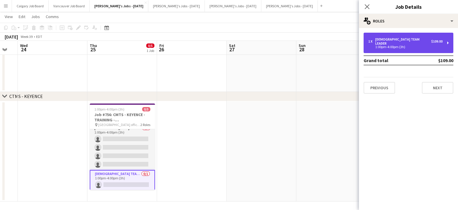
click at [420, 44] on div "1 x [DEMOGRAPHIC_DATA] Team Leader $109.00 1:00pm-4:00pm (3h)" at bounding box center [409, 43] width 90 height 20
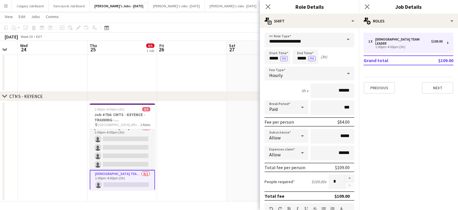
click at [172, 142] on app-date-cell at bounding box center [192, 151] width 70 height 100
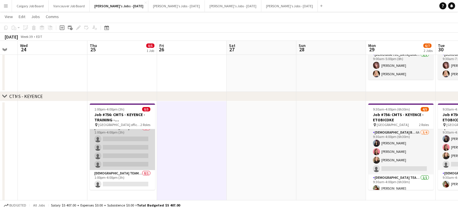
click at [144, 143] on app-card-role "[DEMOGRAPHIC_DATA] Brand Ambassadors 0/4 1:00pm-4:00pm (3h) single-neutral-acti…" at bounding box center [122, 147] width 65 height 45
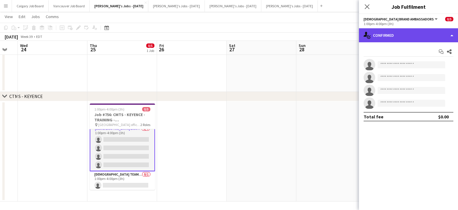
drag, startPoint x: 403, startPoint y: 33, endPoint x: 406, endPoint y: 39, distance: 7.0
click at [404, 35] on div "single-neutral-actions-check-2 Confirmed" at bounding box center [408, 35] width 99 height 14
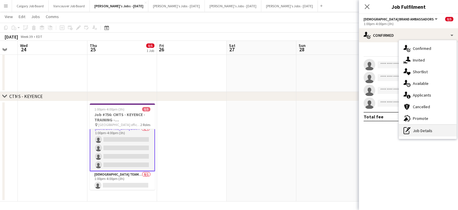
click at [418, 125] on div "pen-write Job Details" at bounding box center [428, 131] width 58 height 12
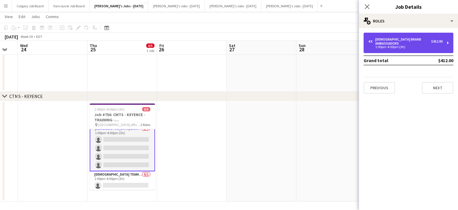
click at [402, 45] on div "4 x [DEMOGRAPHIC_DATA] Brand Ambassadors $412.00 1:00pm-4:00pm (3h)" at bounding box center [409, 43] width 90 height 20
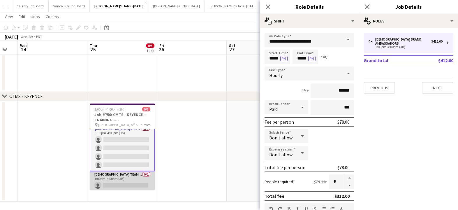
click at [135, 178] on app-card-role "[DEMOGRAPHIC_DATA] Team Leader 0/1 1:00pm-4:00pm (3h) single-neutral-actions" at bounding box center [122, 181] width 65 height 20
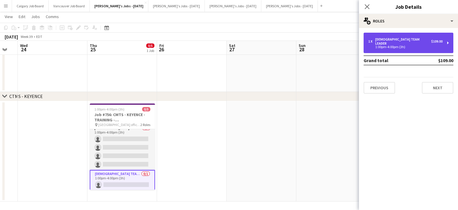
click at [399, 39] on div "[DEMOGRAPHIC_DATA] Team Leader" at bounding box center [403, 41] width 56 height 8
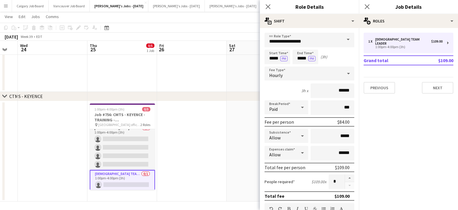
click at [224, 133] on app-date-cell at bounding box center [192, 151] width 70 height 100
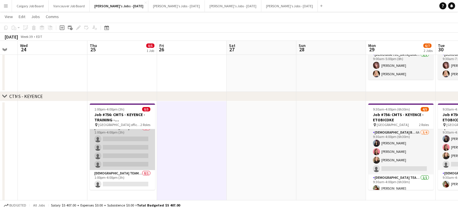
click at [148, 157] on app-card-role "[DEMOGRAPHIC_DATA] Brand Ambassadors 0/4 1:00pm-4:00pm (3h) single-neutral-acti…" at bounding box center [122, 147] width 65 height 45
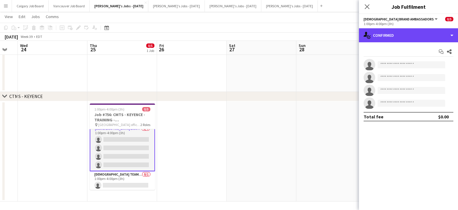
drag, startPoint x: 416, startPoint y: 33, endPoint x: 422, endPoint y: 111, distance: 79.0
click at [416, 33] on div "single-neutral-actions-check-2 Confirmed" at bounding box center [408, 35] width 99 height 14
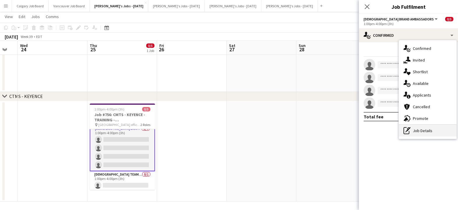
click at [425, 127] on div "pen-write Job Details" at bounding box center [428, 131] width 58 height 12
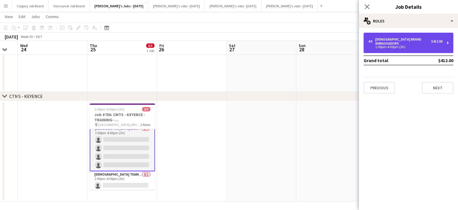
click at [399, 45] on div "1:00pm-4:00pm (3h)" at bounding box center [405, 46] width 74 height 3
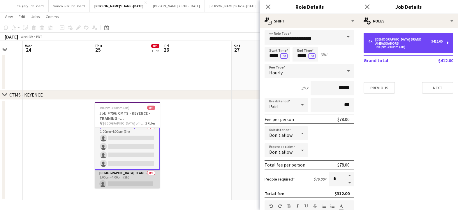
scroll to position [70, 0]
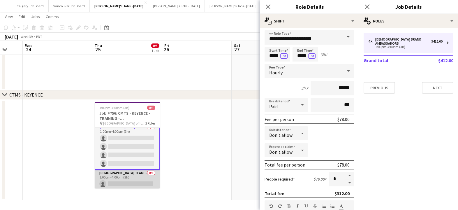
click at [144, 179] on app-card-role "[DEMOGRAPHIC_DATA] Team Leader 0/1 1:00pm-4:00pm (3h) single-neutral-actions" at bounding box center [127, 180] width 65 height 20
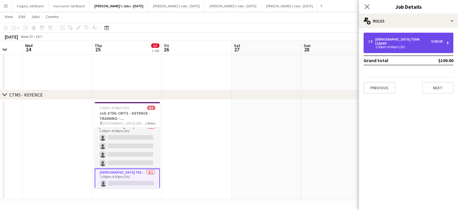
click at [431, 45] on div "1:00pm-4:00pm (3h)" at bounding box center [405, 46] width 74 height 3
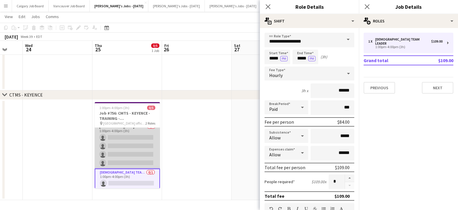
click at [151, 139] on app-card-role "[DEMOGRAPHIC_DATA] Brand Ambassadors 0/4 1:00pm-4:00pm (3h) single-neutral-acti…" at bounding box center [127, 145] width 65 height 45
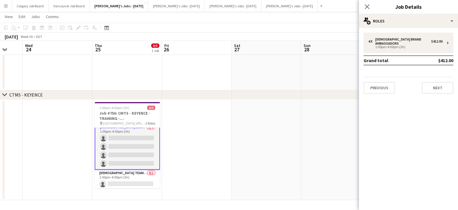
click at [223, 126] on app-date-cell at bounding box center [197, 150] width 70 height 100
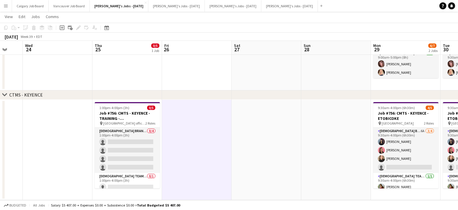
scroll to position [4, 0]
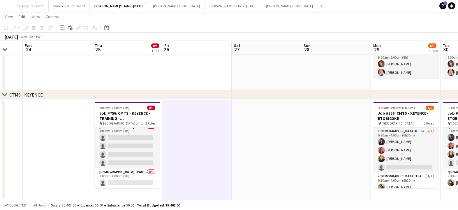
click at [441, 2] on div "Help 1 Notifications" at bounding box center [448, 5] width 19 height 7
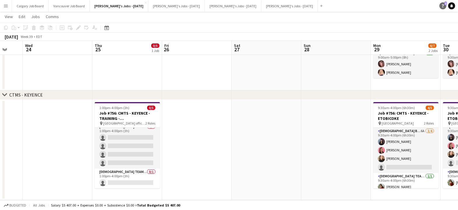
click at [444, 9] on link "Help 1" at bounding box center [442, 5] width 7 height 7
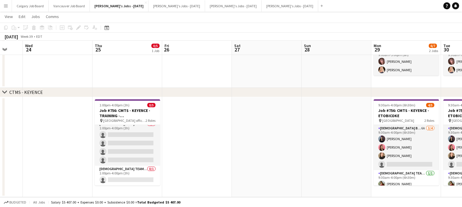
scroll to position [73, 0]
click at [249, 122] on app-date-cell at bounding box center [267, 147] width 70 height 100
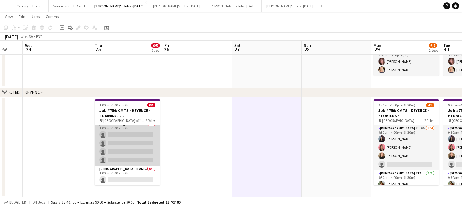
click at [106, 144] on app-card-role "[DEMOGRAPHIC_DATA] Brand Ambassadors 0/4 1:00pm-4:00pm (3h) single-neutral-acti…" at bounding box center [127, 143] width 65 height 45
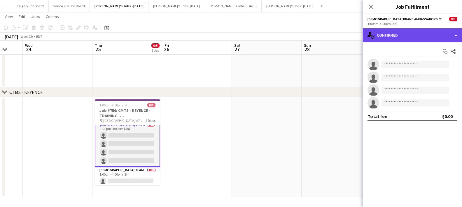
click at [429, 36] on div "single-neutral-actions-check-2 Confirmed" at bounding box center [411, 35] width 99 height 14
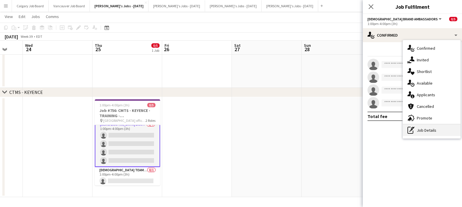
click at [430, 133] on div "pen-write Job Details" at bounding box center [431, 131] width 58 height 12
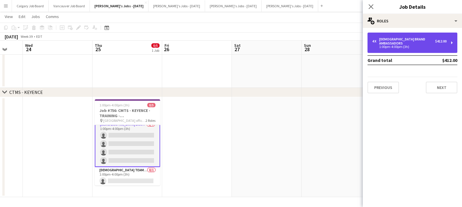
click at [378, 39] on div "4 x" at bounding box center [375, 41] width 7 height 4
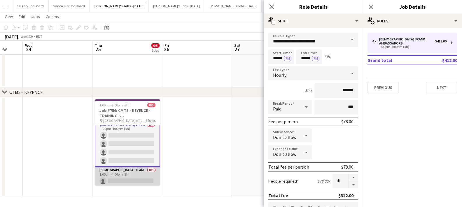
click at [139, 178] on app-card-role "[DEMOGRAPHIC_DATA] Team Leader 0/1 1:00pm-4:00pm (3h) single-neutral-actions" at bounding box center [127, 177] width 65 height 20
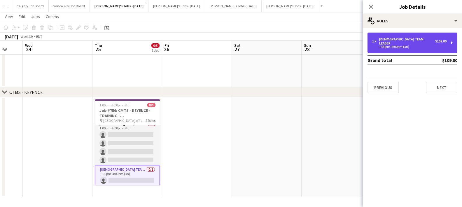
click at [401, 40] on div "[DEMOGRAPHIC_DATA] Team Leader" at bounding box center [407, 41] width 56 height 8
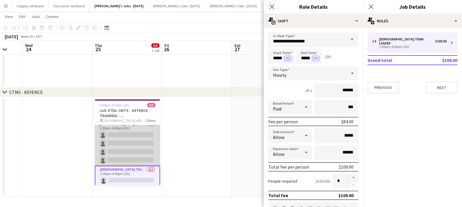
click at [131, 145] on app-card-role "[DEMOGRAPHIC_DATA] Brand Ambassadors 0/4 1:00pm-4:00pm (3h) single-neutral-acti…" at bounding box center [127, 143] width 65 height 45
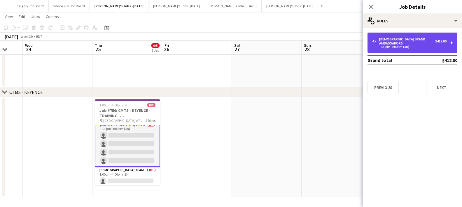
click at [407, 45] on div "1:00pm-4:00pm (3h)" at bounding box center [409, 46] width 74 height 3
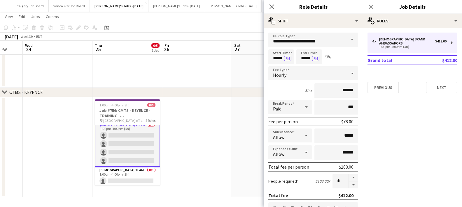
click at [230, 111] on app-date-cell at bounding box center [197, 147] width 70 height 100
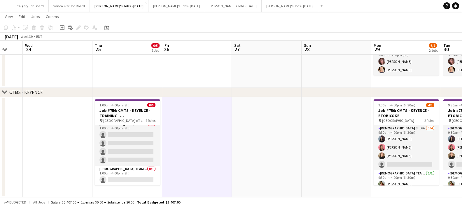
drag, startPoint x: 134, startPoint y: 173, endPoint x: 345, endPoint y: 73, distance: 233.7
click at [135, 173] on app-card-role "[DEMOGRAPHIC_DATA] Team Leader 0/1 1:00pm-4:00pm (3h) single-neutral-actions" at bounding box center [127, 176] width 65 height 20
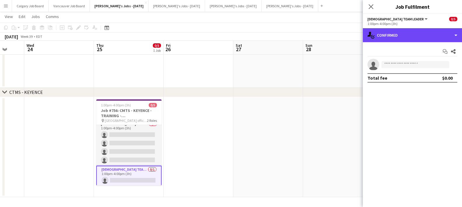
drag, startPoint x: 430, startPoint y: 34, endPoint x: 443, endPoint y: 100, distance: 66.7
click at [431, 34] on div "single-neutral-actions-check-2 Confirmed" at bounding box center [411, 35] width 99 height 14
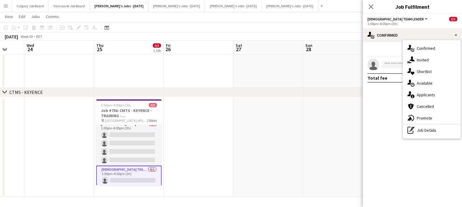
drag, startPoint x: 438, startPoint y: 131, endPoint x: 412, endPoint y: 58, distance: 77.0
click at [438, 130] on div "pen-write Job Details" at bounding box center [431, 131] width 58 height 12
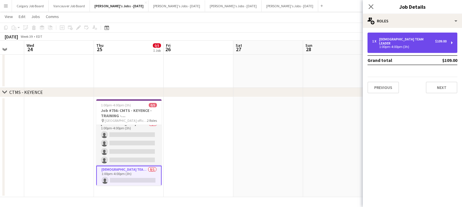
click at [407, 45] on div "1:00pm-4:00pm (3h)" at bounding box center [409, 46] width 74 height 3
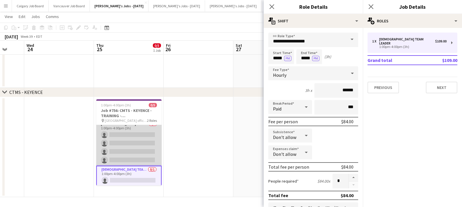
click at [130, 140] on app-card-role "[DEMOGRAPHIC_DATA] Brand Ambassadors 0/4 1:00pm-4:00pm (3h) single-neutral-acti…" at bounding box center [128, 143] width 65 height 45
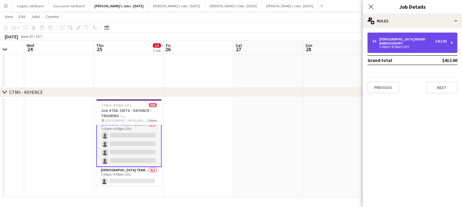
click at [385, 48] on div "4 x [DEMOGRAPHIC_DATA] Brand Ambassadors $412.00 1:00pm-4:00pm (3h)" at bounding box center [412, 43] width 90 height 20
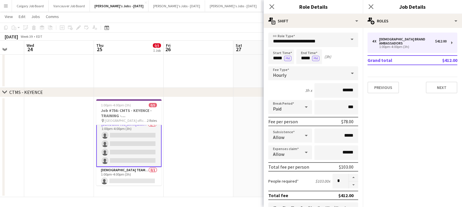
click at [211, 132] on app-date-cell at bounding box center [198, 147] width 70 height 100
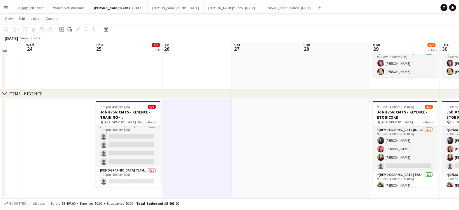
scroll to position [70, 0]
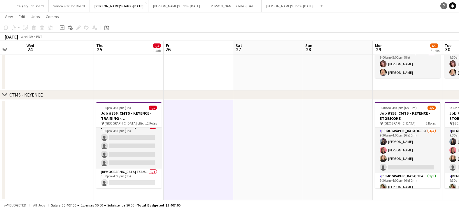
click at [445, 7] on icon "Help" at bounding box center [443, 5] width 3 height 3
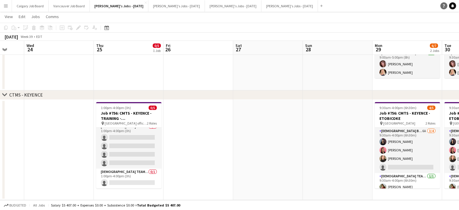
click at [444, 4] on icon "Help" at bounding box center [443, 5] width 3 height 3
click at [249, 76] on app-date-cell at bounding box center [268, 56] width 70 height 68
